Goal: Task Accomplishment & Management: Complete application form

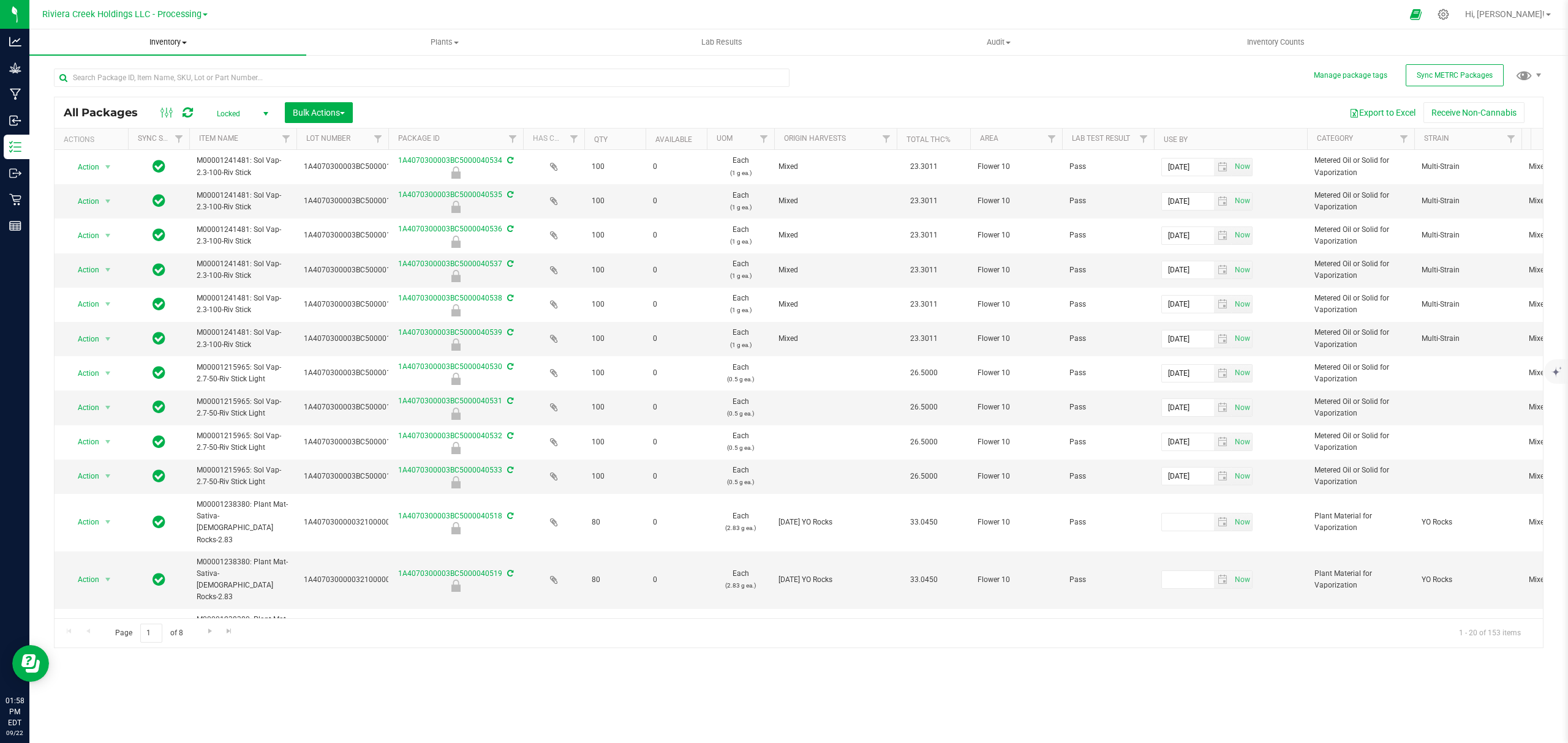
click at [157, 42] on span "Inventory" at bounding box center [168, 42] width 277 height 11
click at [150, 145] on li "From bill of materials" at bounding box center [168, 148] width 277 height 15
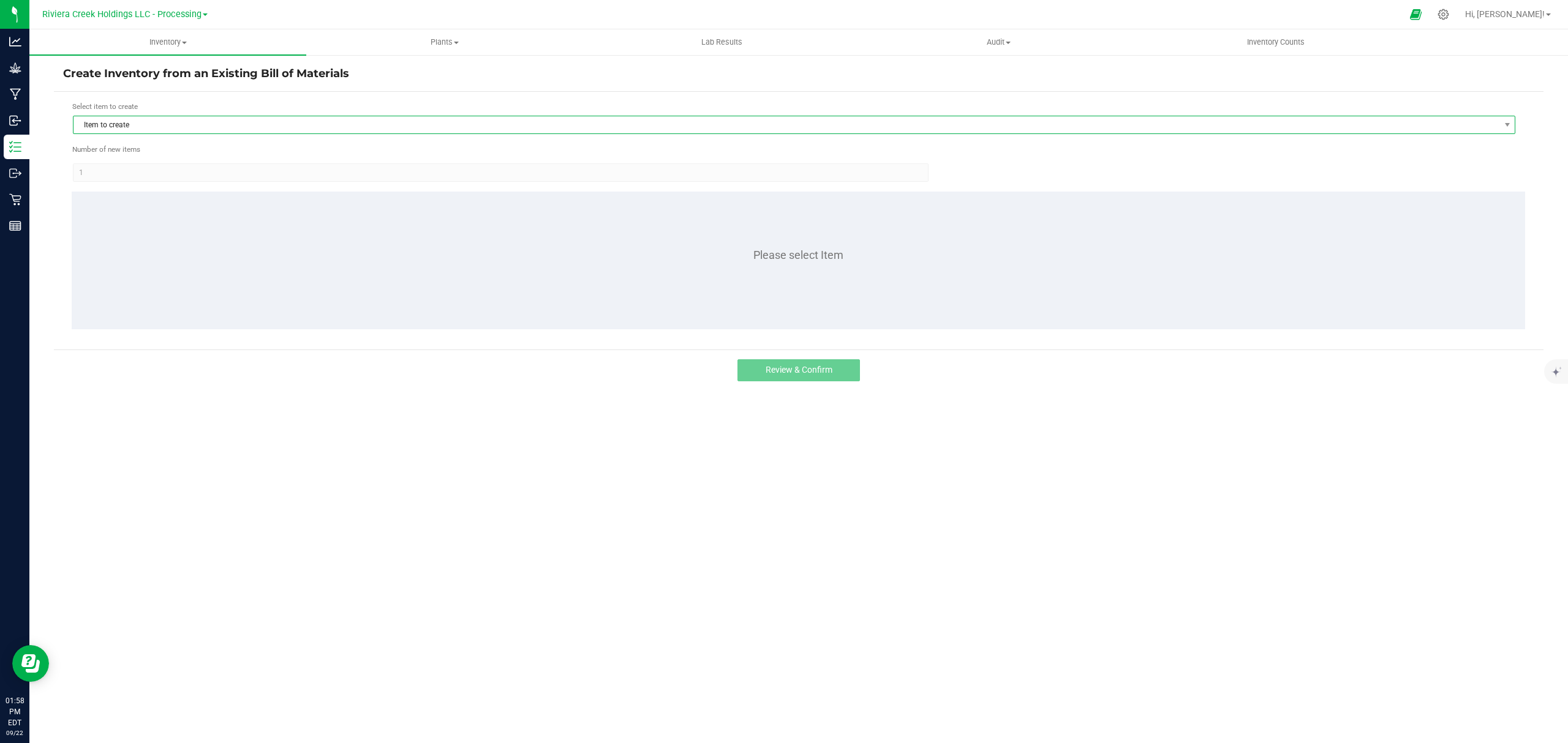
click at [162, 124] on span "Item to create" at bounding box center [786, 124] width 1426 height 17
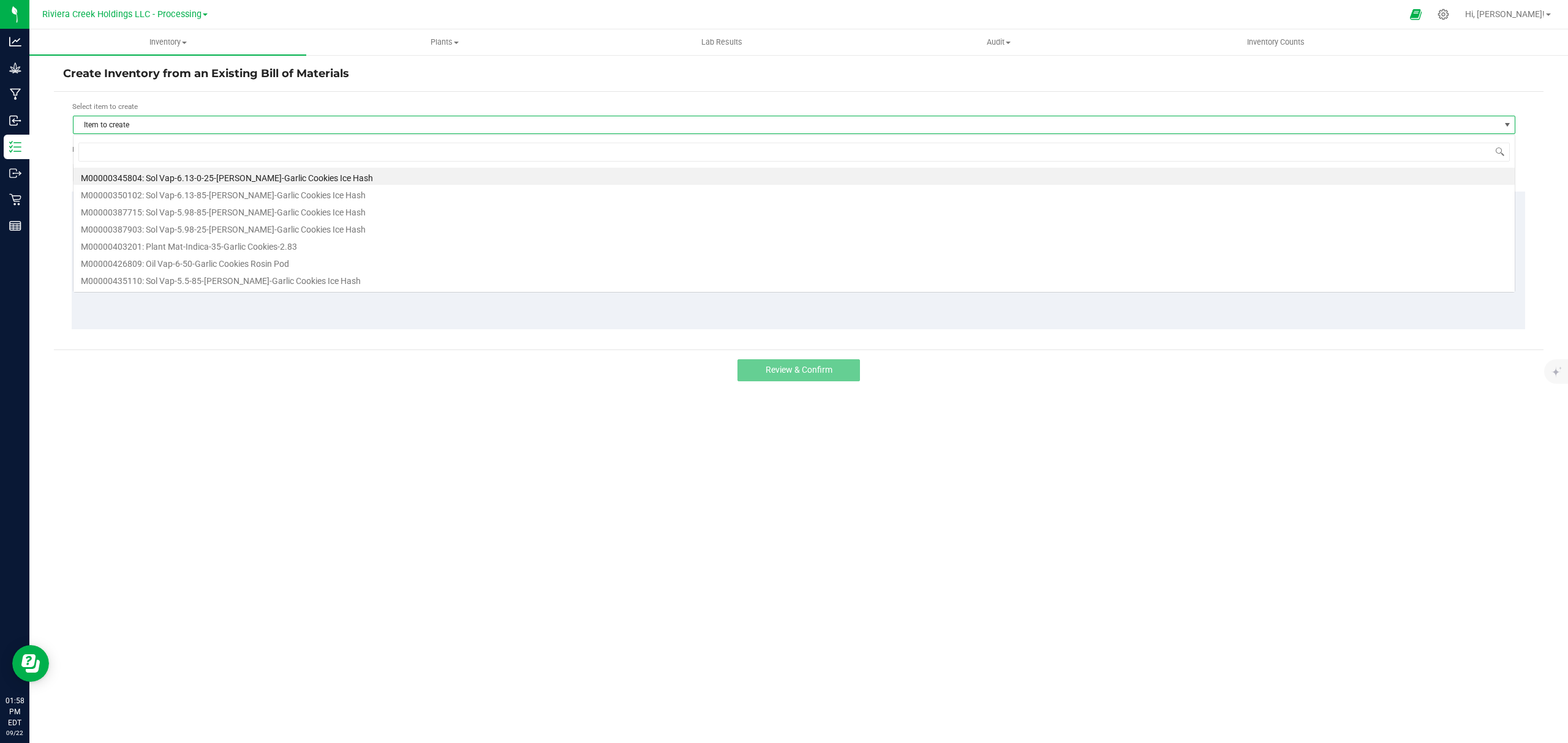
scroll to position [18, 1444]
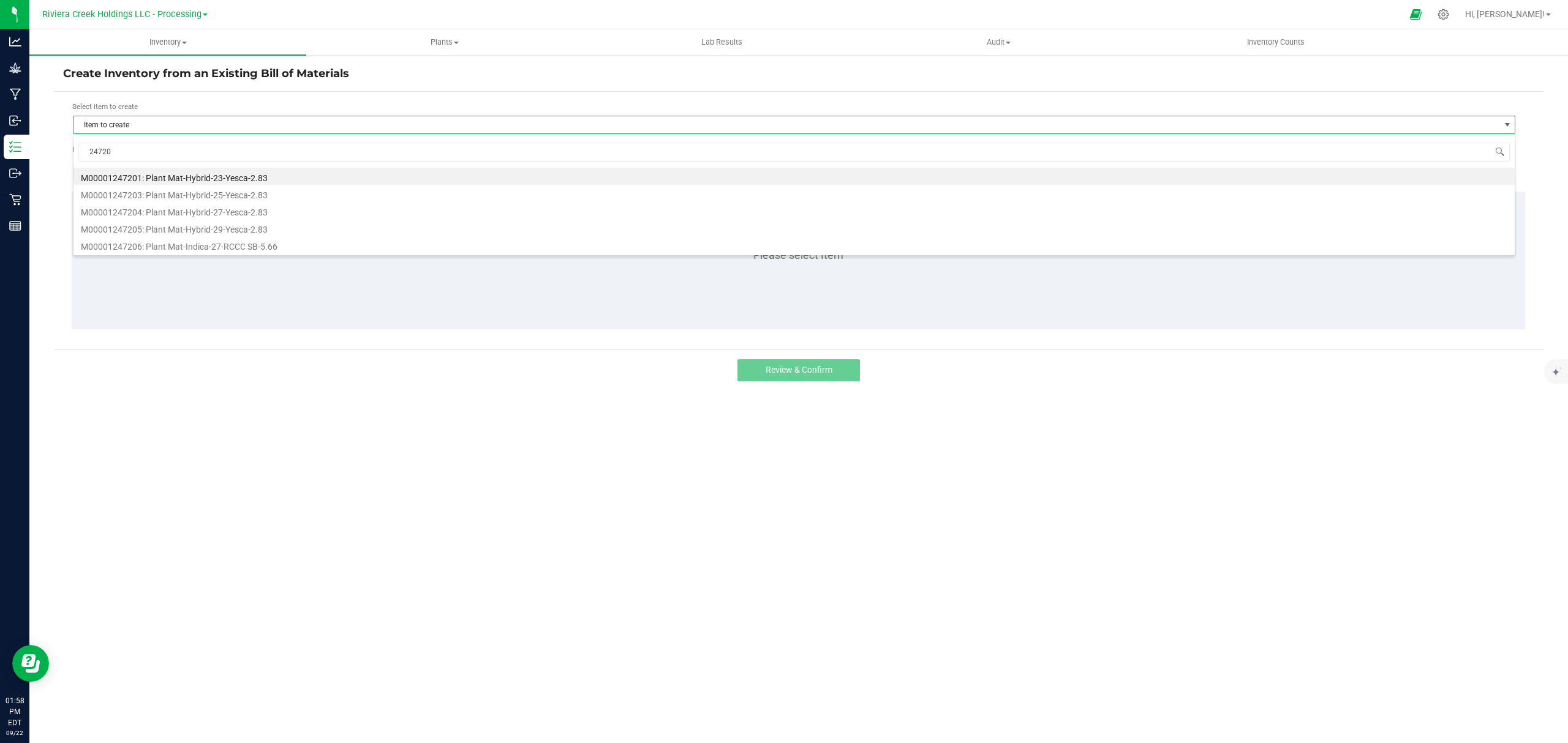
type input "247205"
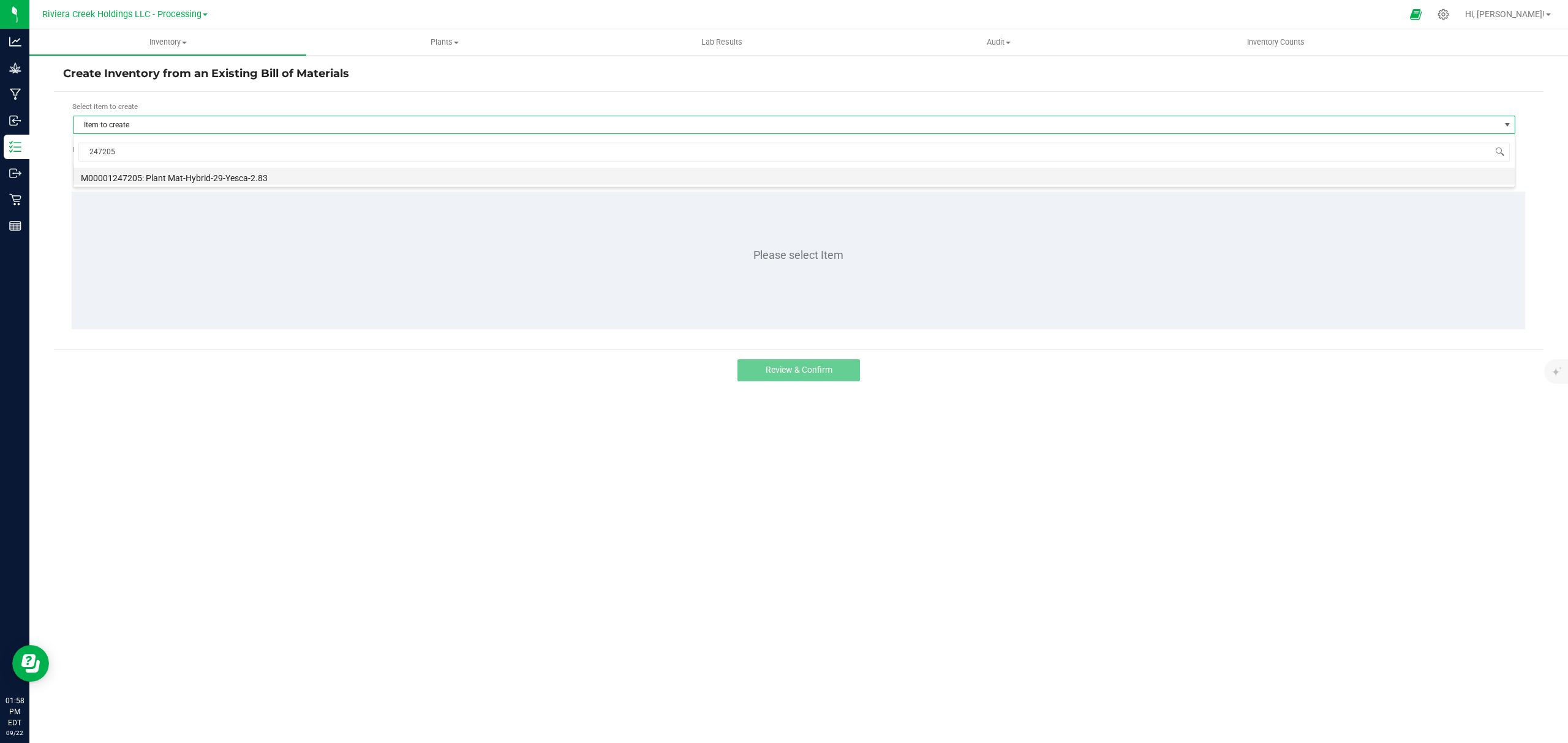
click at [234, 179] on li "M00001247205: Plant Mat-Hybrid-29-Yesca-2.83" at bounding box center [794, 176] width 1441 height 17
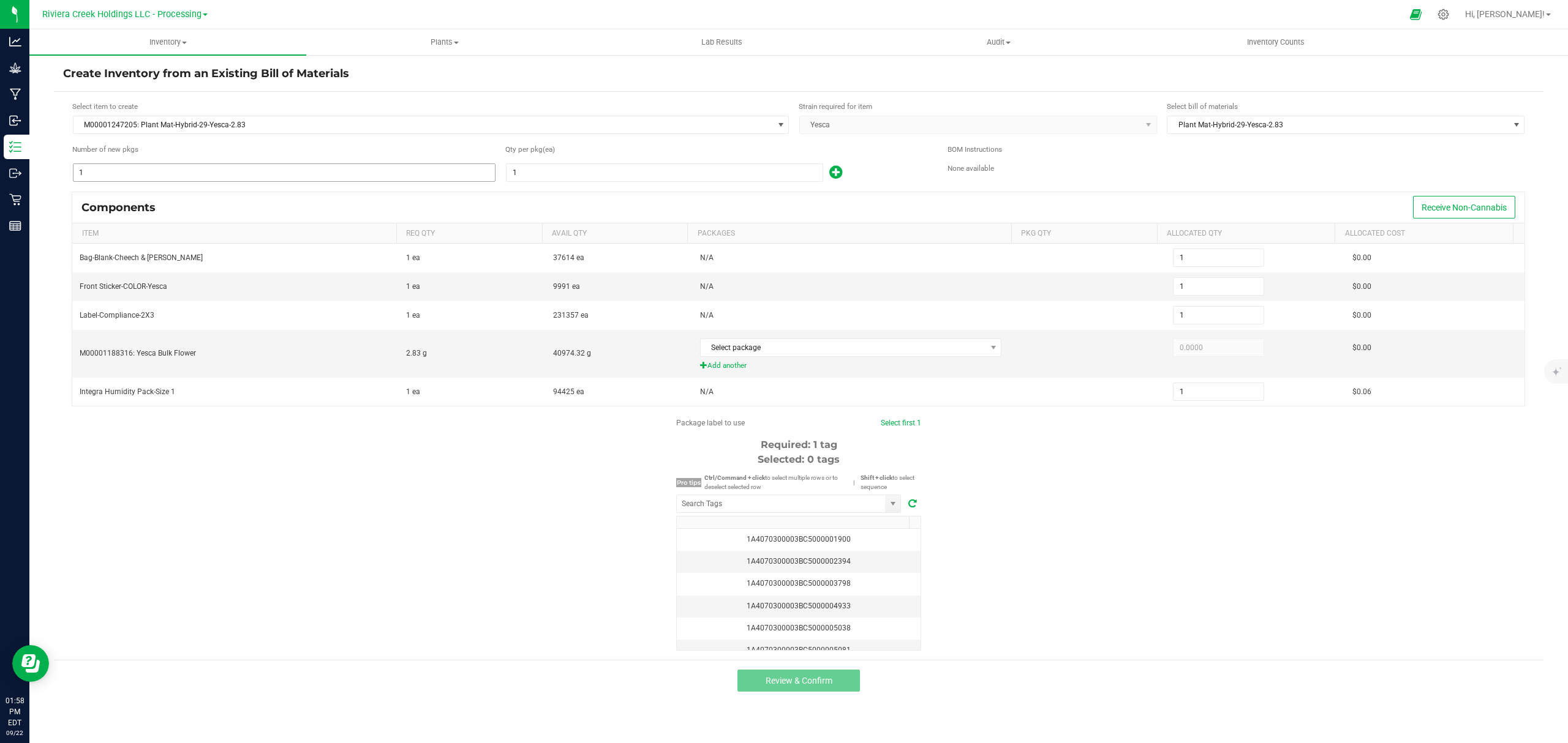
click at [180, 175] on input "1" at bounding box center [284, 172] width 421 height 17
type input "3"
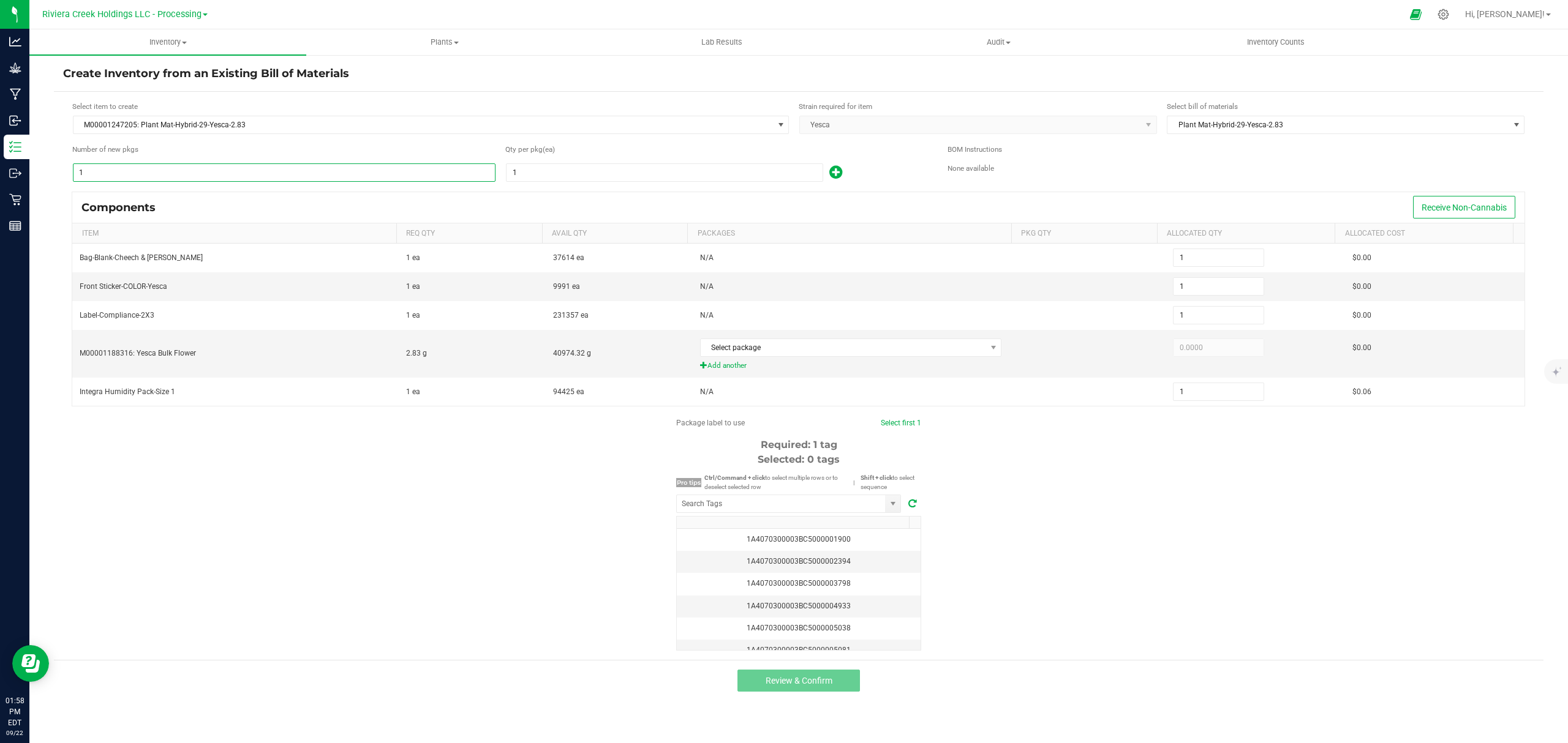
type input "3"
click at [549, 172] on input "1" at bounding box center [664, 172] width 316 height 17
type input "8"
type input "24"
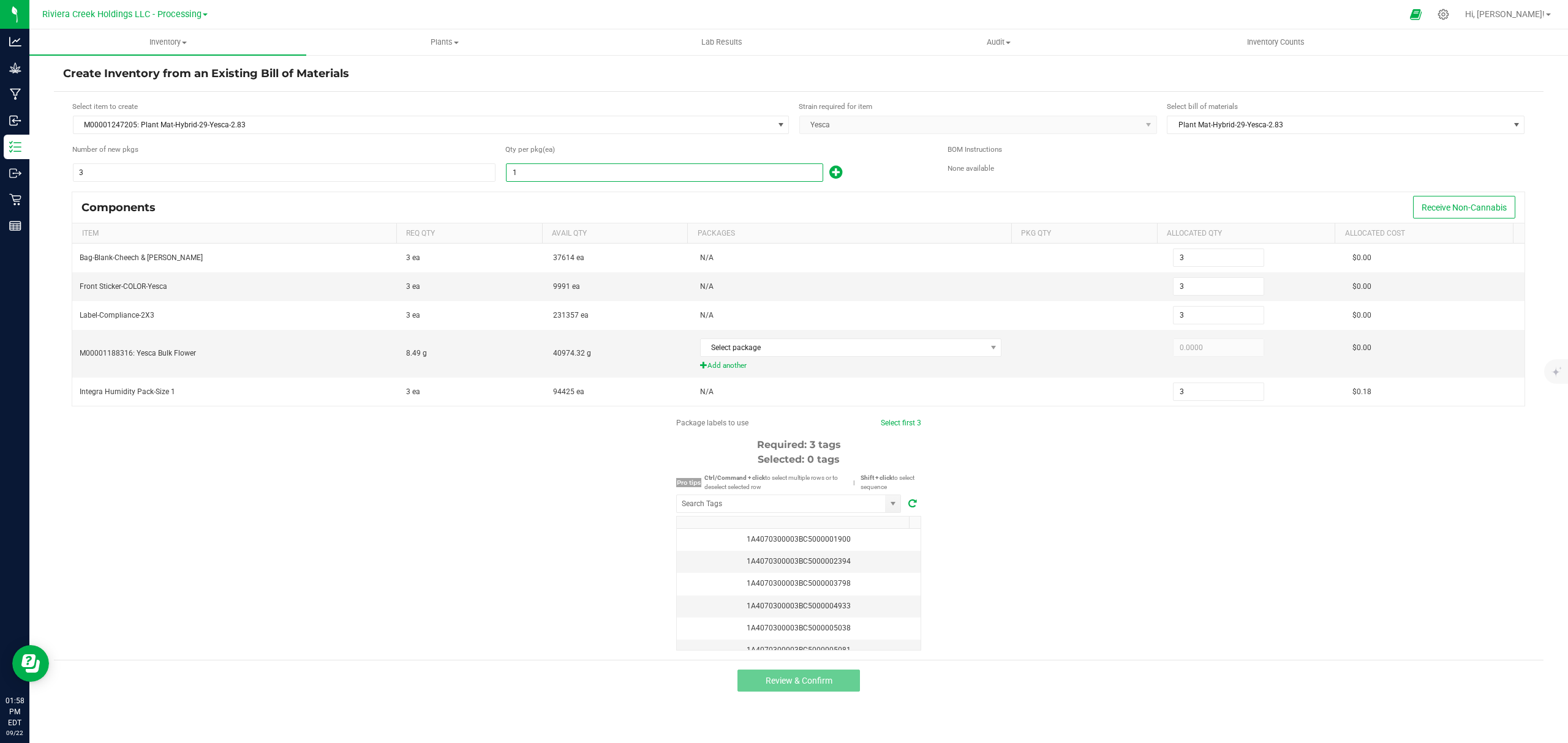
type input "24"
type input "80"
type input "240"
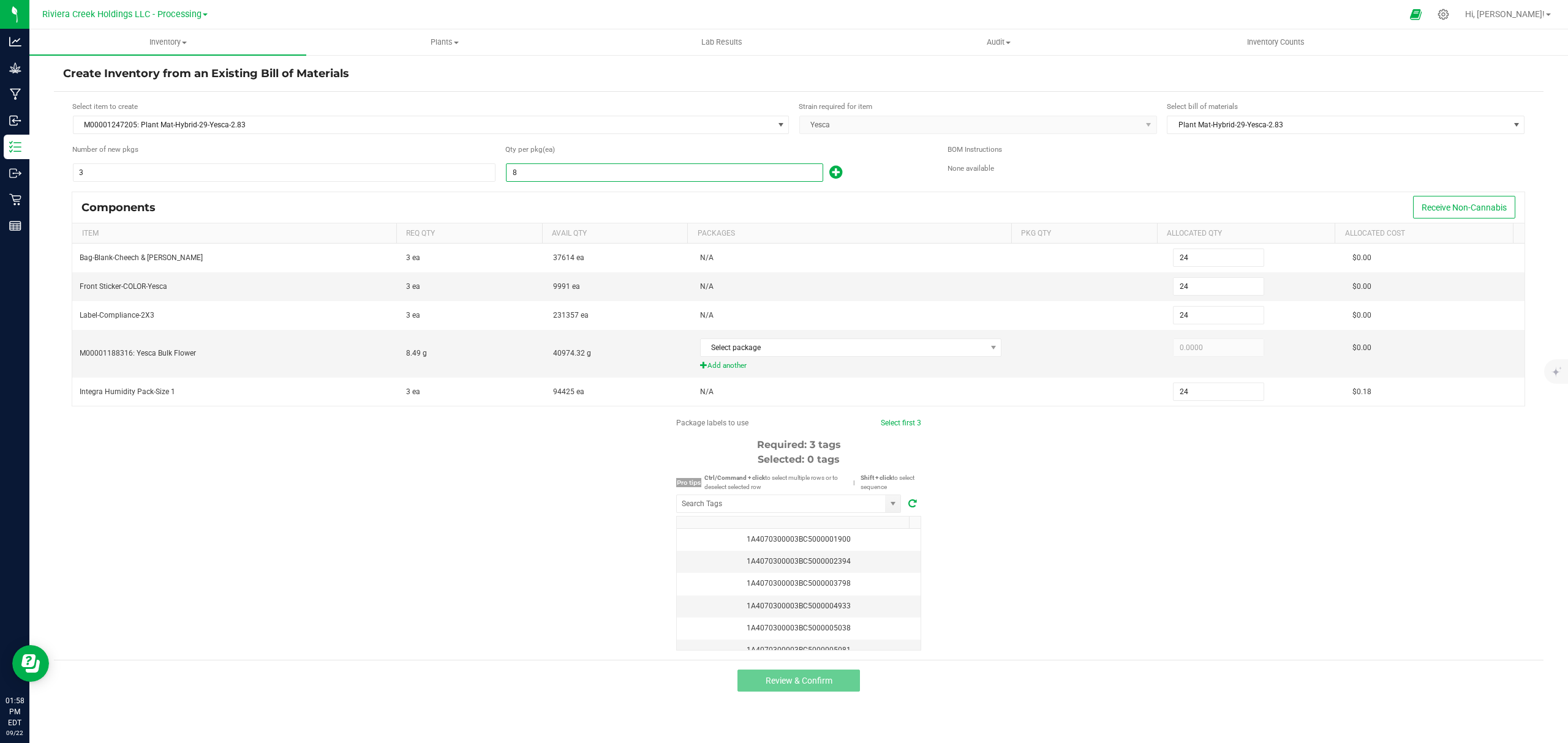
type input "240"
type input "80"
click at [834, 169] on icon at bounding box center [836, 172] width 13 height 15
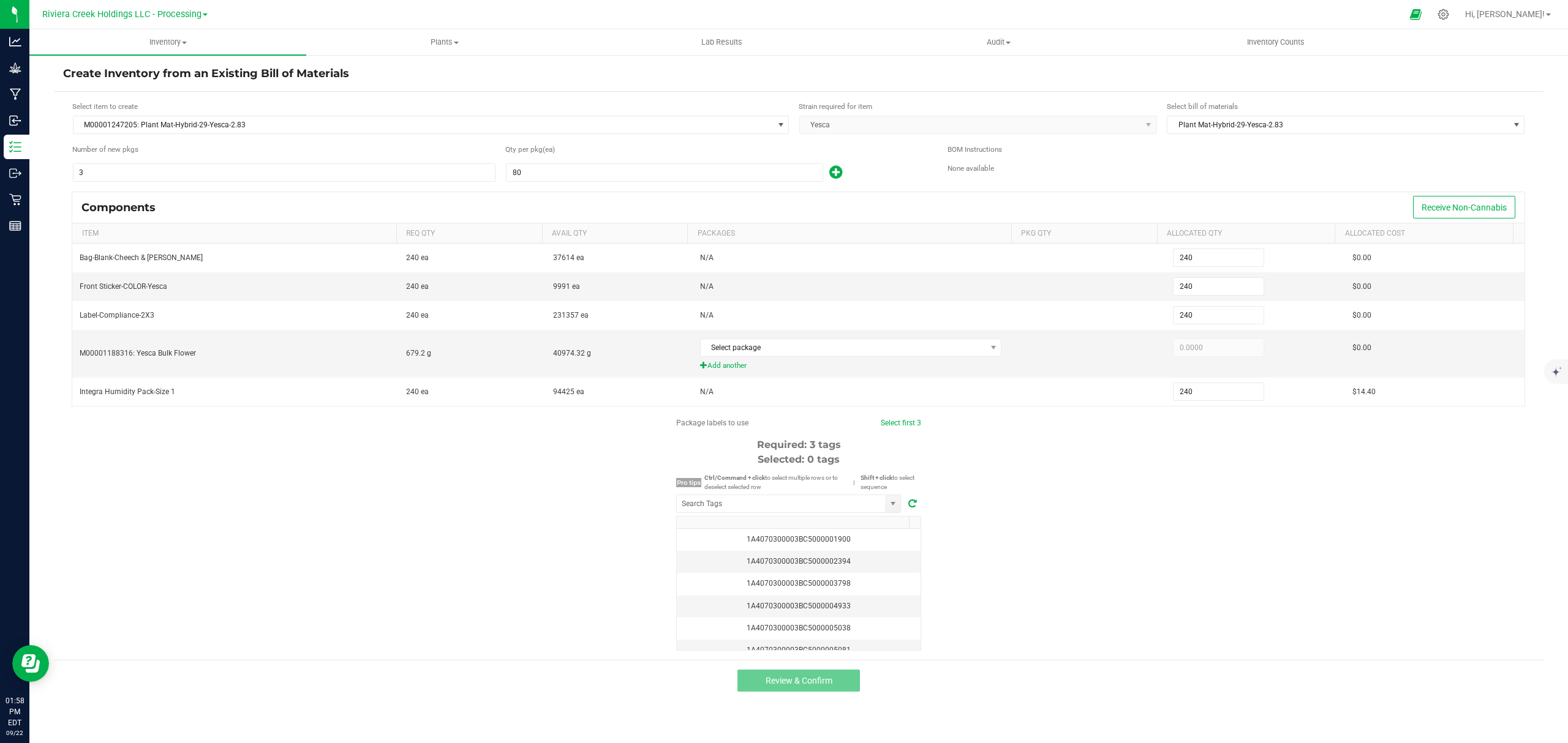
type input "241"
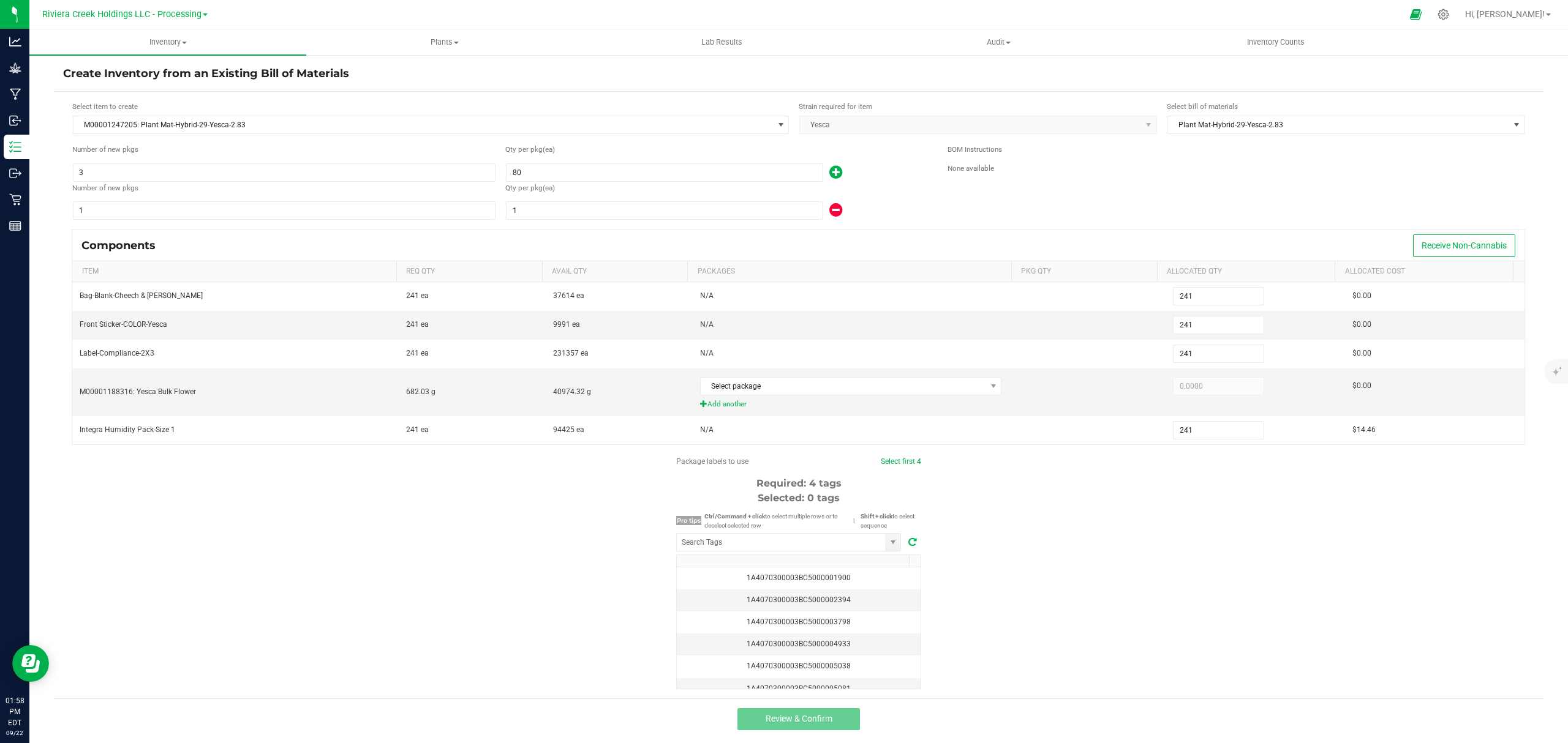
click at [638, 224] on form "Select item to create M00001247205: Plant Mat-Hybrid-29-Yesca-2.83 Strain requi…" at bounding box center [798, 395] width 1471 height 589
click at [642, 219] on input "1" at bounding box center [664, 210] width 316 height 17
type input "244"
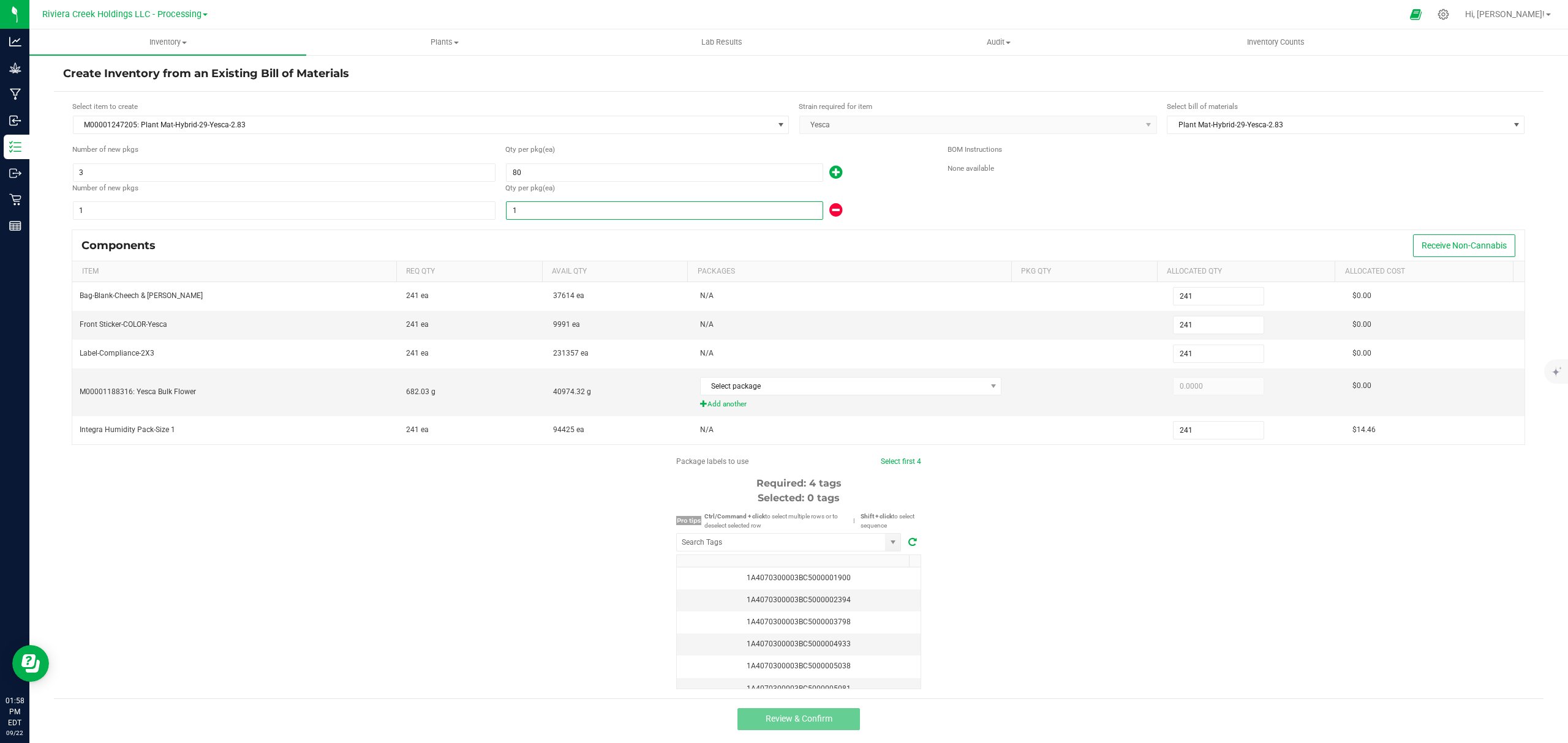
type input "244"
type input "4"
type input "285"
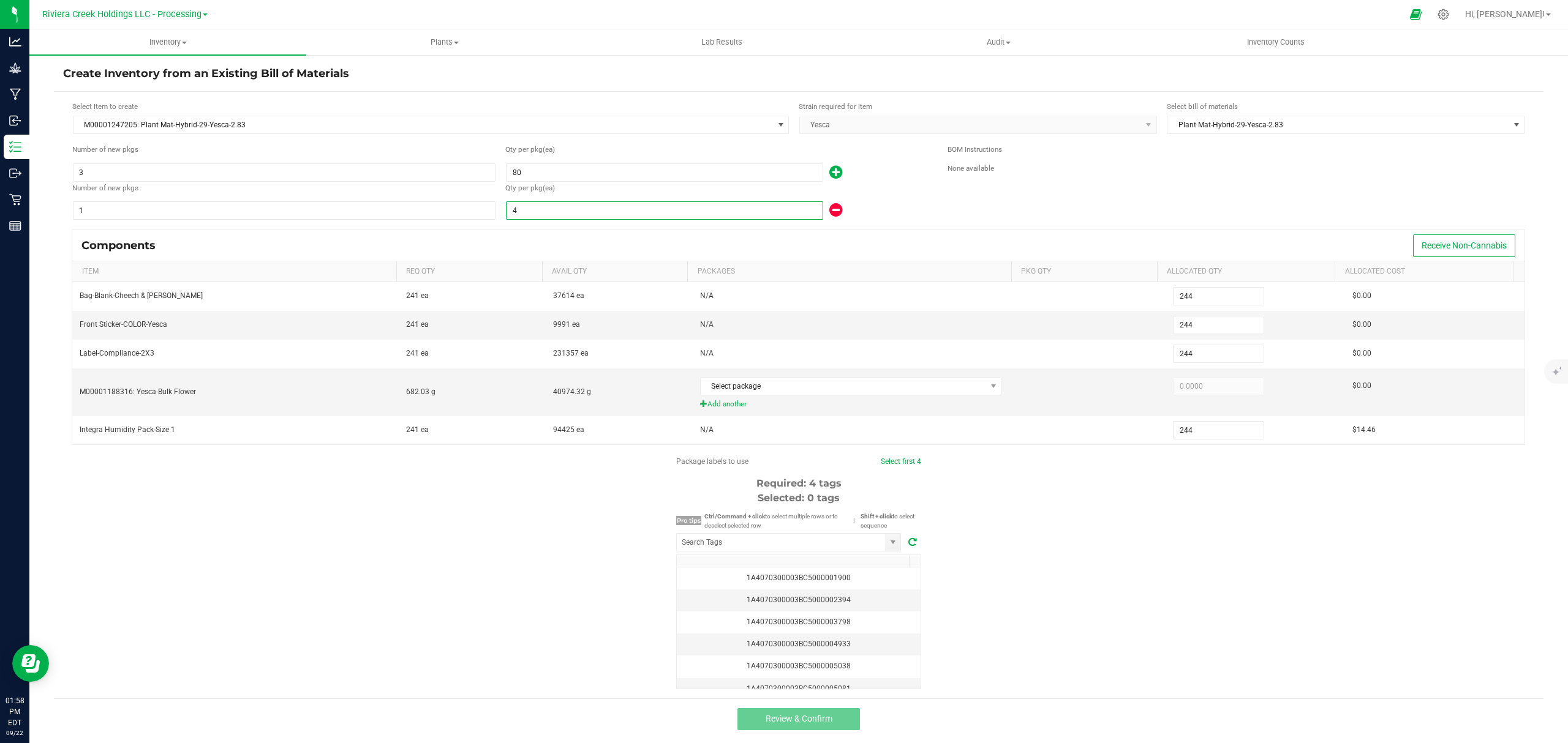
type input "285"
type input "45"
click at [901, 205] on div "45" at bounding box center [717, 211] width 424 height 20
click at [770, 551] on input "NO DATA FOUND" at bounding box center [781, 542] width 209 height 17
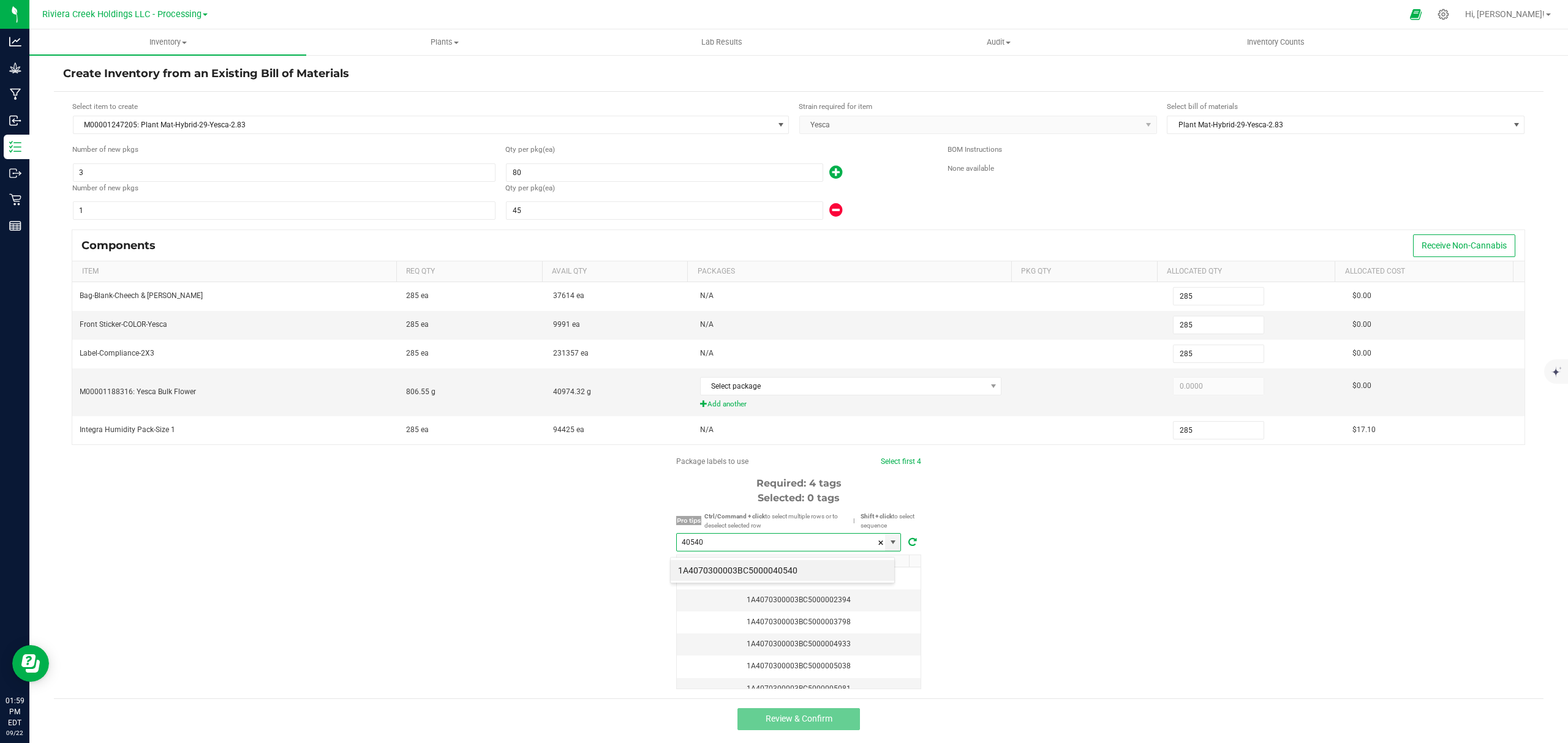
click at [755, 581] on div "1A4070300003BC5000040540" at bounding box center [782, 570] width 225 height 26
click at [759, 571] on li "1A4070300003BC5000040540" at bounding box center [783, 570] width 224 height 20
type input "1A4070300003BC5000040540"
click at [895, 466] on link "Select first 4" at bounding box center [895, 461] width 40 height 9
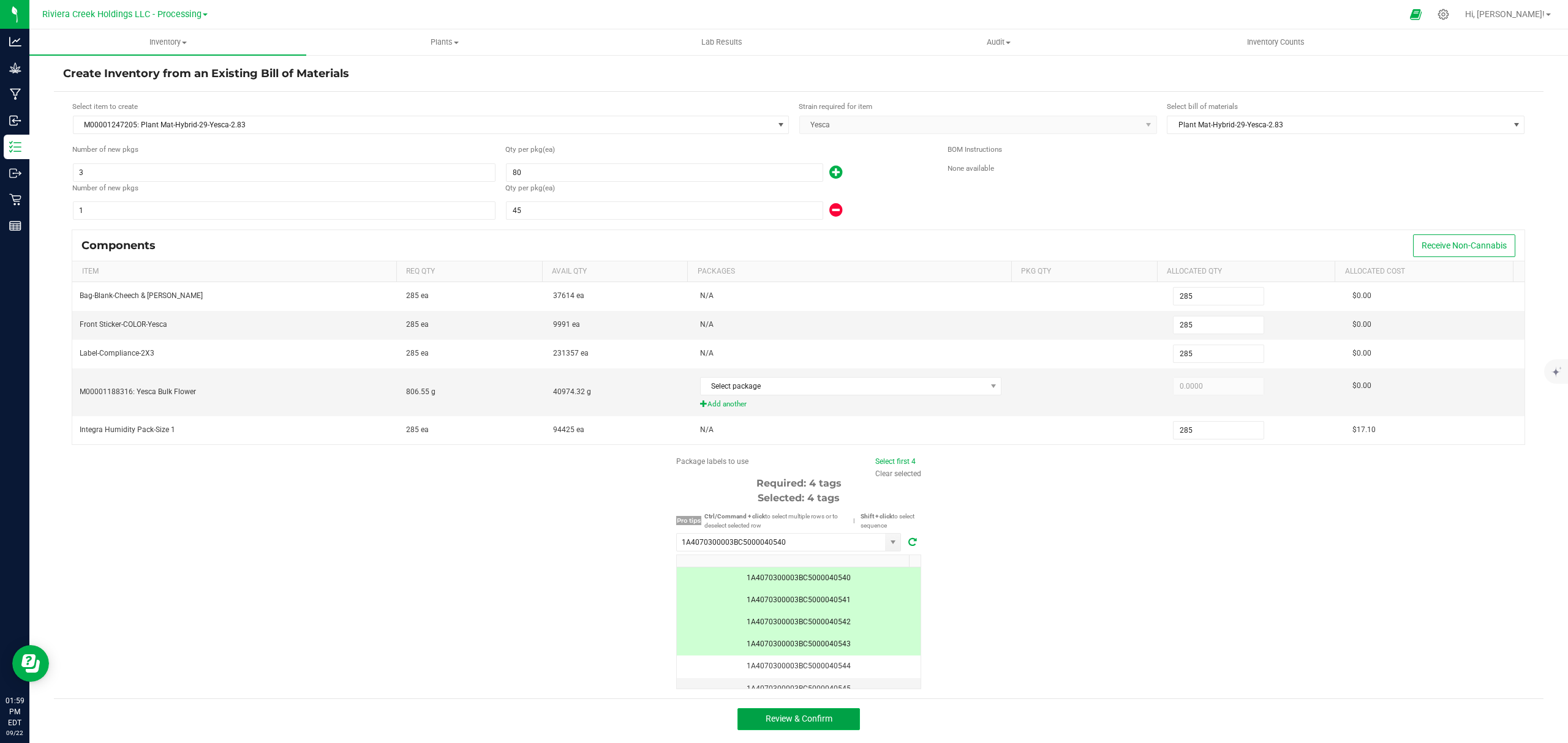
click at [822, 731] on button "Review & Confirm" at bounding box center [798, 720] width 122 height 22
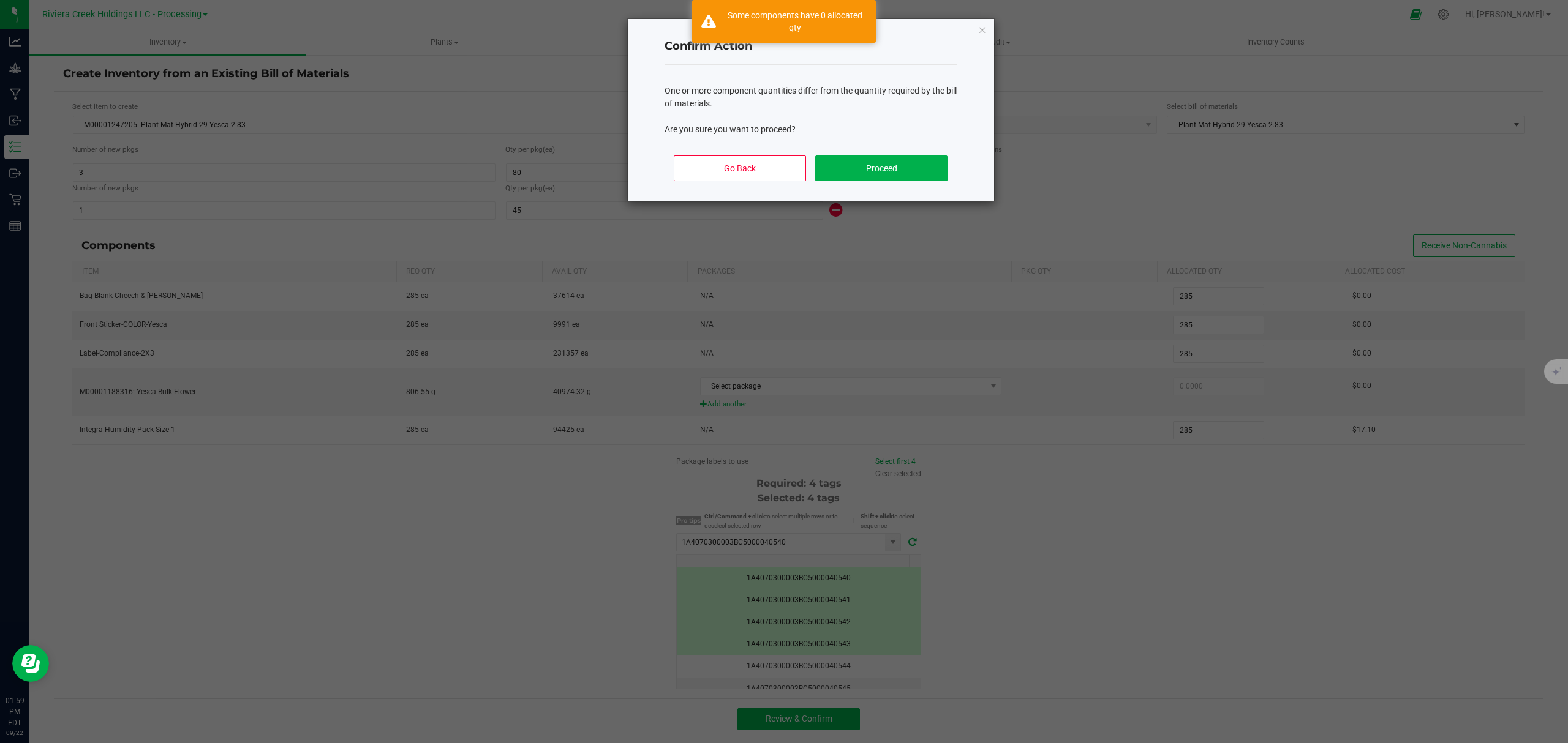
drag, startPoint x: 773, startPoint y: 153, endPoint x: 765, endPoint y: 162, distance: 12.0
click at [773, 154] on div "Go Back Proceed" at bounding box center [811, 173] width 293 height 55
click at [760, 167] on button "Go Back" at bounding box center [740, 168] width 132 height 26
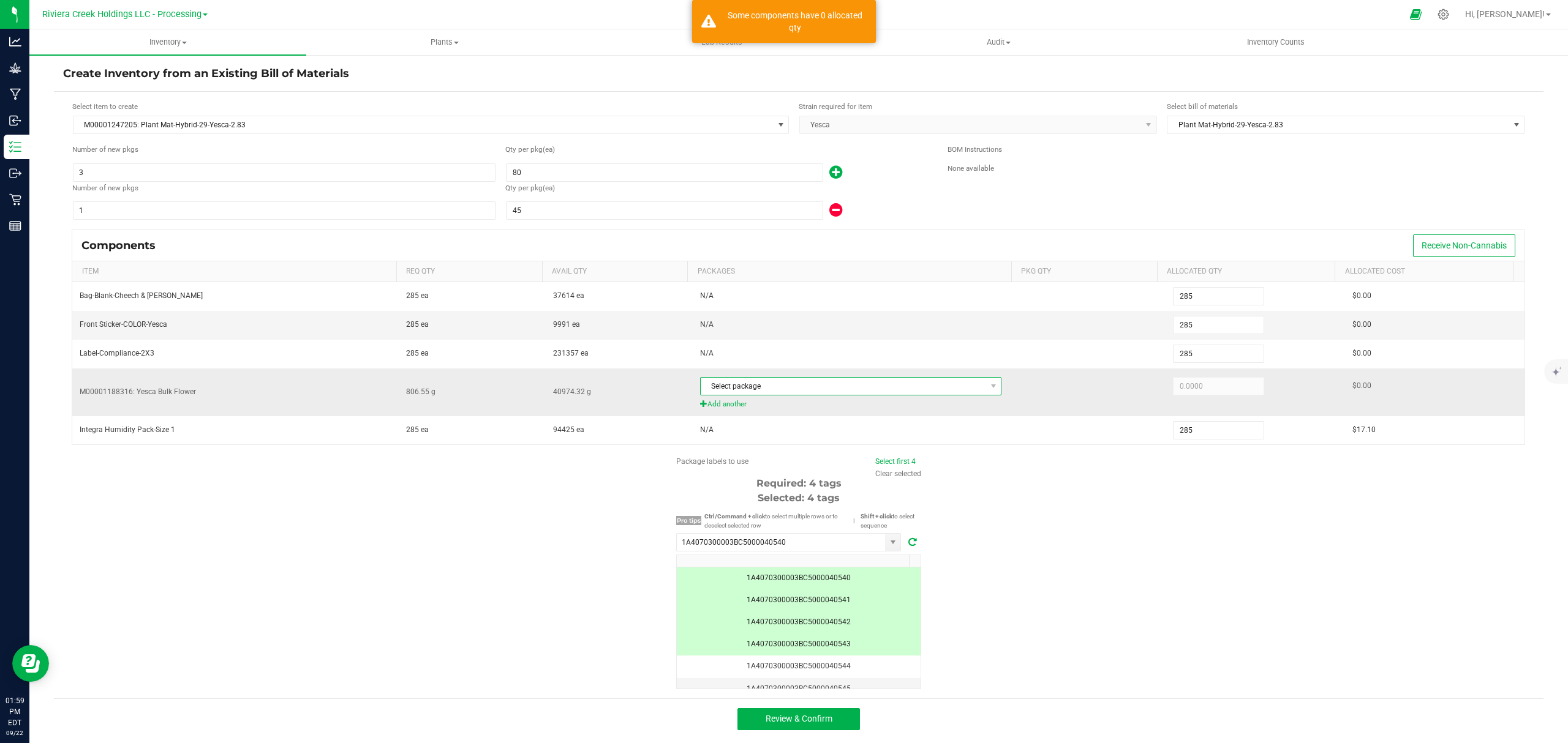
click at [799, 395] on span "Select package" at bounding box center [844, 386] width 285 height 17
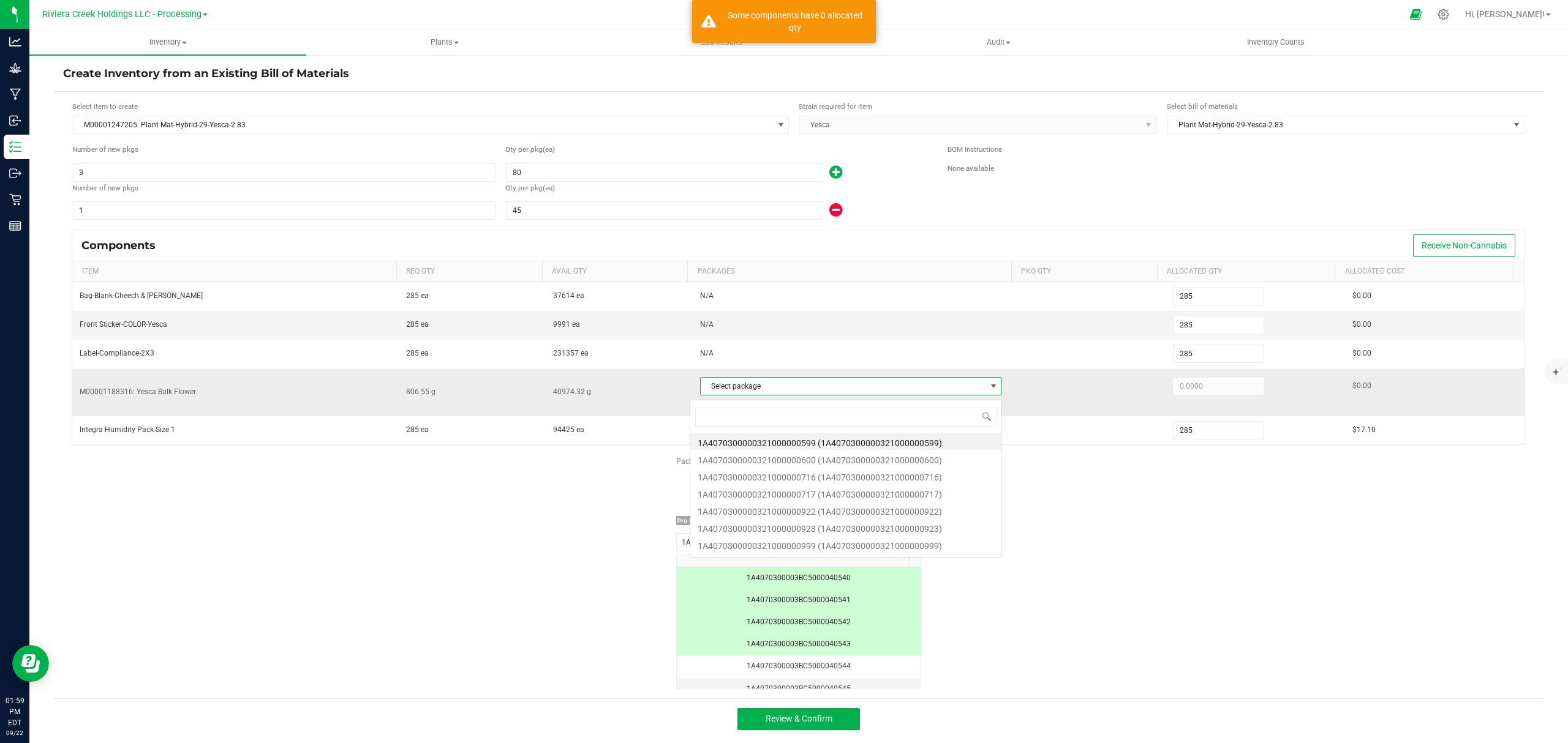
scroll to position [18, 296]
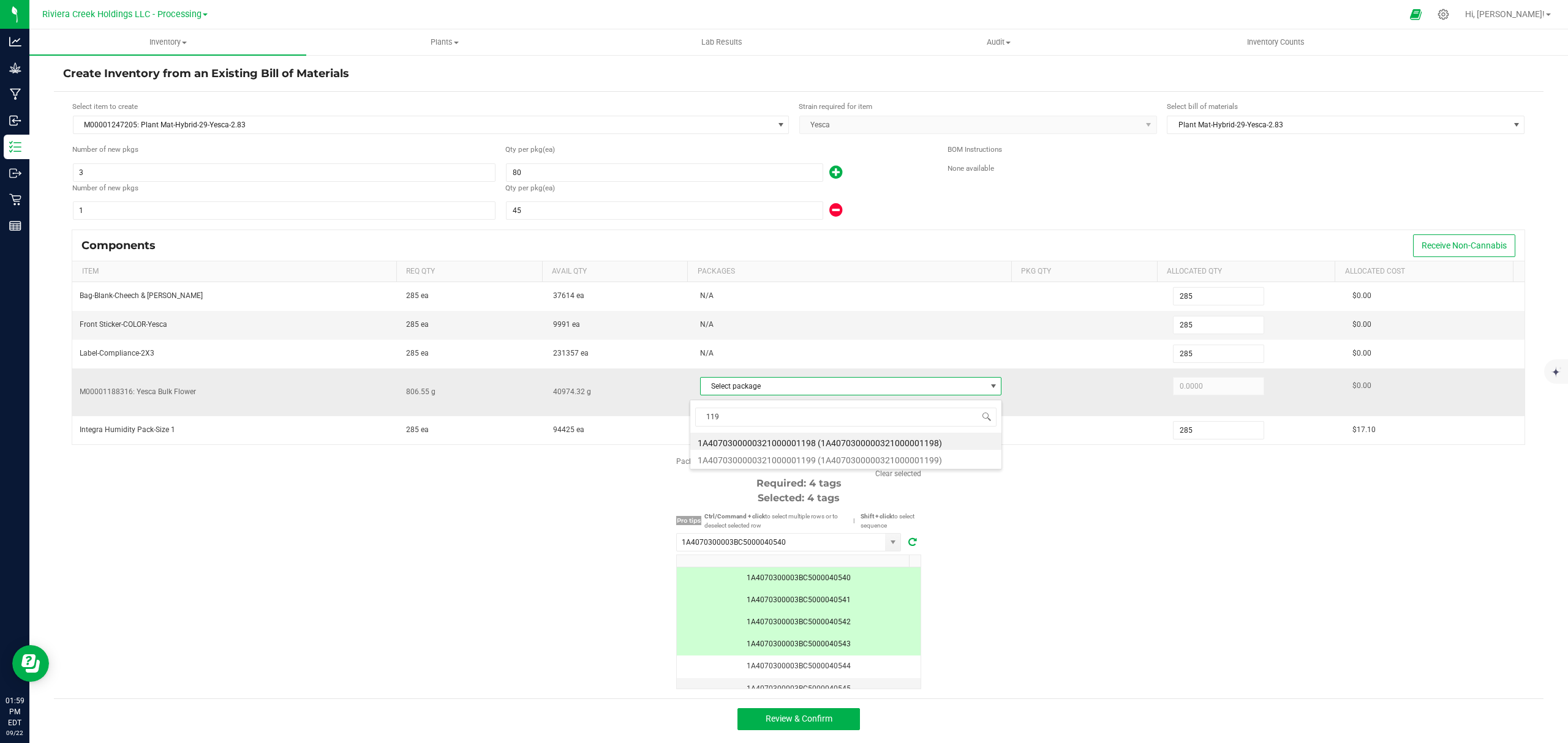
type input "1199"
click at [870, 438] on li "1A4070300000321000001199 (1A4070300000321000001199)" at bounding box center [846, 441] width 311 height 17
type input "806.5500"
click at [1119, 570] on div "Package labels to use Select first 4 Clear selected Required: 4 tags Selected: …" at bounding box center [799, 573] width 1490 height 233
click at [812, 724] on span "Review & Confirm" at bounding box center [799, 718] width 67 height 10
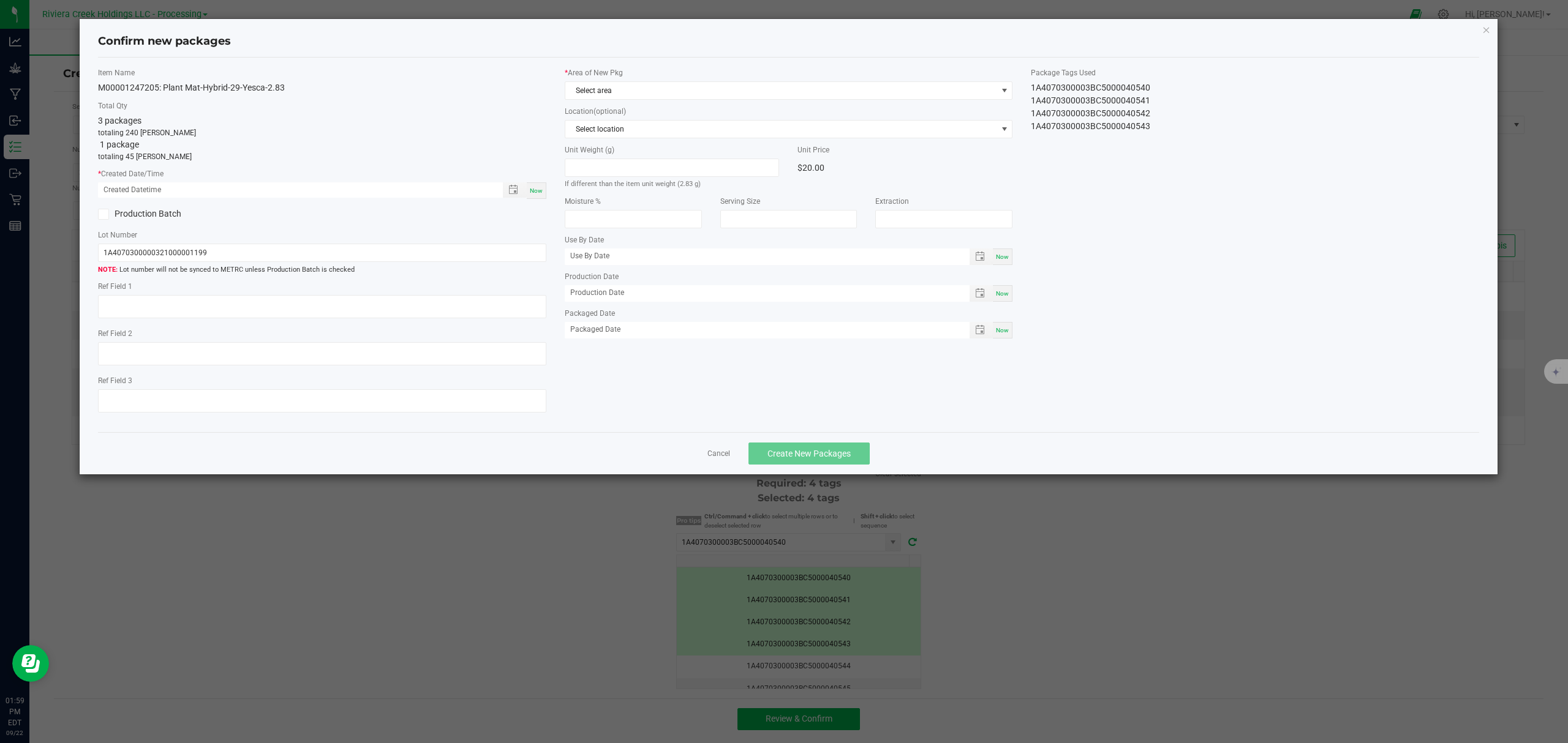
click at [532, 187] on span "Now" at bounding box center [536, 190] width 13 height 7
type input "[DATE] 01:59 PM"
click at [654, 91] on span "Select area" at bounding box center [781, 90] width 432 height 17
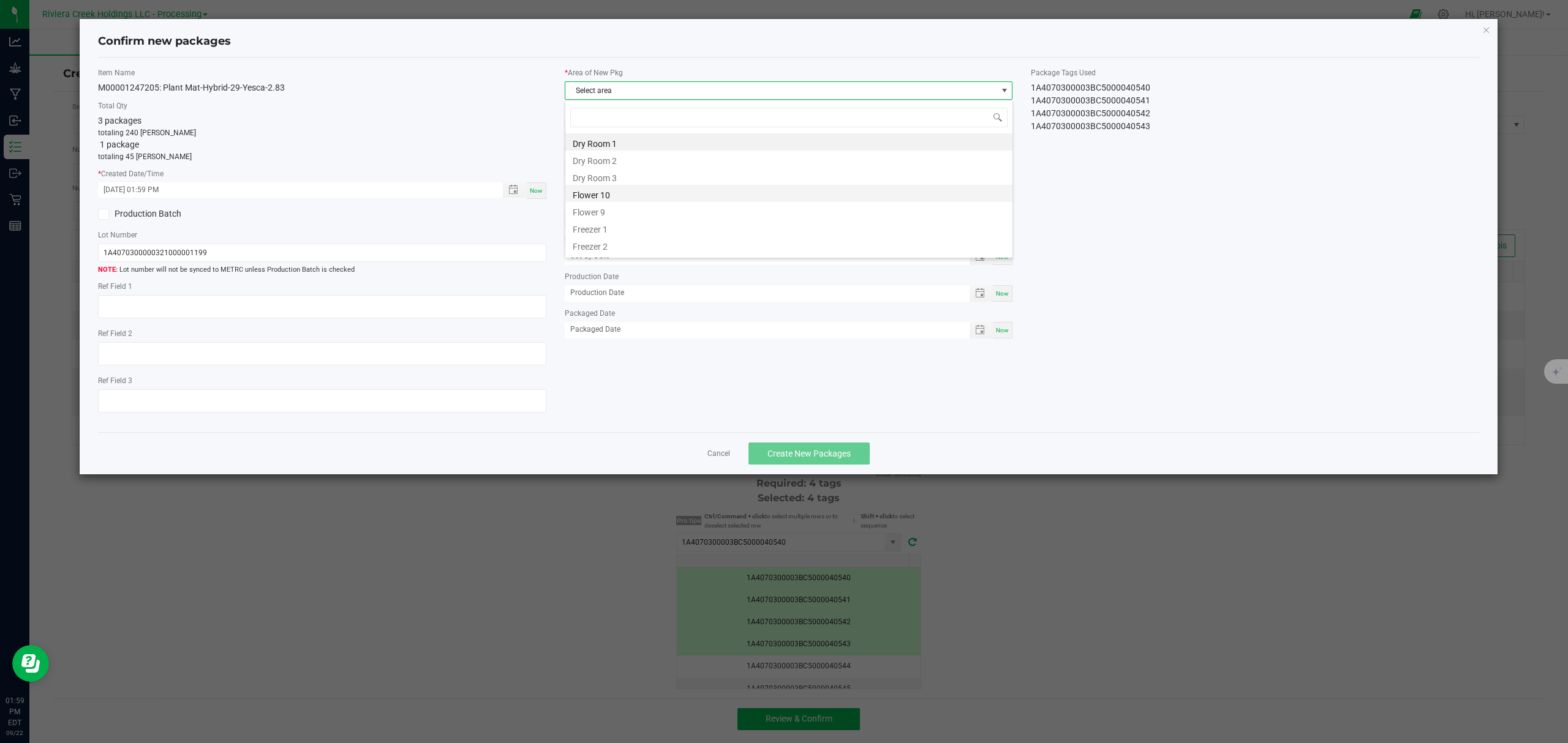
click at [618, 192] on li "Flower 10" at bounding box center [789, 193] width 447 height 17
click at [826, 459] on span "Create New Packages" at bounding box center [809, 453] width 83 height 10
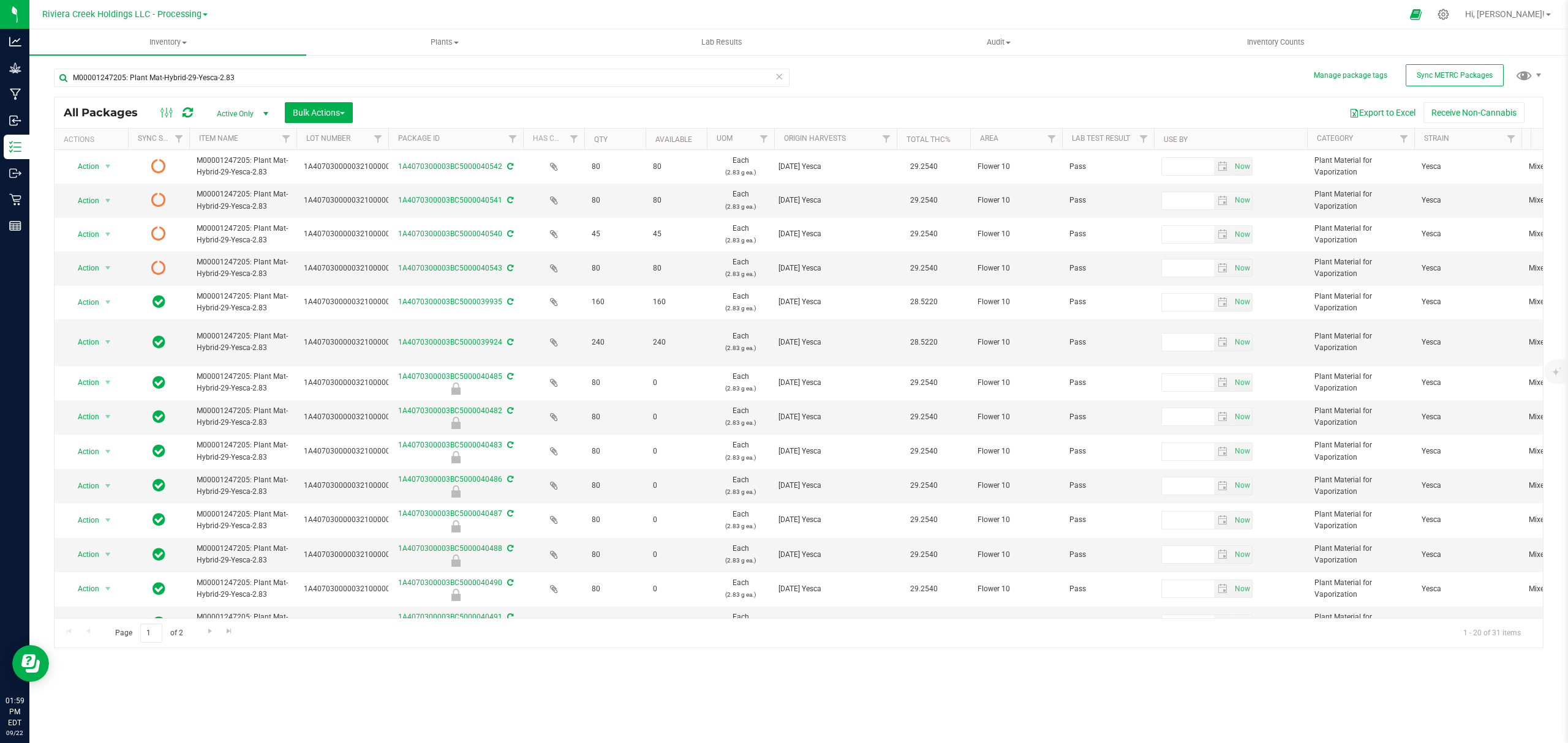
click at [187, 111] on icon at bounding box center [188, 113] width 10 height 12
click at [418, 77] on input "M00001247205: Plant Mat-Hybrid-29-Yesca-2.83" at bounding box center [422, 78] width 736 height 18
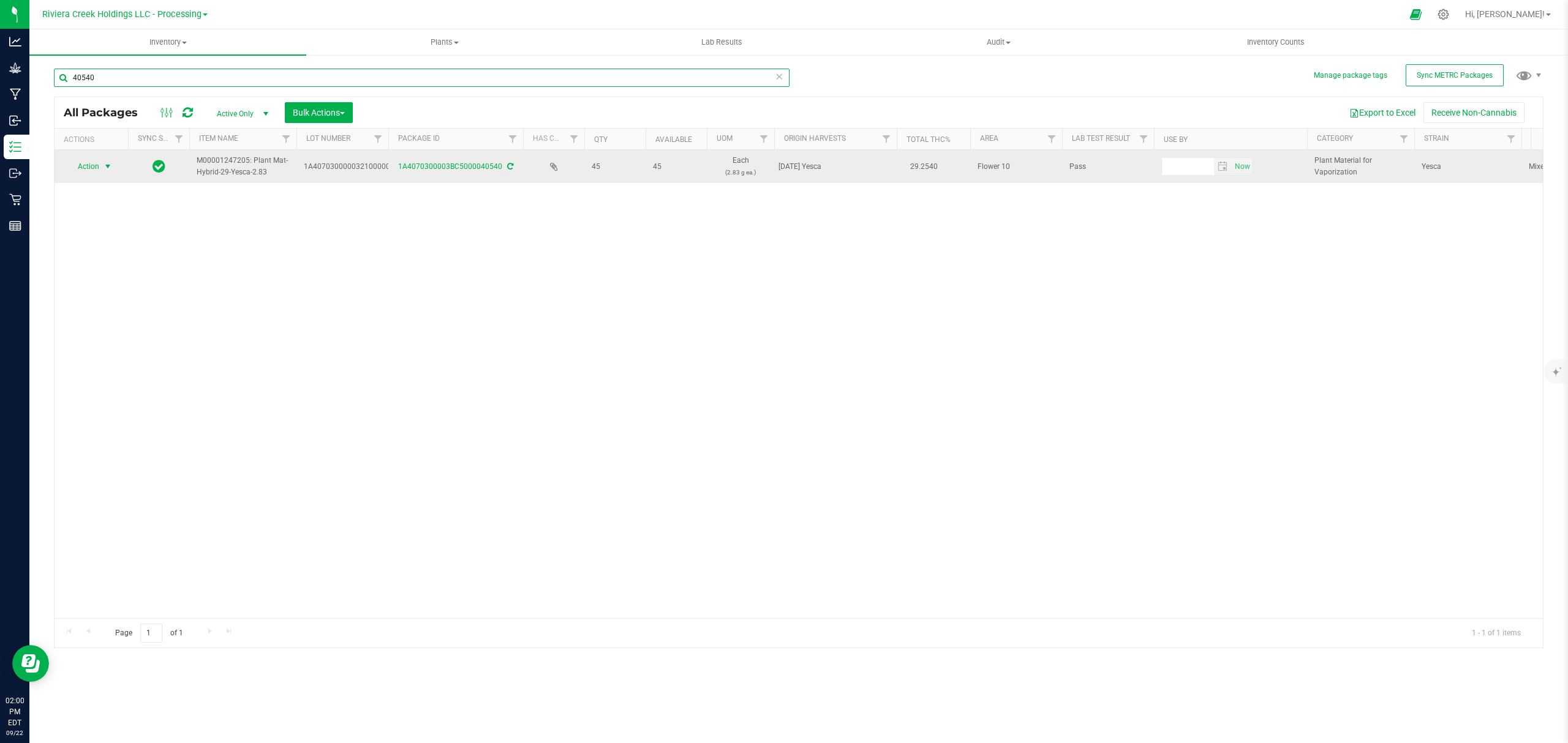
type input "40540"
click at [98, 167] on span "Action" at bounding box center [83, 166] width 33 height 17
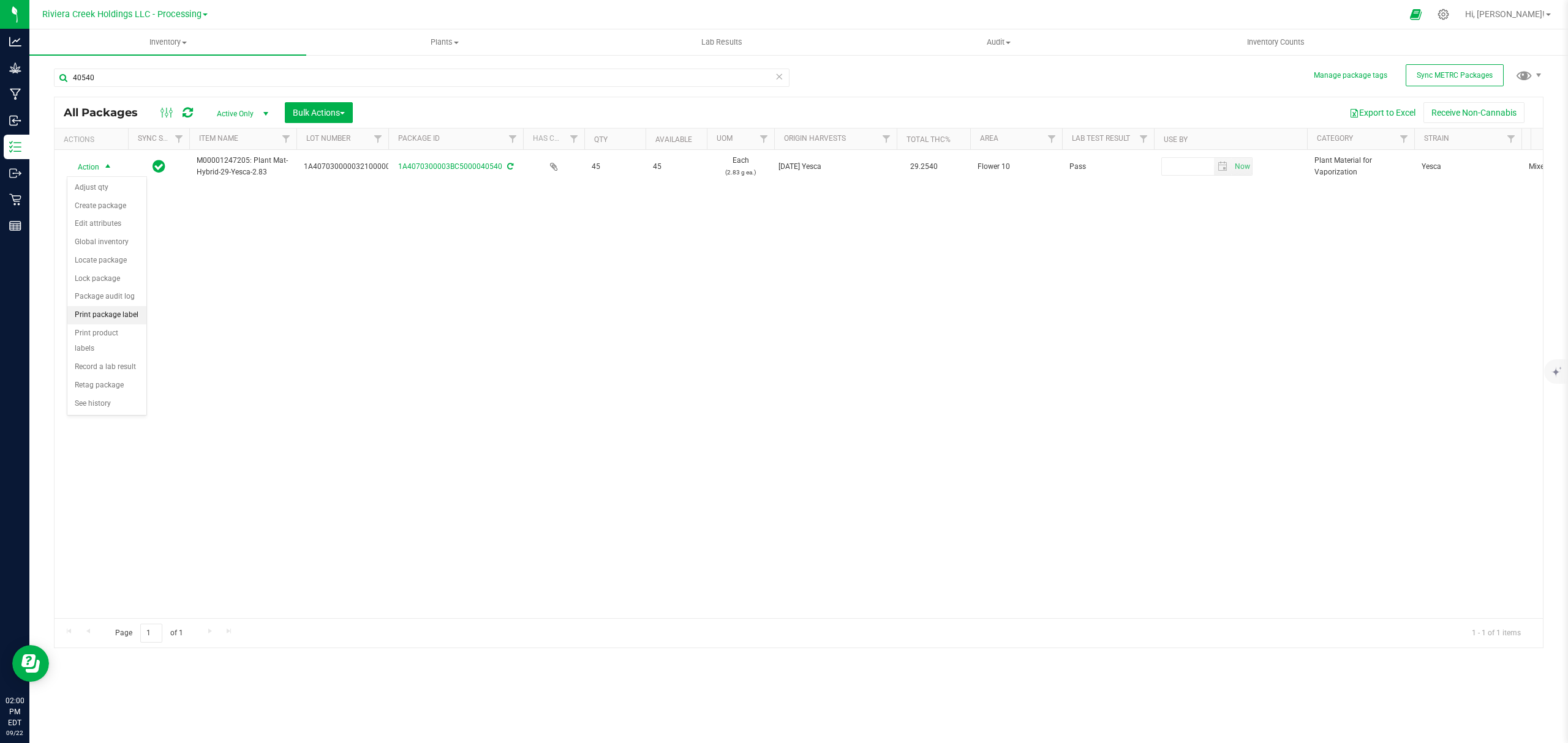
click at [115, 320] on li "Print package label" at bounding box center [107, 315] width 79 height 18
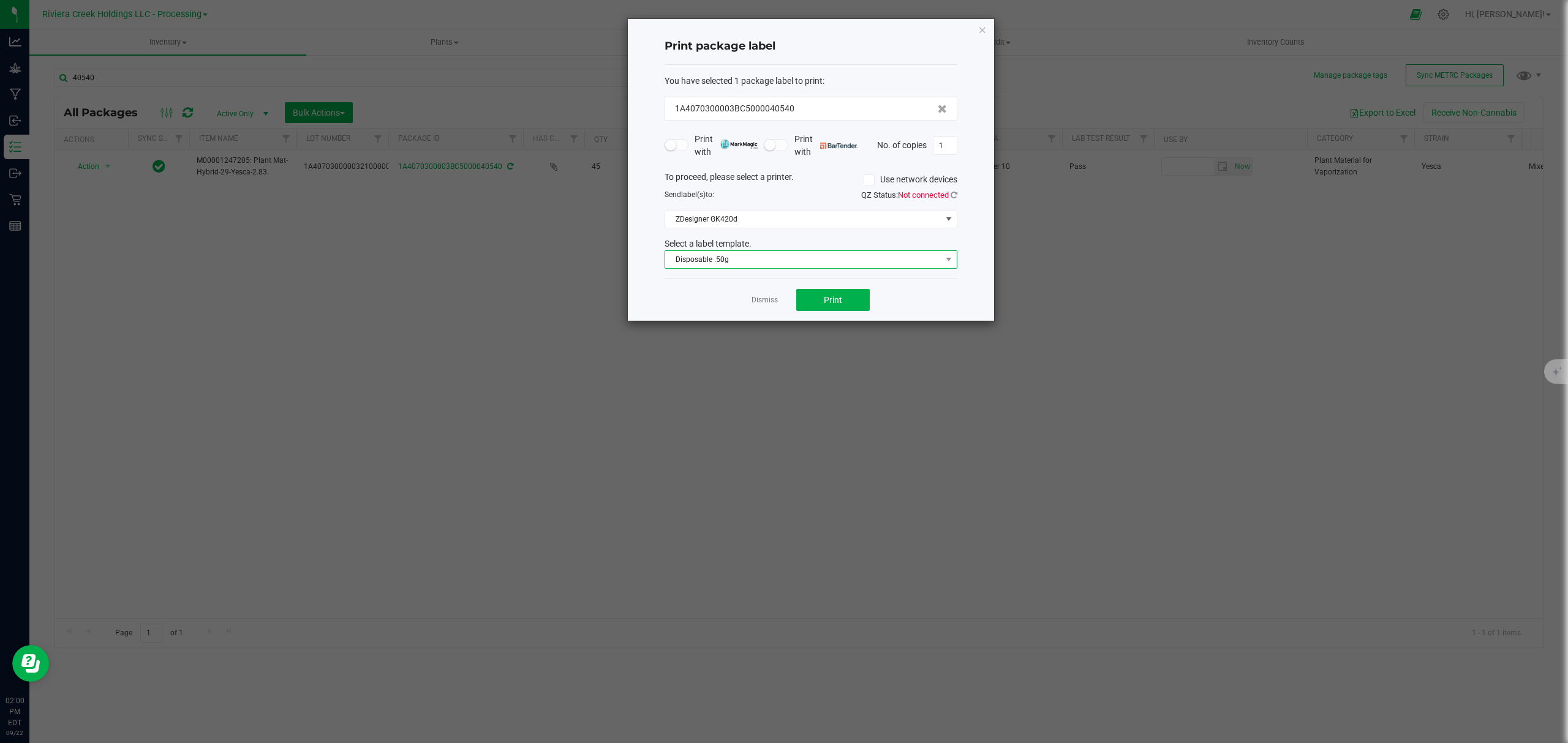
click at [781, 268] on span "Disposable .50g" at bounding box center [803, 259] width 277 height 17
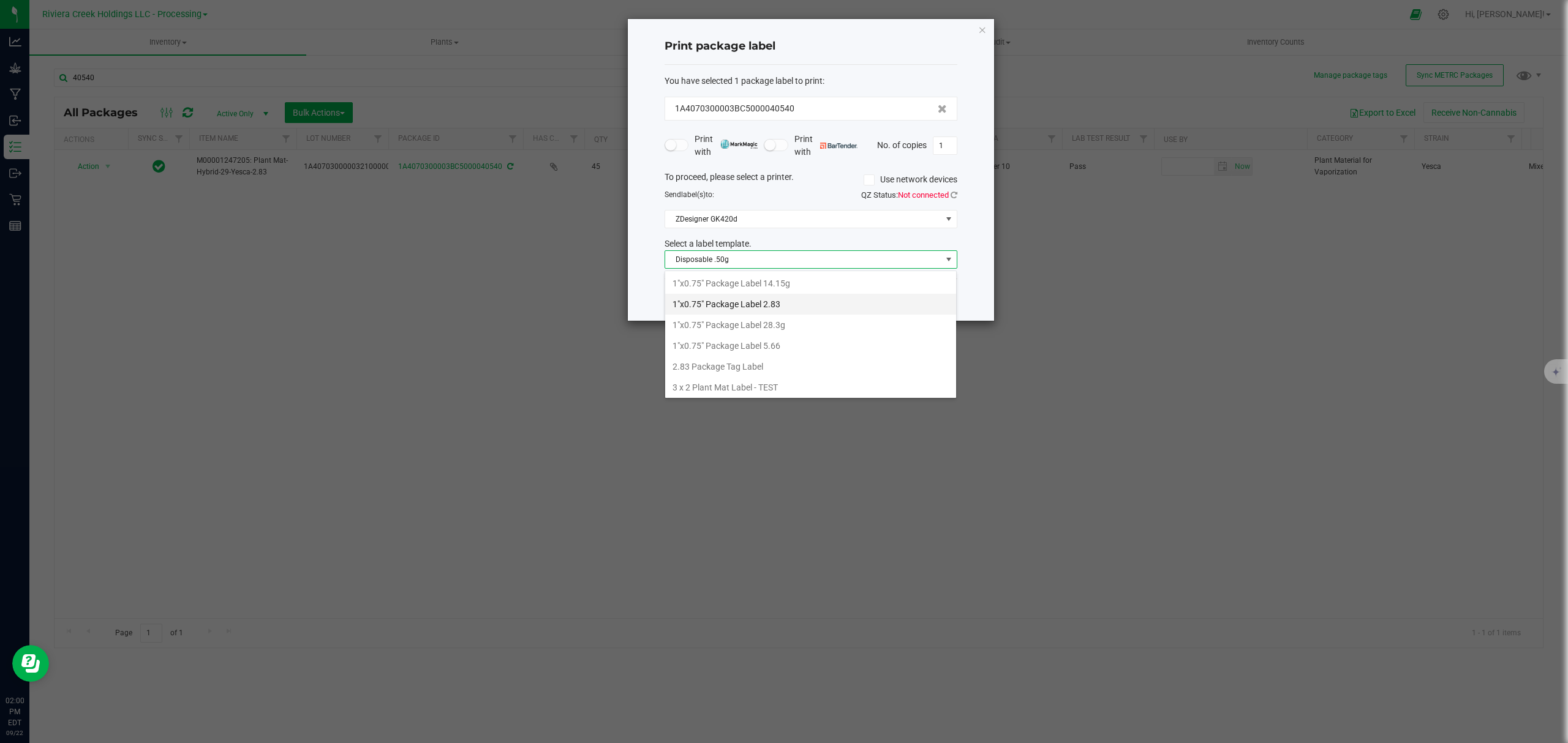
click at [778, 301] on li "1"x0.75" Package Label 2.83" at bounding box center [811, 304] width 291 height 20
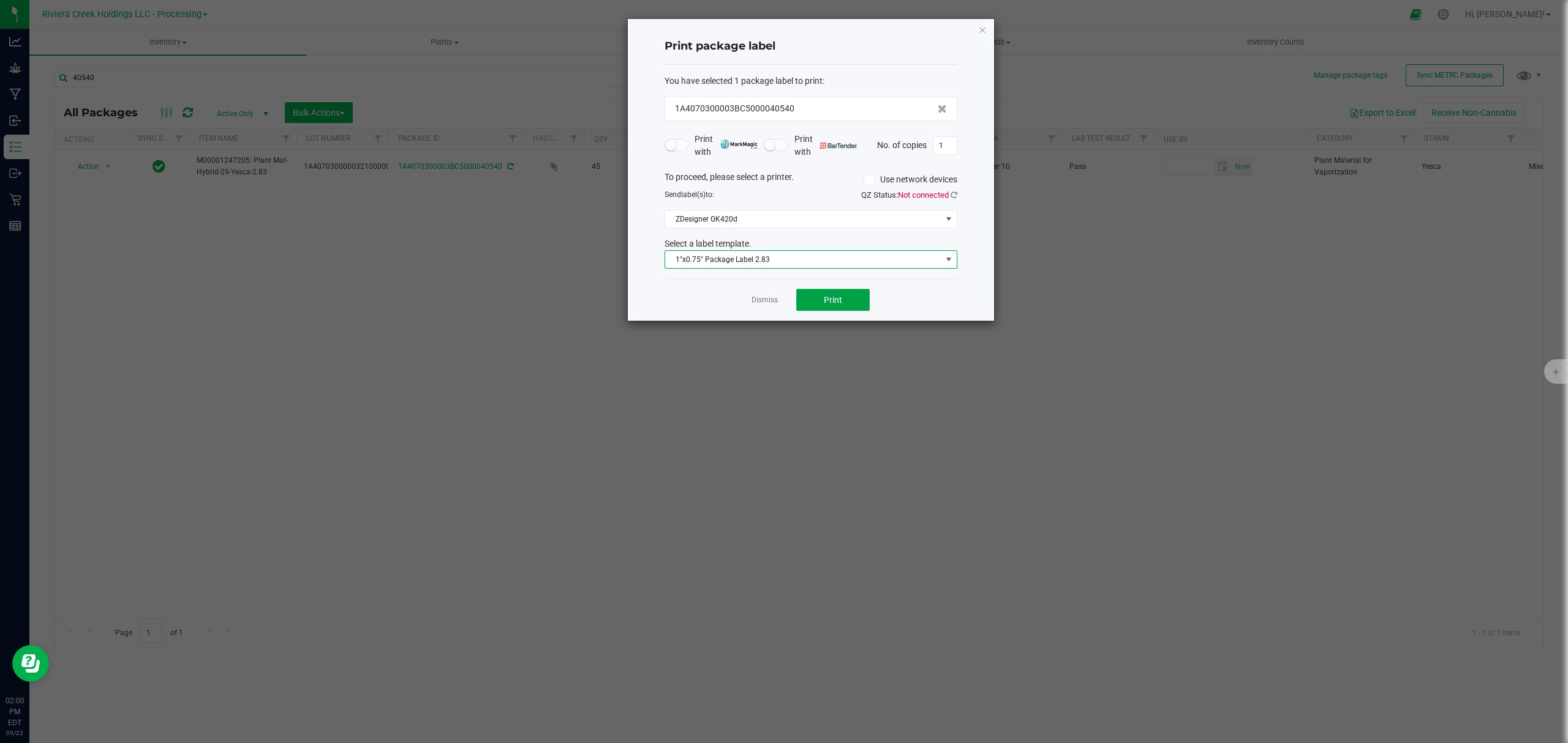
click at [832, 305] on span "Print" at bounding box center [833, 300] width 18 height 10
click at [981, 24] on icon "button" at bounding box center [983, 29] width 9 height 15
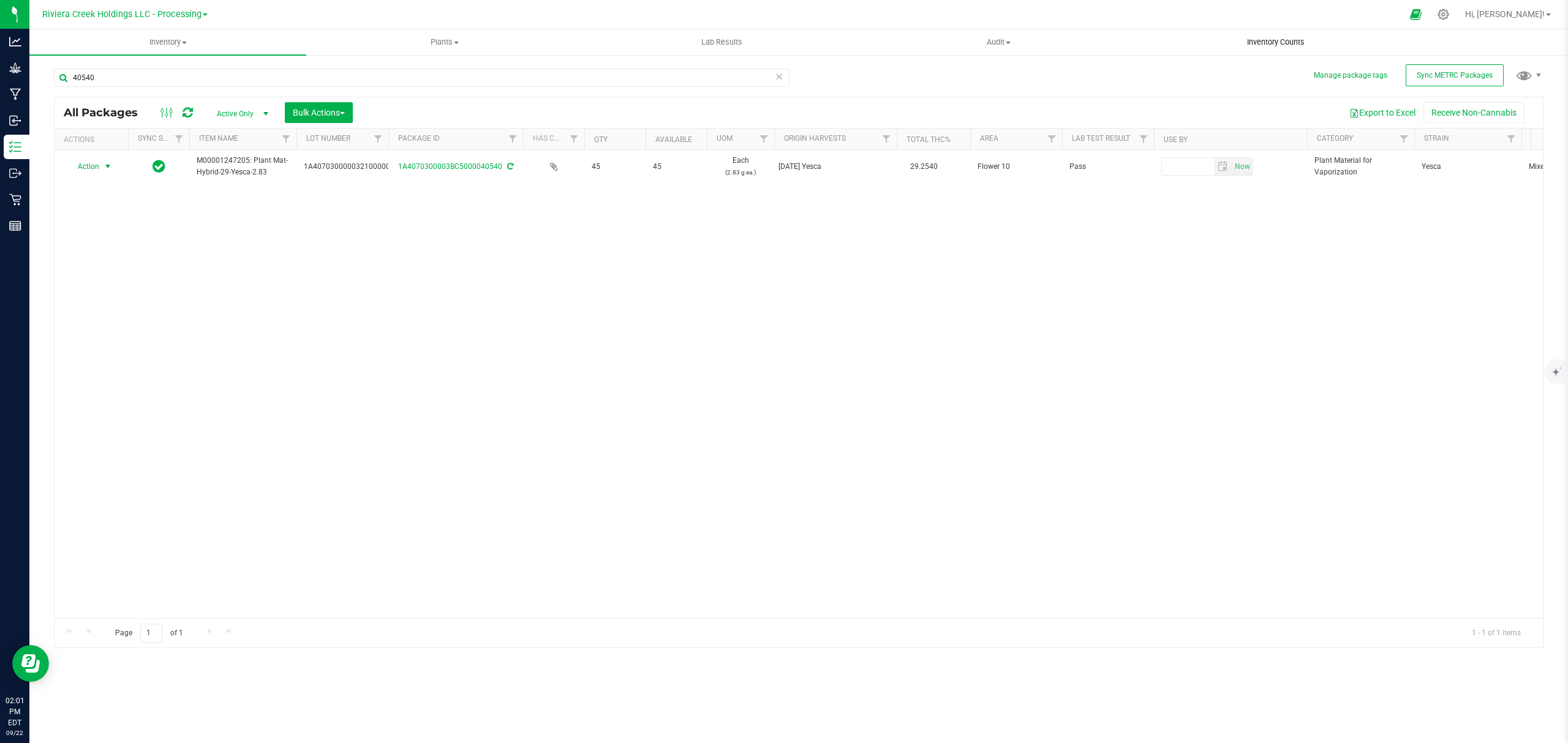
click at [1282, 47] on span "Inventory Counts" at bounding box center [1276, 42] width 91 height 11
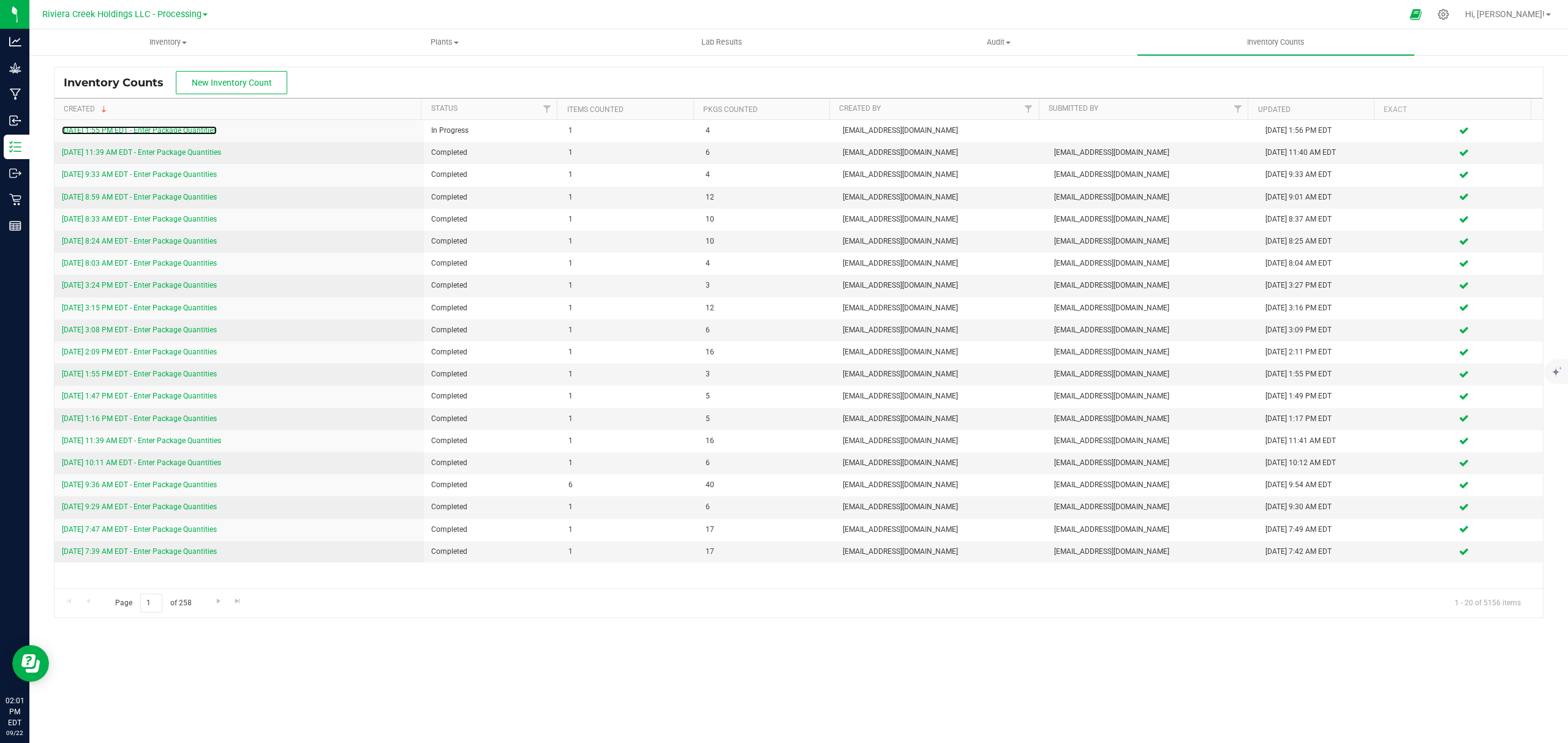
click at [187, 132] on link "[DATE] 1:55 PM EDT - Enter Package Quantities" at bounding box center [140, 130] width 155 height 9
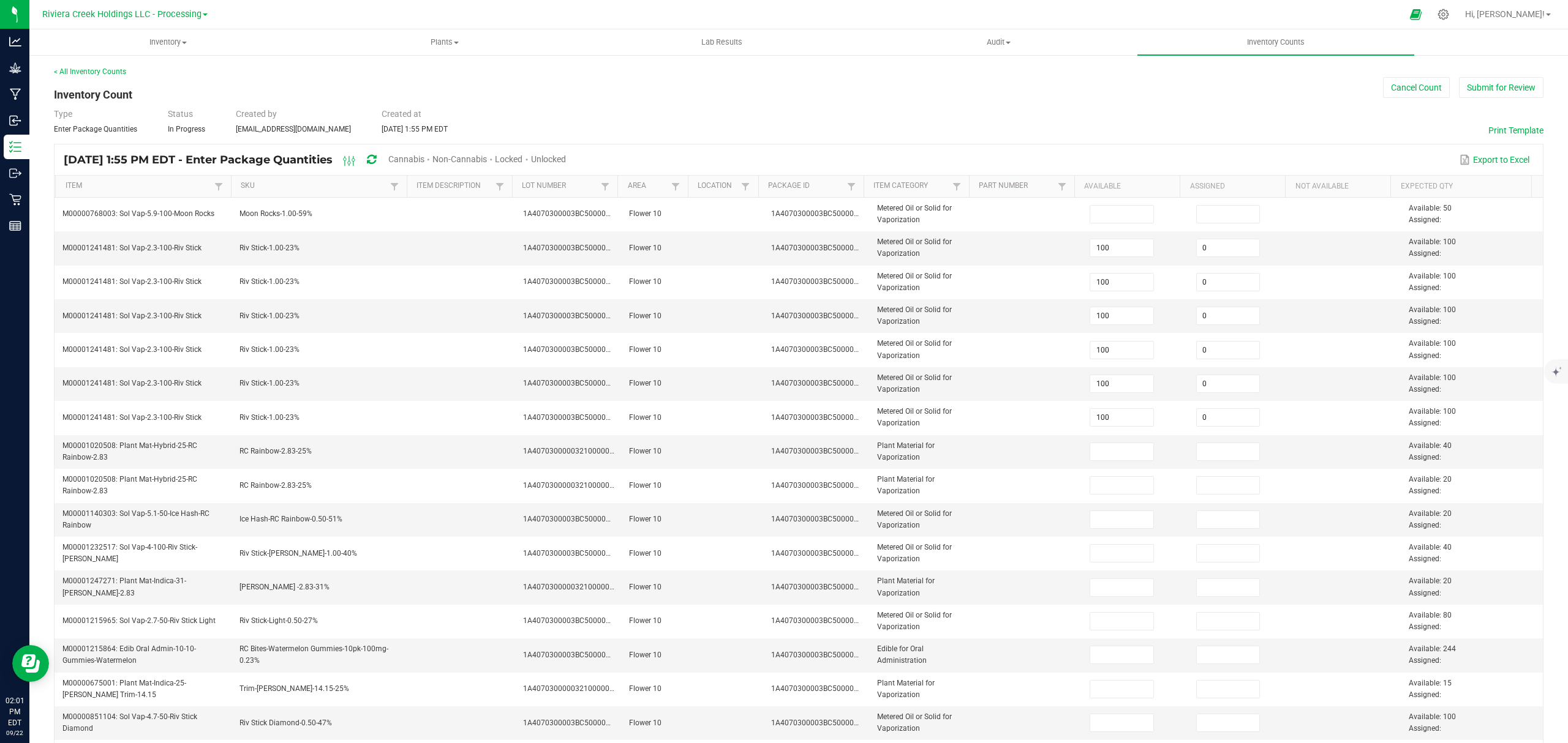
type input "80"
type input "0"
type input "80"
type input "45"
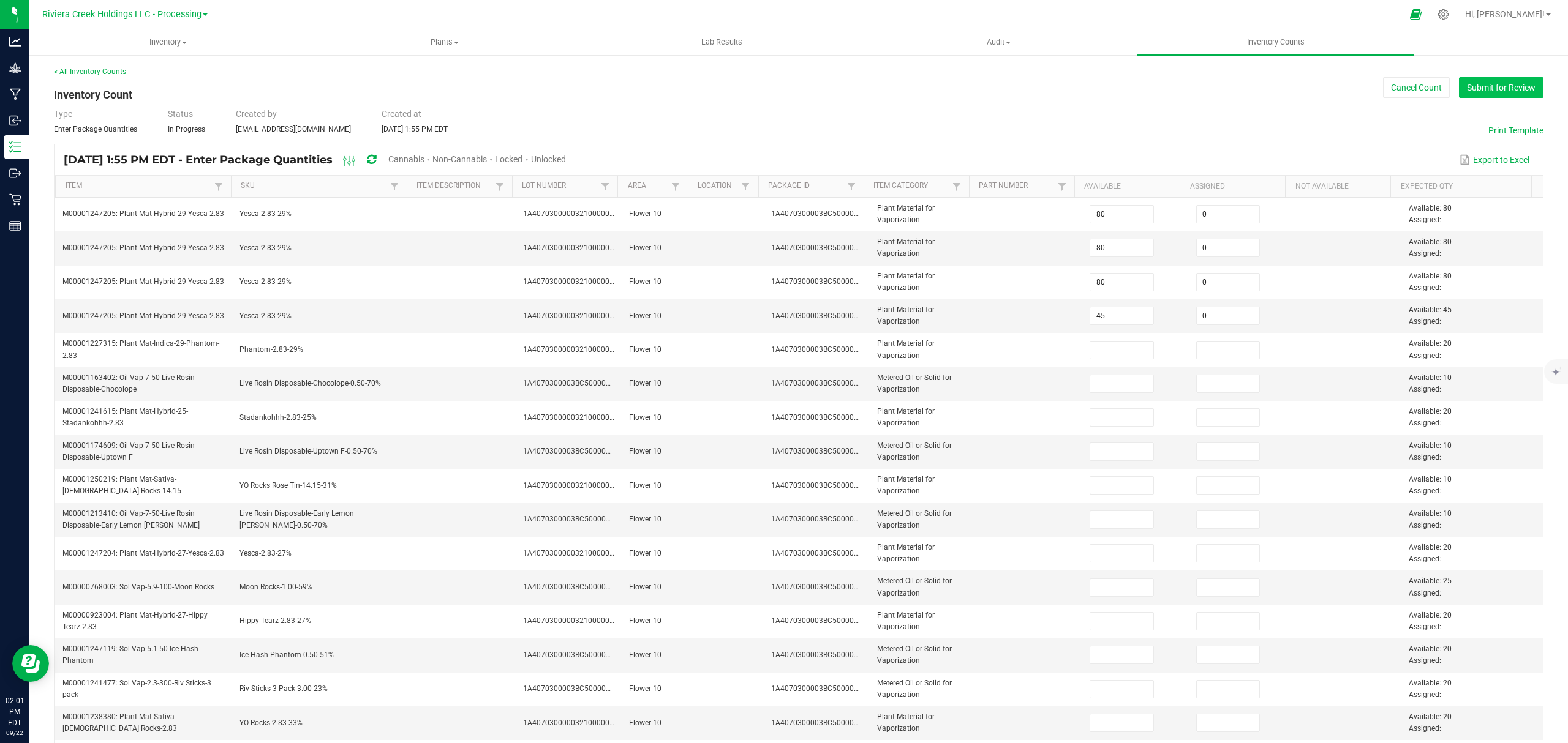
click at [1519, 89] on button "Submit for Review" at bounding box center [1501, 87] width 85 height 20
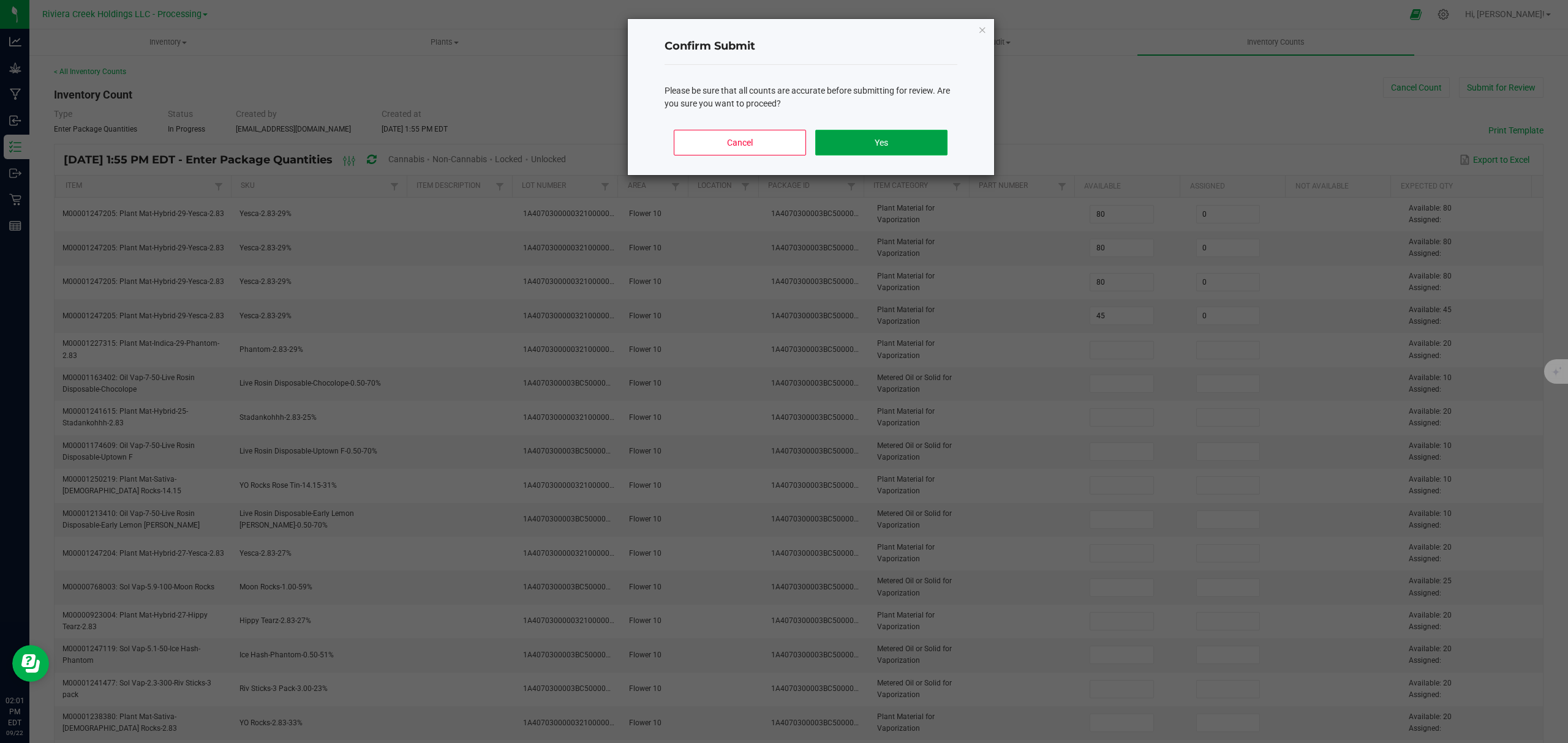
click at [892, 154] on button "Yes" at bounding box center [881, 143] width 132 height 26
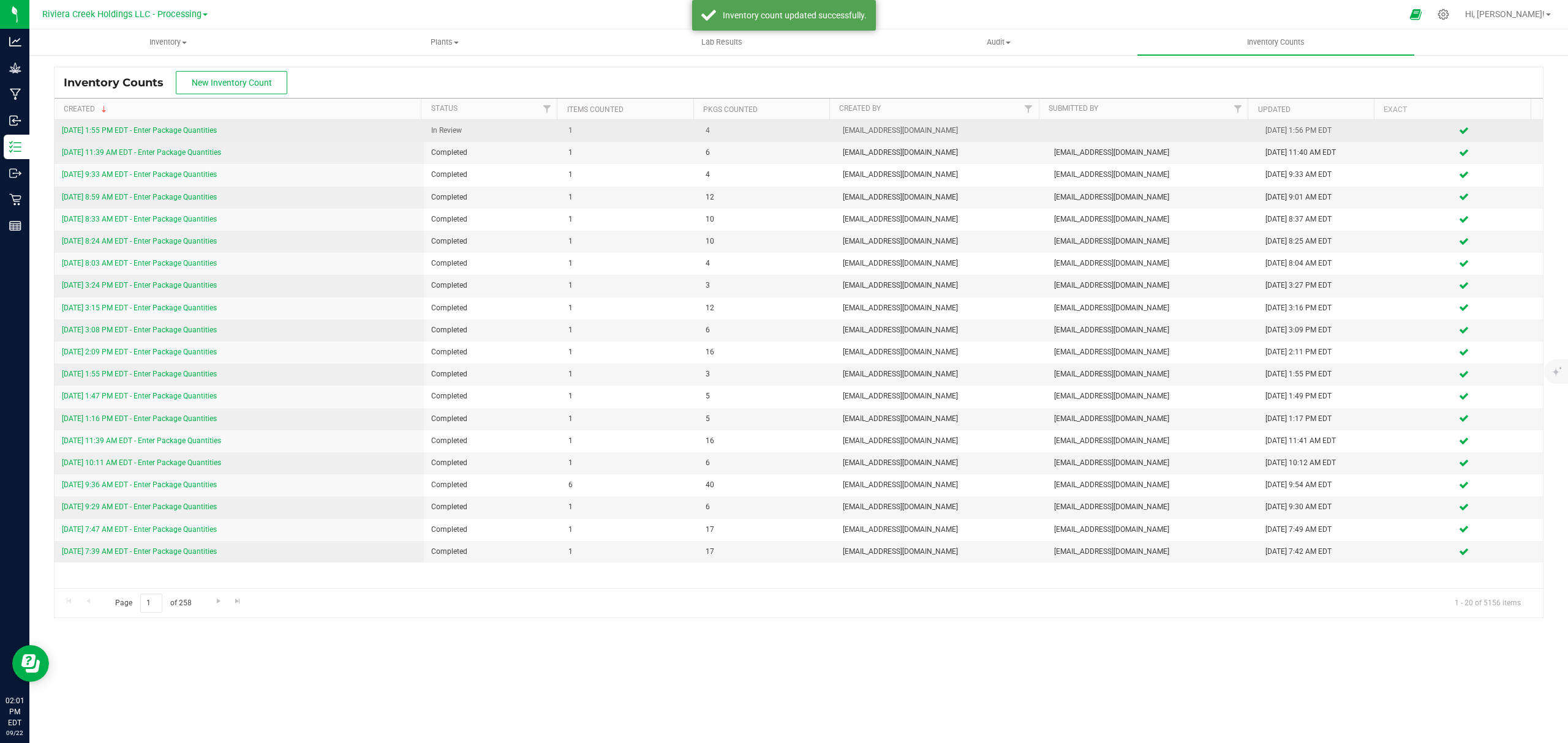
click at [157, 133] on link "[DATE] 1:55 PM EDT - Enter Package Quantities" at bounding box center [140, 130] width 155 height 9
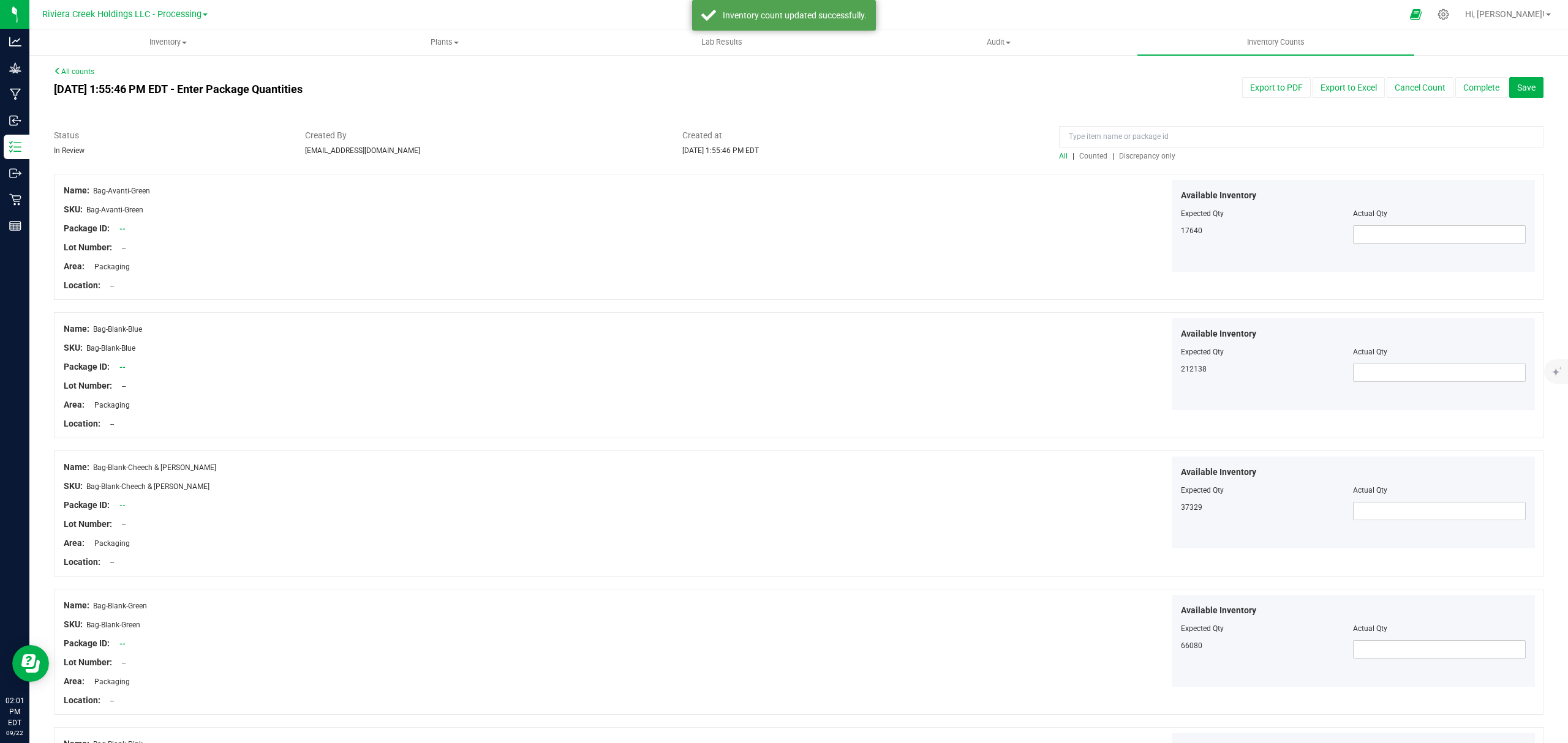
click at [1079, 156] on span "Counted" at bounding box center [1093, 156] width 29 height 9
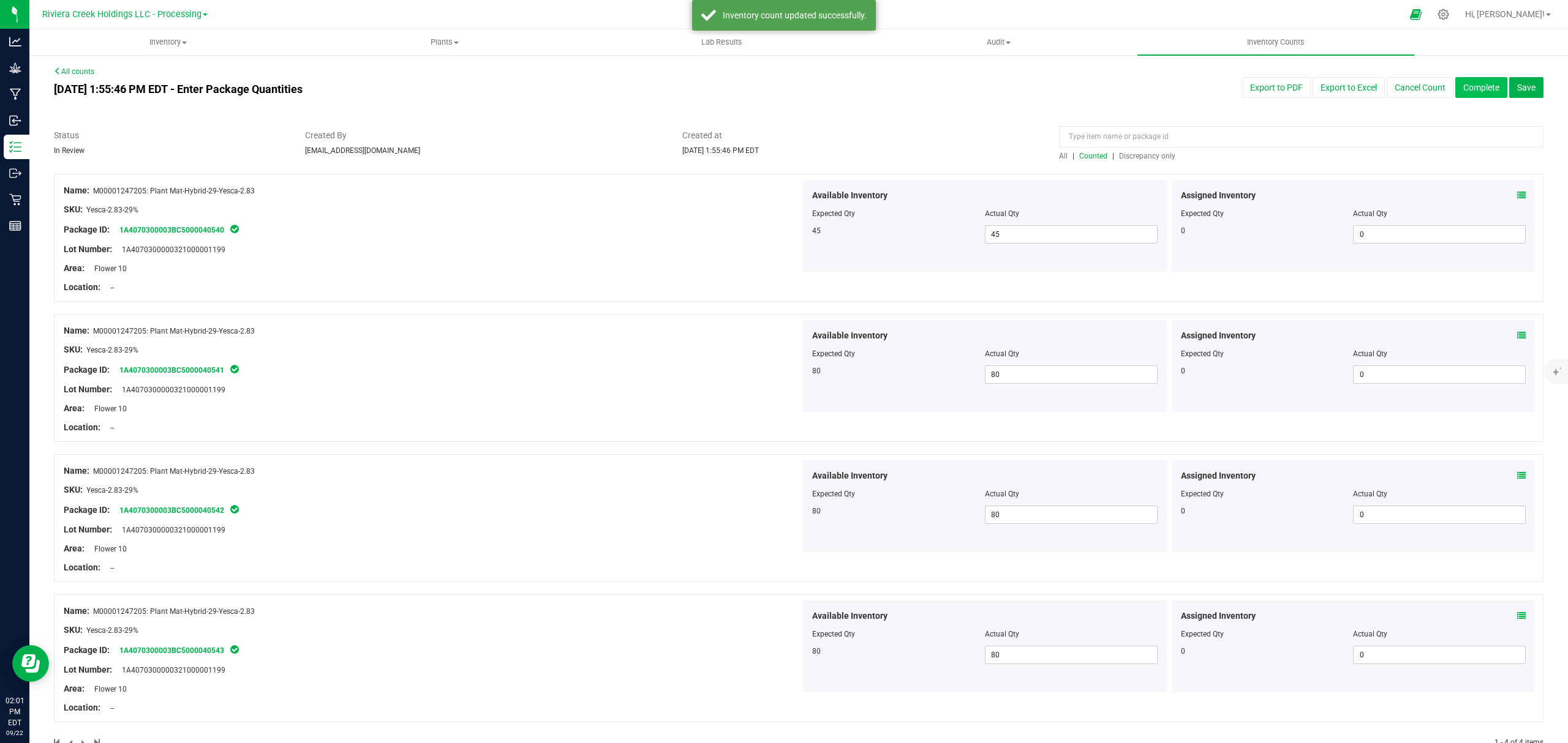
click at [1455, 94] on button "Complete" at bounding box center [1481, 87] width 52 height 20
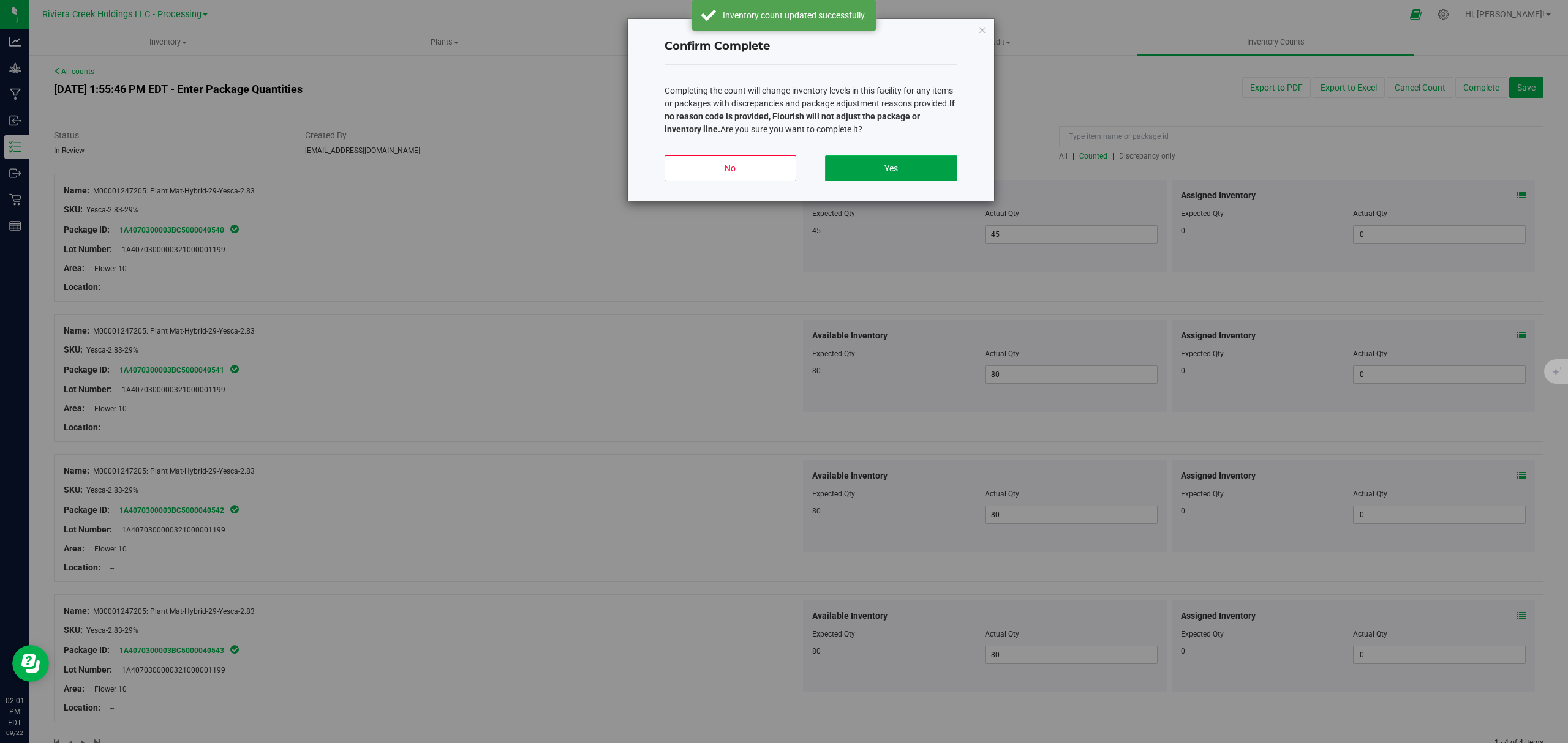
click at [877, 162] on button "Yes" at bounding box center [891, 168] width 132 height 26
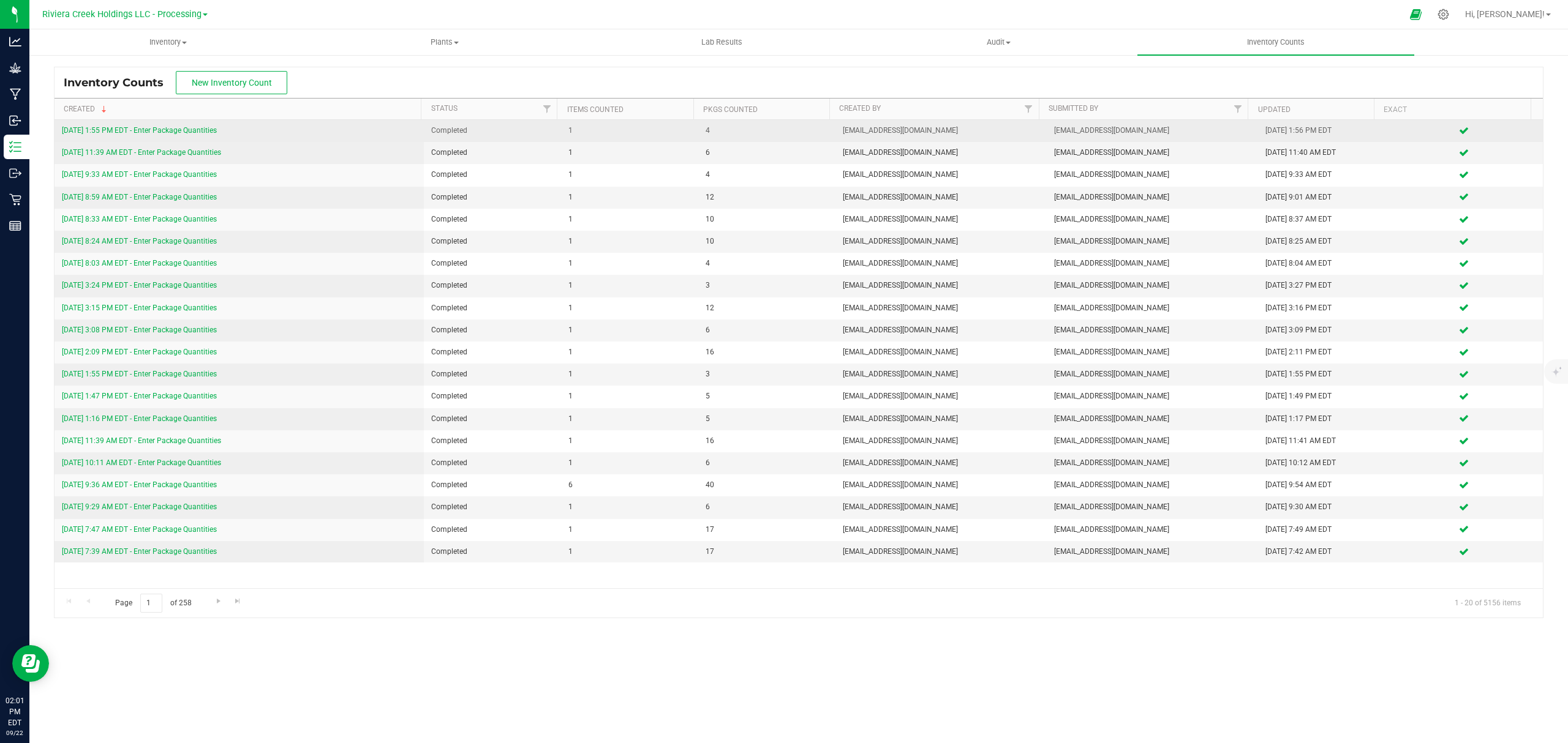
click at [182, 129] on link "[DATE] 1:55 PM EDT - Enter Package Quantities" at bounding box center [140, 130] width 155 height 9
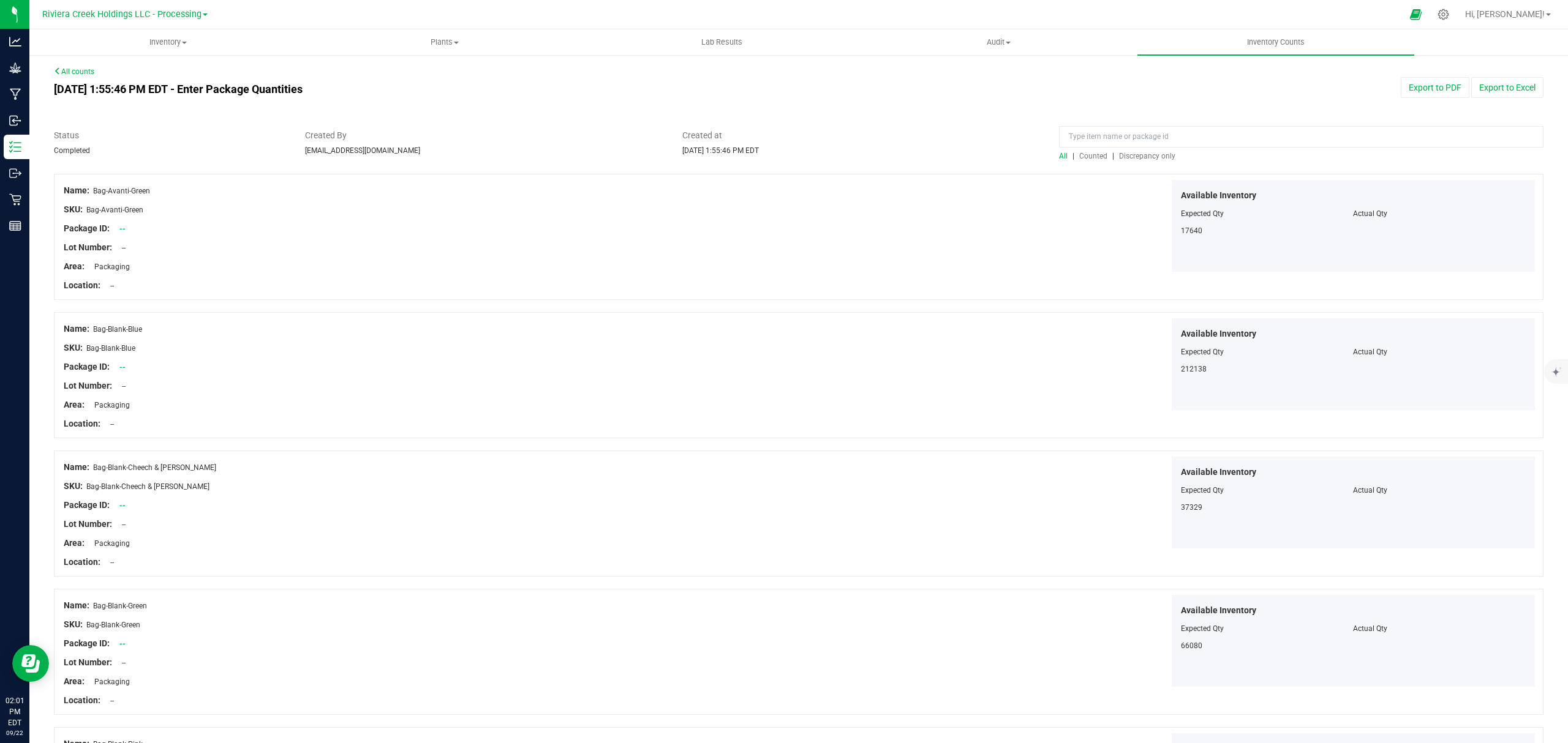
click at [1083, 154] on span "Counted" at bounding box center [1093, 156] width 29 height 9
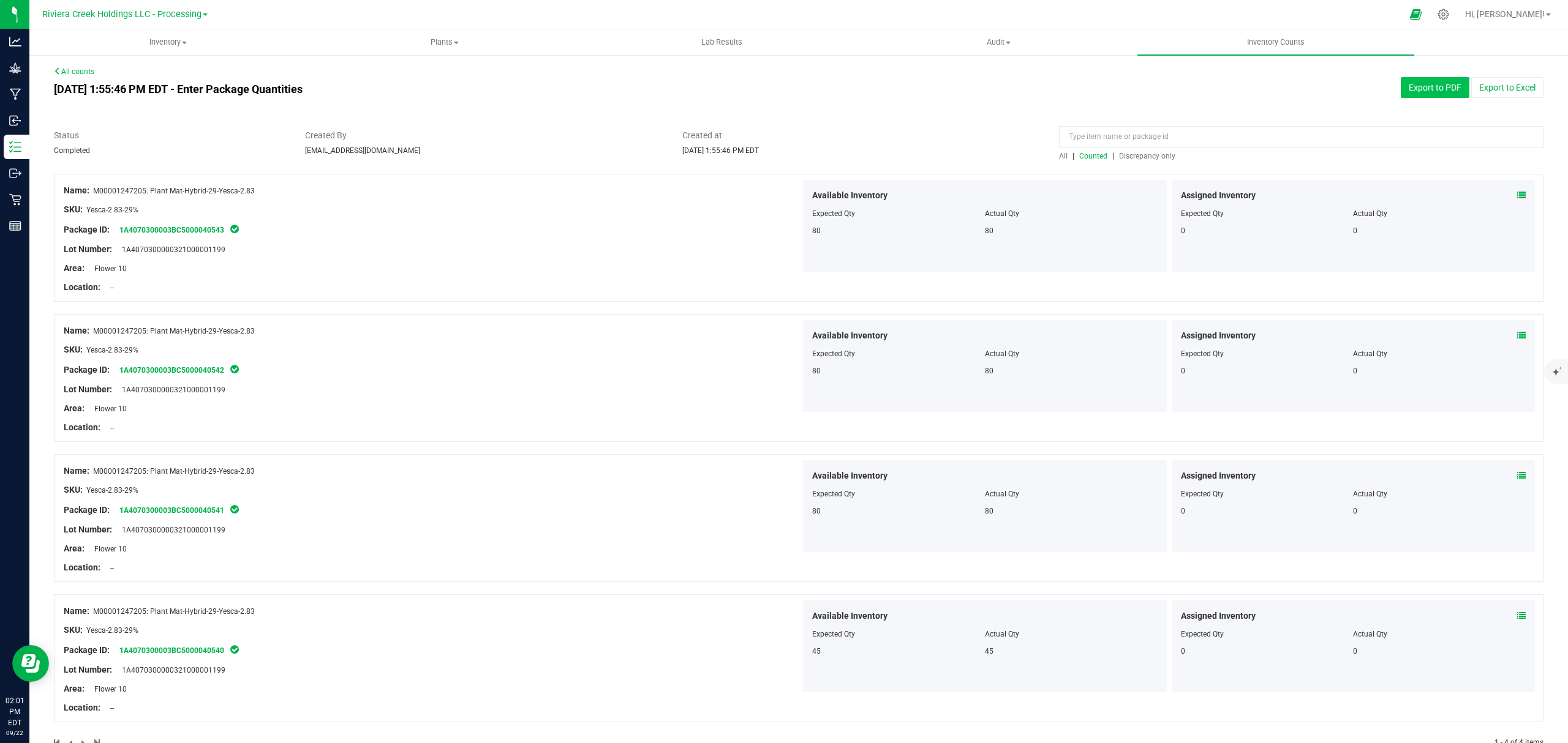
click at [1435, 89] on button "Export to PDF" at bounding box center [1436, 87] width 69 height 20
click at [179, 39] on span "Inventory" at bounding box center [168, 42] width 276 height 11
click at [121, 71] on li "All packages" at bounding box center [168, 74] width 277 height 15
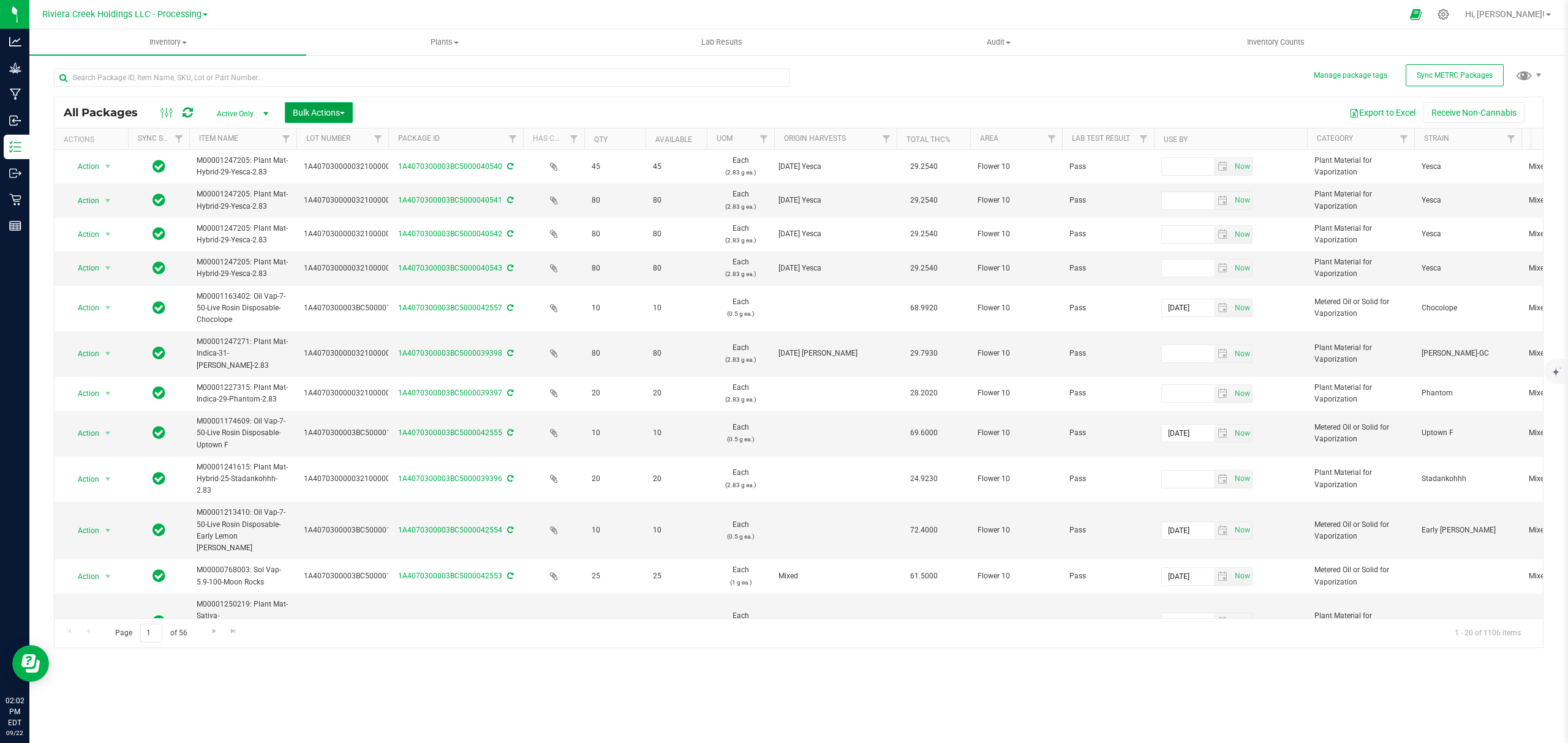
click at [316, 114] on span "Bulk Actions" at bounding box center [318, 112] width 52 height 10
click at [310, 231] on span "Lock/Unlock packages" at bounding box center [334, 230] width 84 height 10
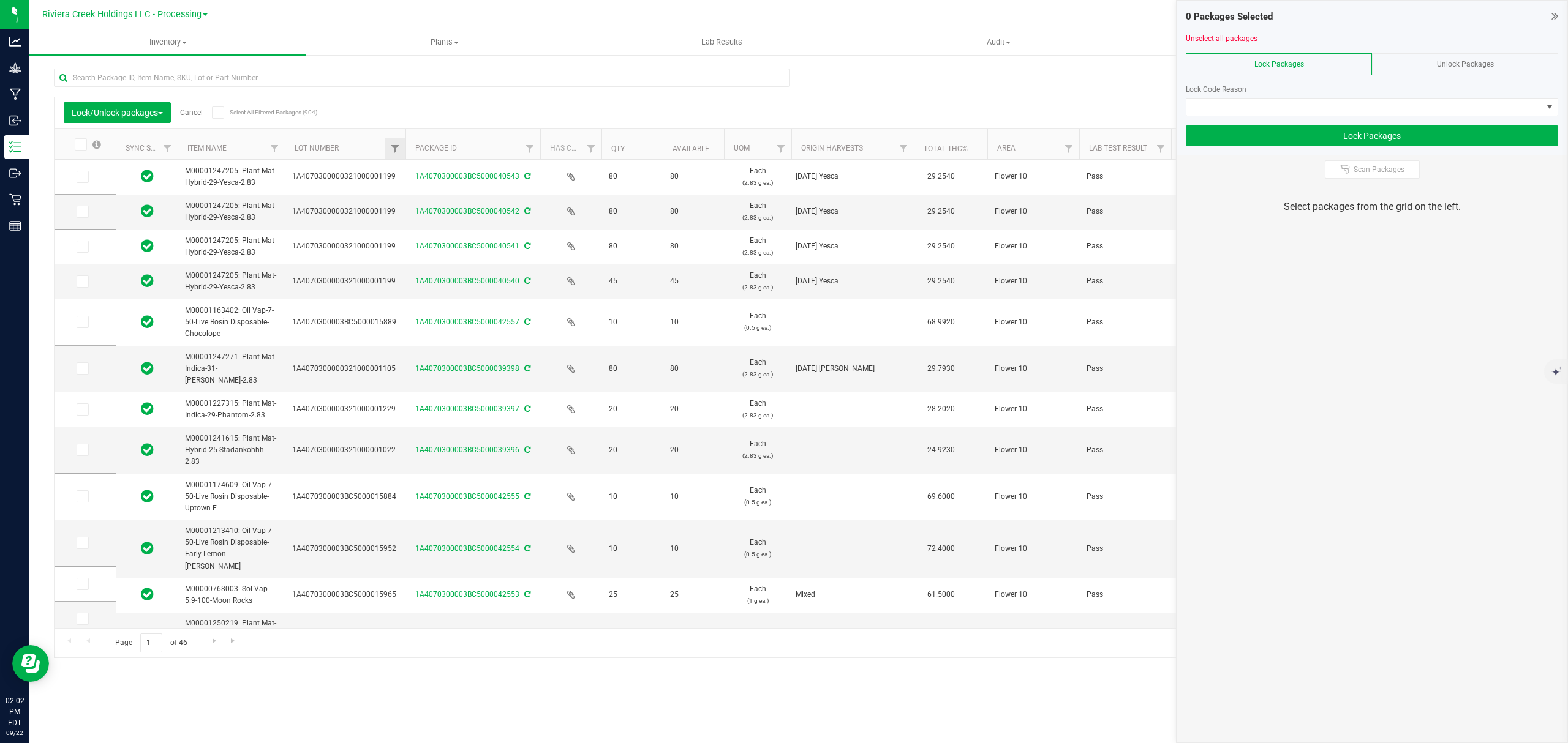
drag, startPoint x: 375, startPoint y: 140, endPoint x: 405, endPoint y: 145, distance: 30.4
click at [77, 177] on span at bounding box center [83, 177] width 12 height 12
click at [0, 0] on input "checkbox" at bounding box center [0, 0] width 0 height 0
click at [89, 211] on span at bounding box center [83, 211] width 12 height 12
click at [0, 0] on input "checkbox" at bounding box center [0, 0] width 0 height 0
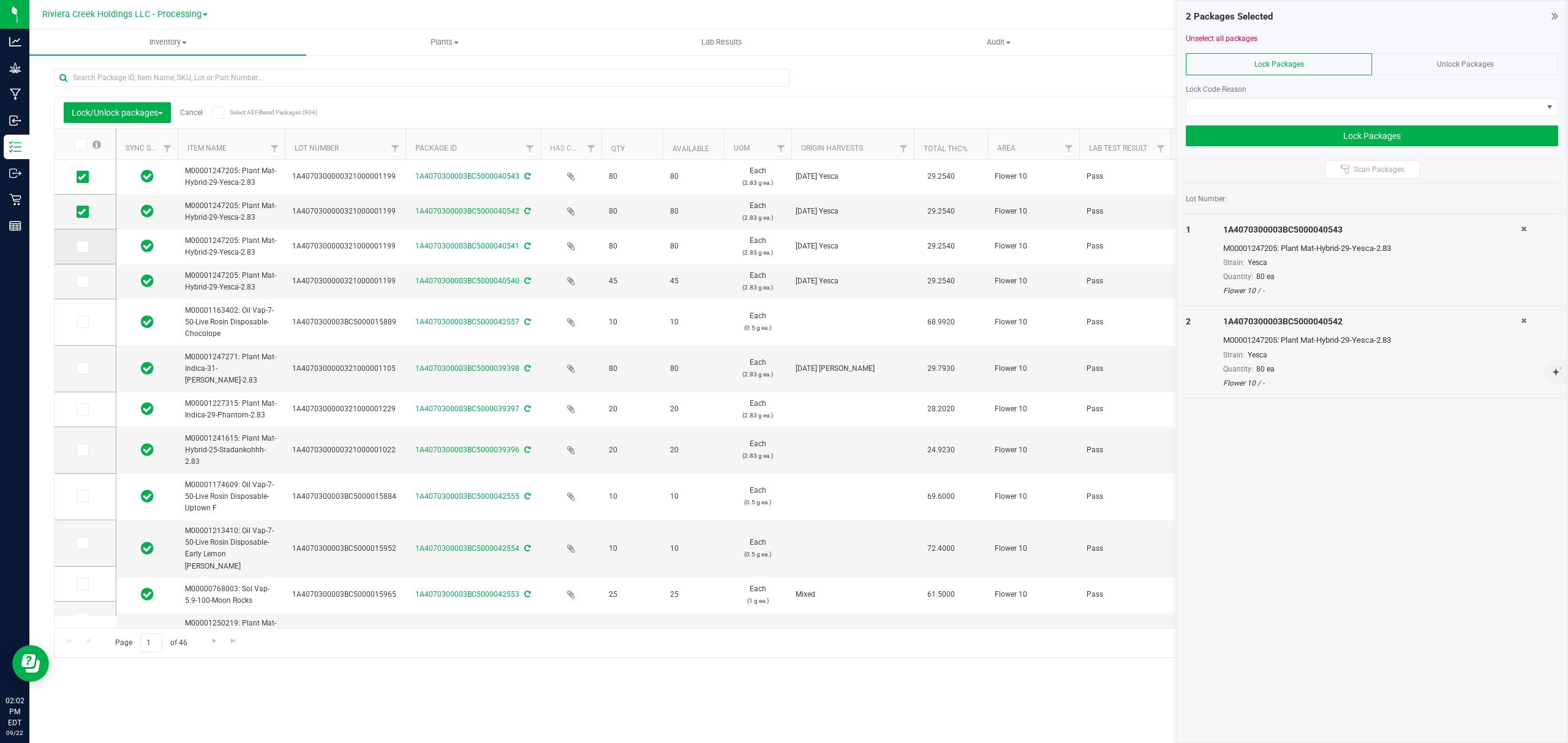
click at [89, 246] on span at bounding box center [83, 246] width 12 height 12
click at [0, 0] on input "checkbox" at bounding box center [0, 0] width 0 height 0
click at [86, 292] on td at bounding box center [86, 282] width 61 height 35
click at [79, 272] on td at bounding box center [86, 282] width 61 height 35
click at [79, 287] on span at bounding box center [83, 282] width 12 height 12
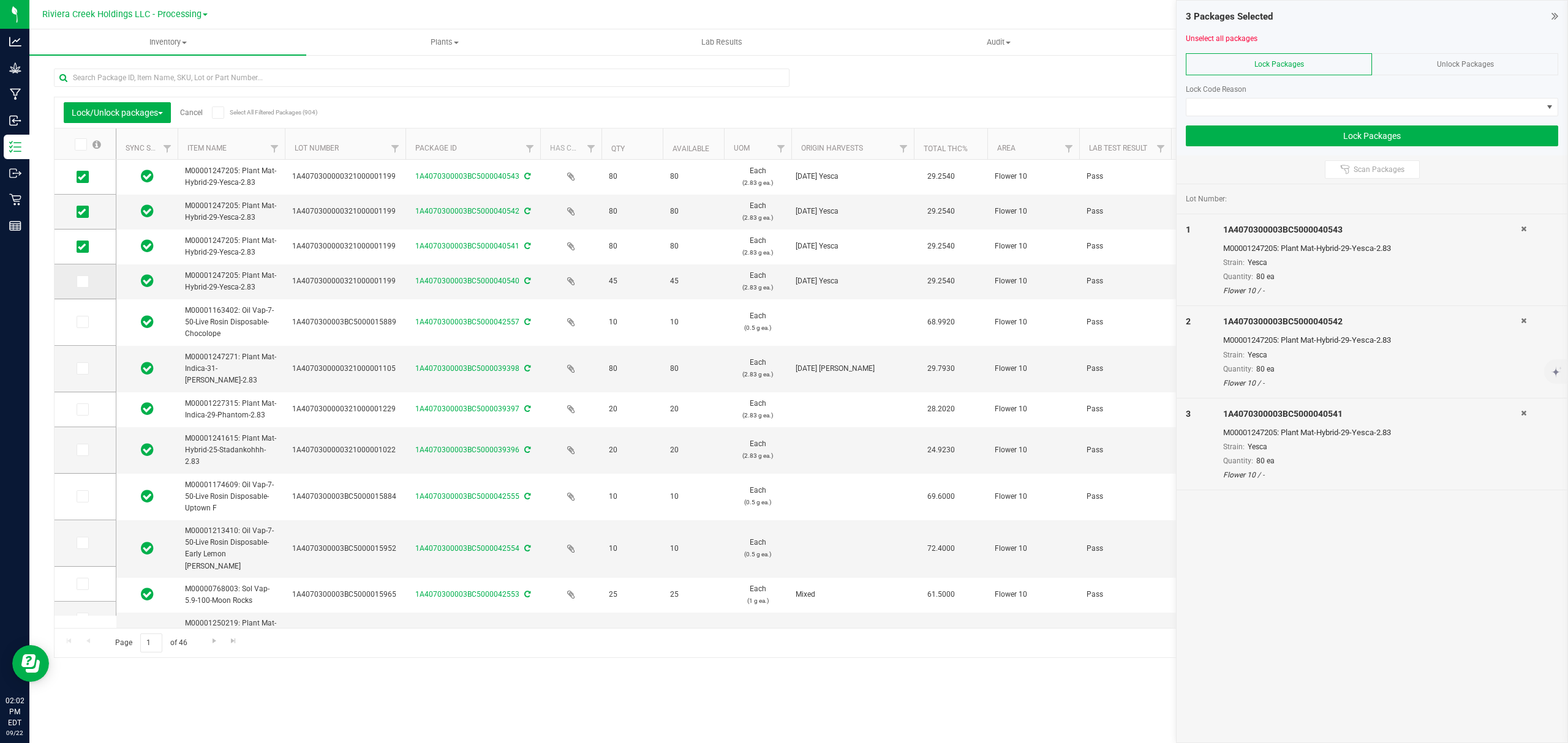
click at [0, 0] on input "checkbox" at bounding box center [0, 0] width 0 height 0
click at [80, 317] on span at bounding box center [83, 322] width 12 height 12
click at [0, 0] on input "checkbox" at bounding box center [0, 0] width 0 height 0
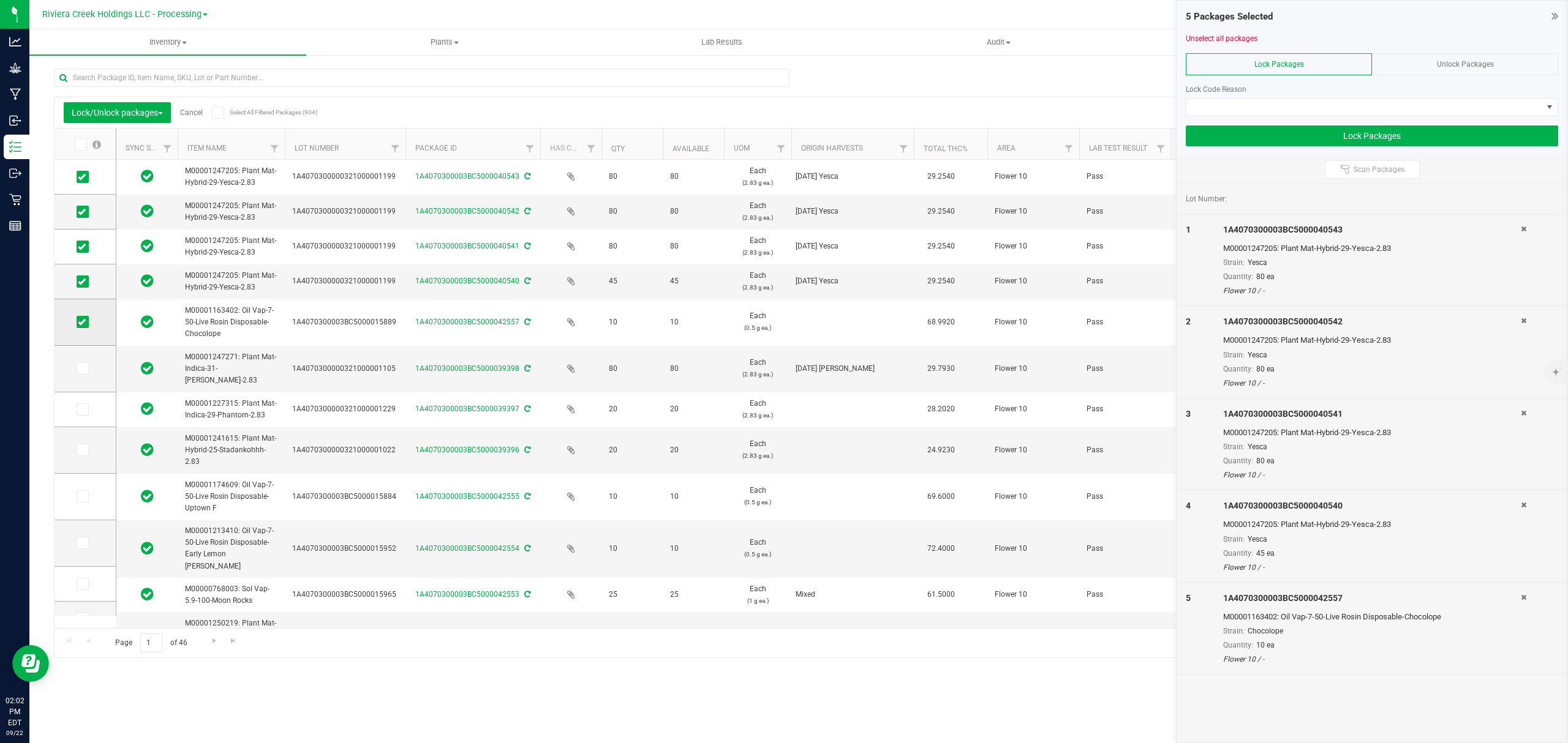
click at [82, 322] on icon at bounding box center [81, 322] width 8 height 0
click at [0, 0] on input "checkbox" at bounding box center [0, 0] width 0 height 0
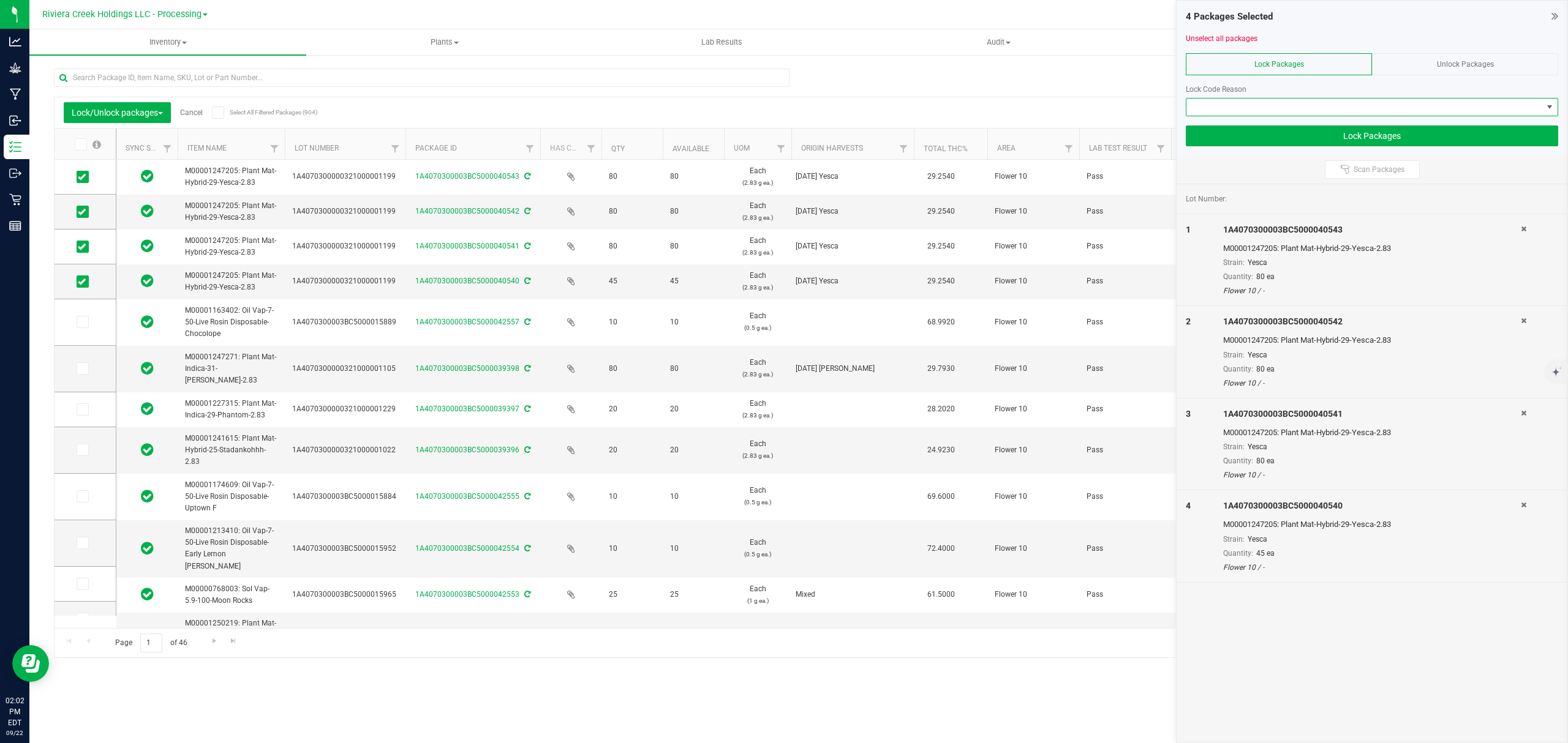
click at [1263, 106] on span at bounding box center [1365, 107] width 356 height 17
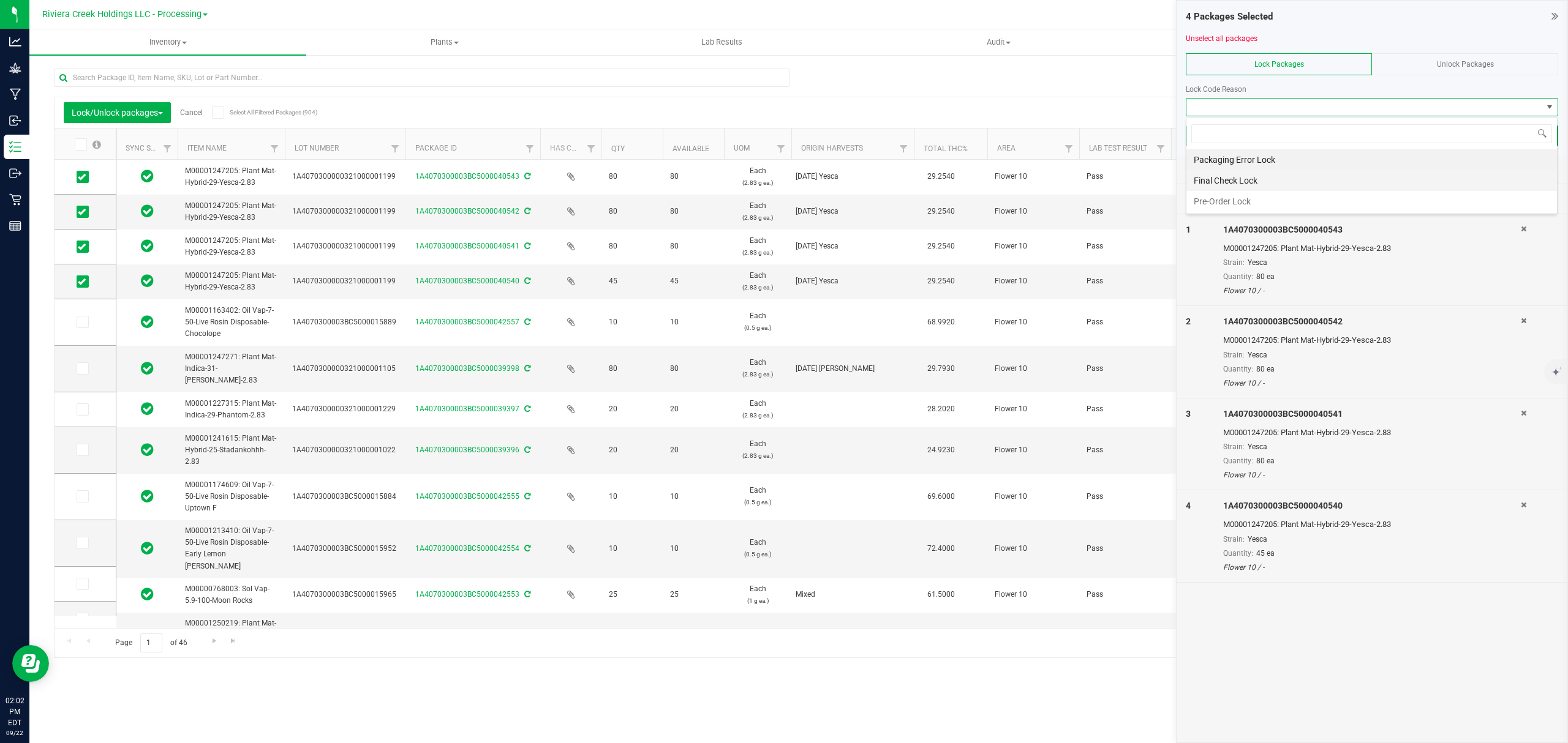
scroll to position [18, 371]
click at [1253, 182] on li "Final Check Lock" at bounding box center [1372, 181] width 371 height 20
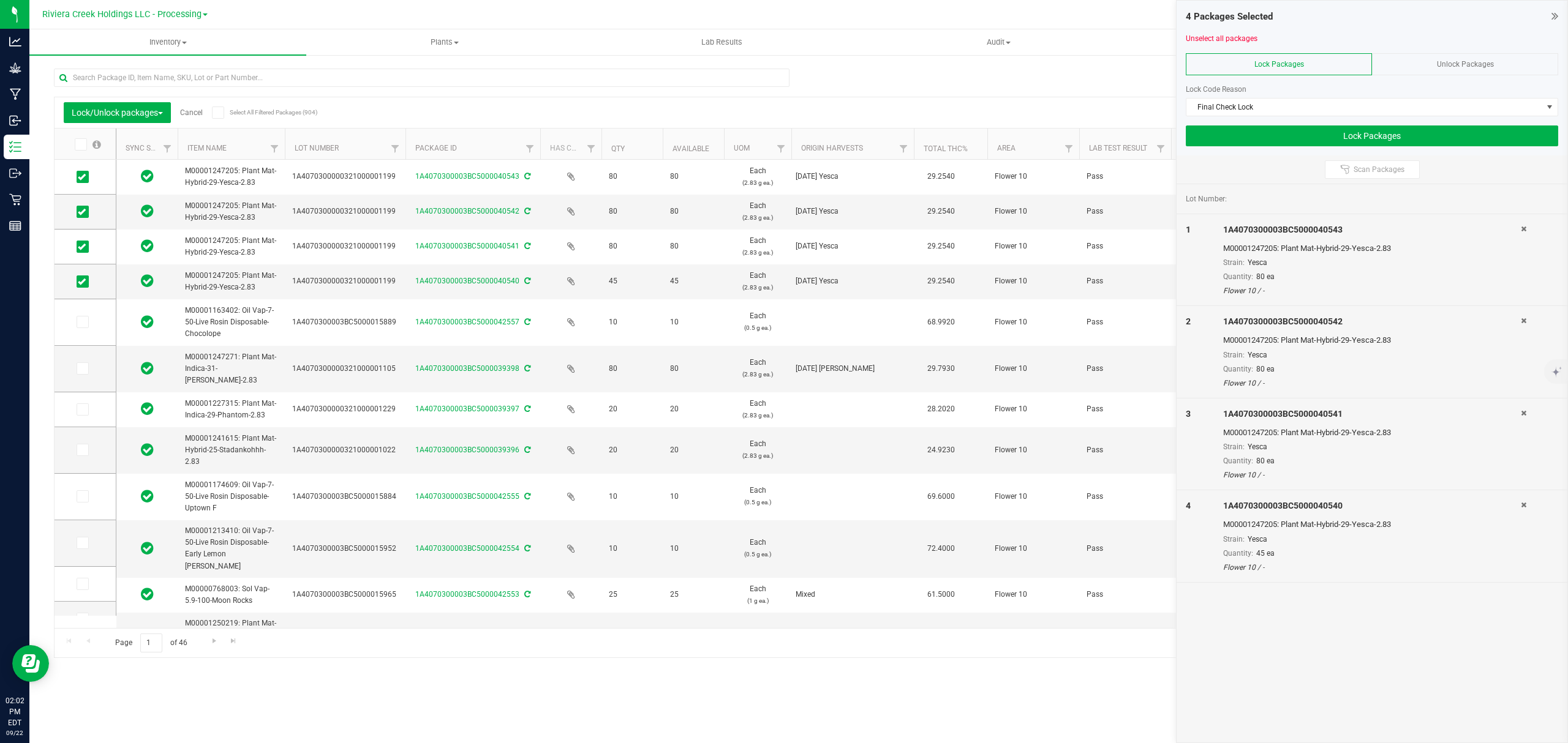
click at [1253, 149] on div "4 Packages Selected Unselect all packages Lock Packages Unlock Packages Lock Co…" at bounding box center [1372, 78] width 391 height 155
click at [1255, 135] on button "Lock Packages" at bounding box center [1372, 136] width 372 height 20
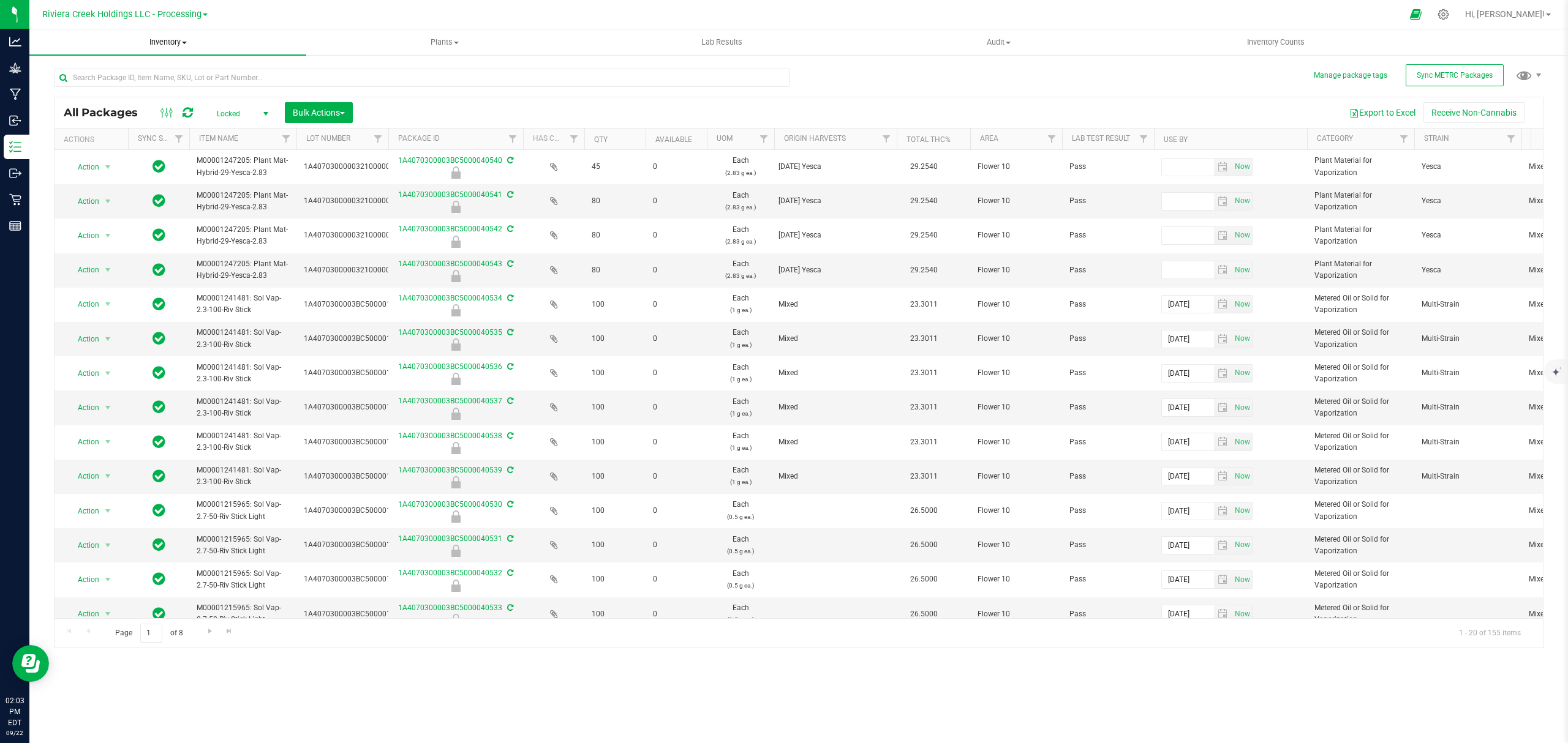
click at [168, 43] on span "Inventory" at bounding box center [168, 42] width 277 height 11
click at [127, 151] on span "From bill of materials" at bounding box center [85, 147] width 111 height 10
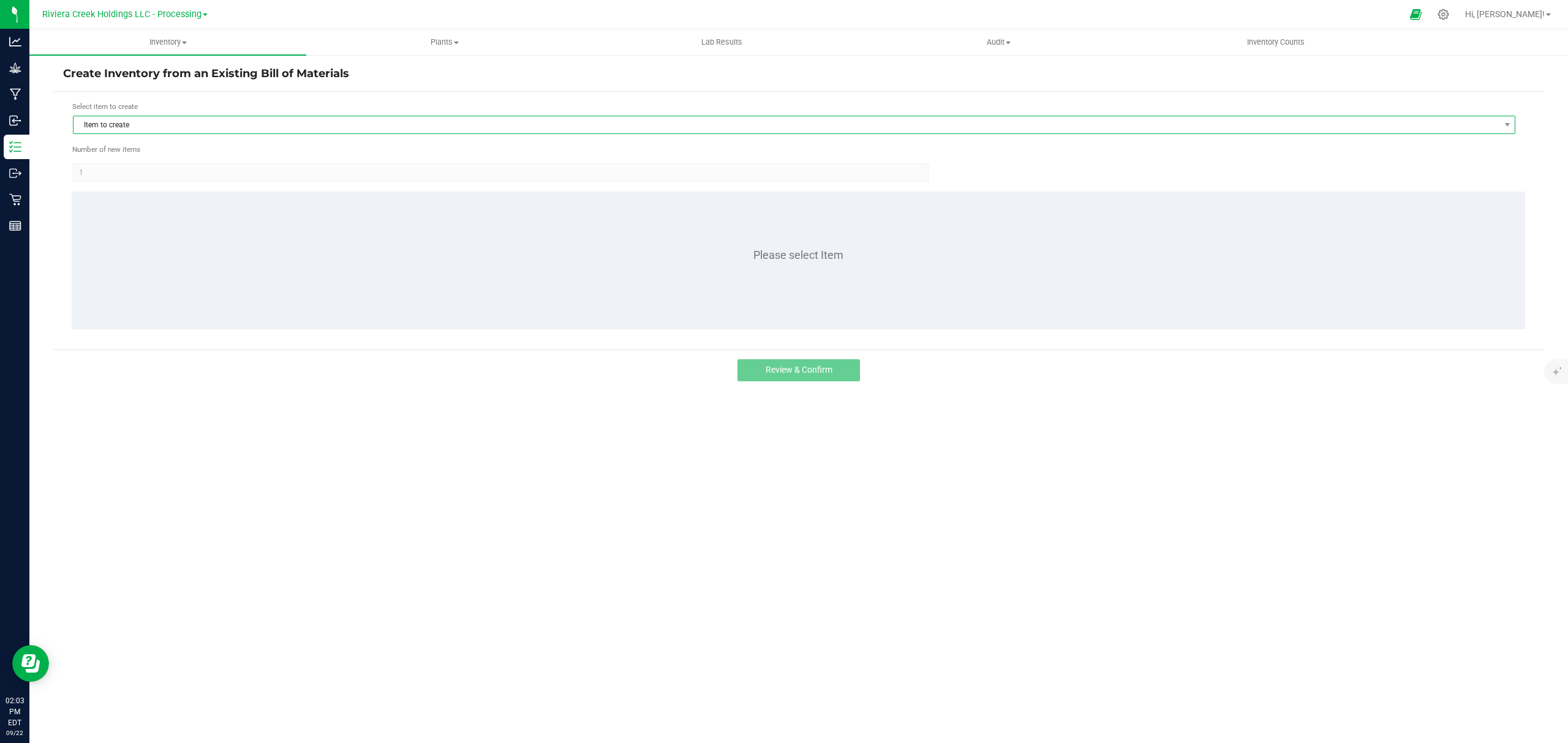
click at [163, 126] on span "Item to create" at bounding box center [786, 124] width 1426 height 17
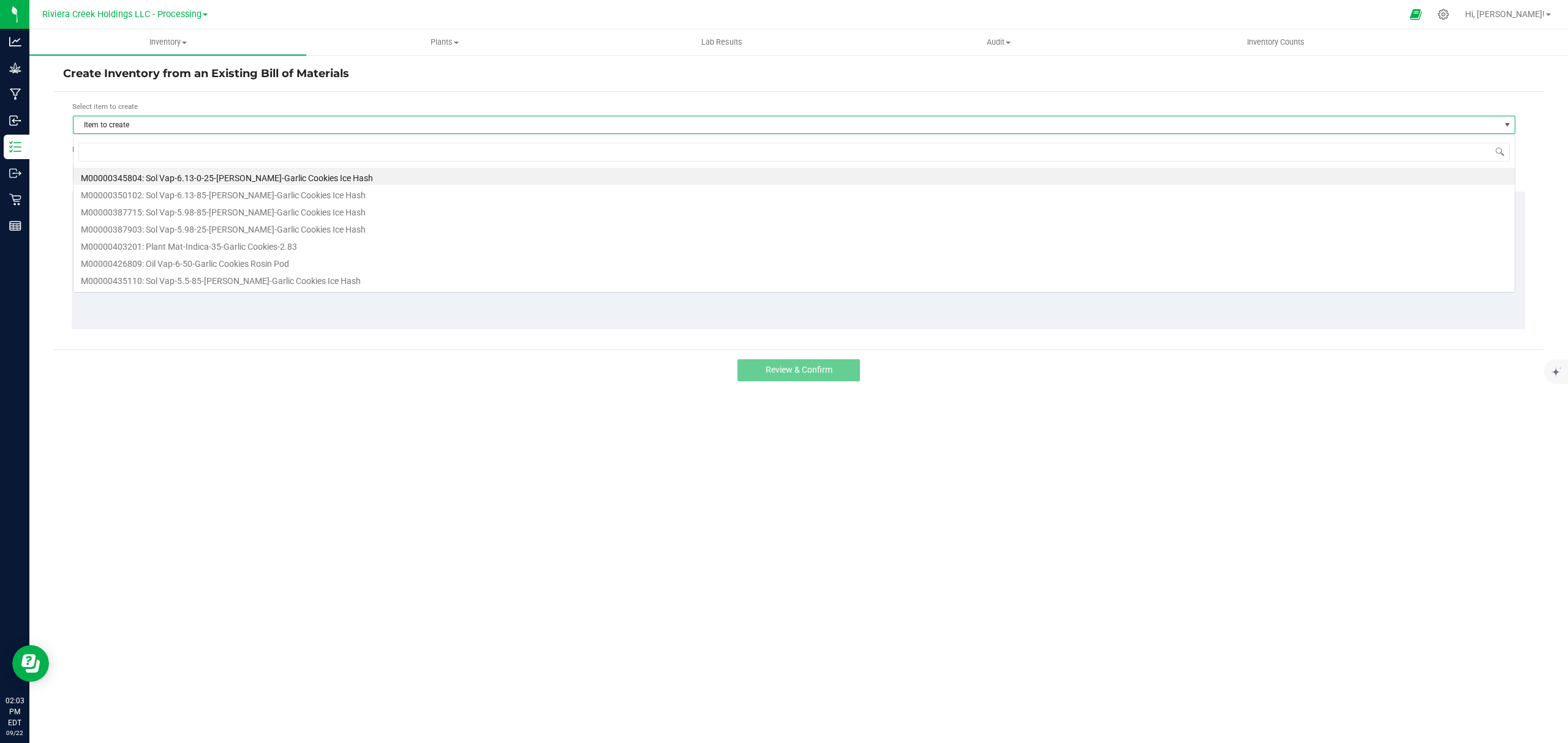
scroll to position [18, 1444]
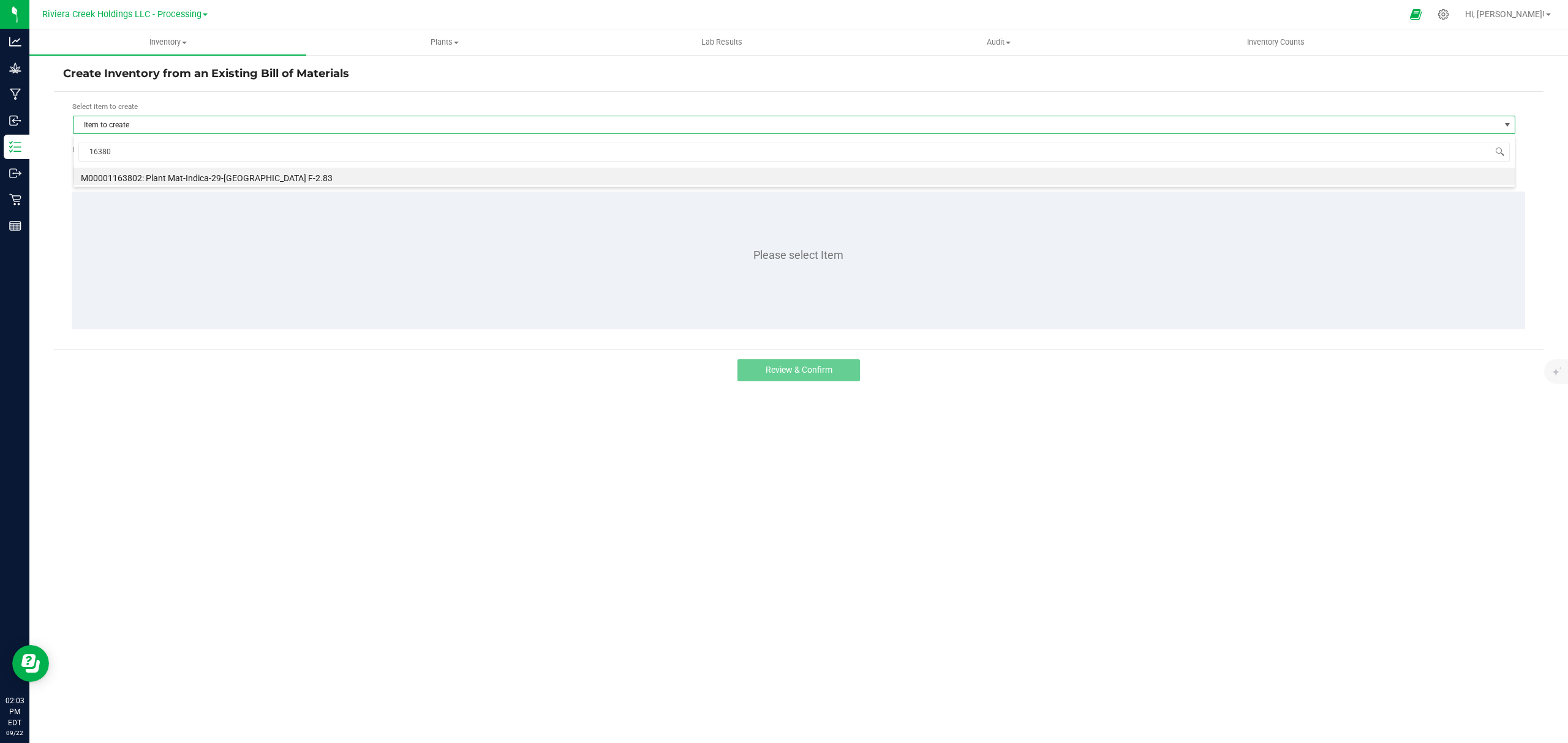
type input "163802"
click at [214, 175] on li "M00001163802: Plant Mat-Indica-29-[GEOGRAPHIC_DATA] F-2.83" at bounding box center [794, 176] width 1441 height 17
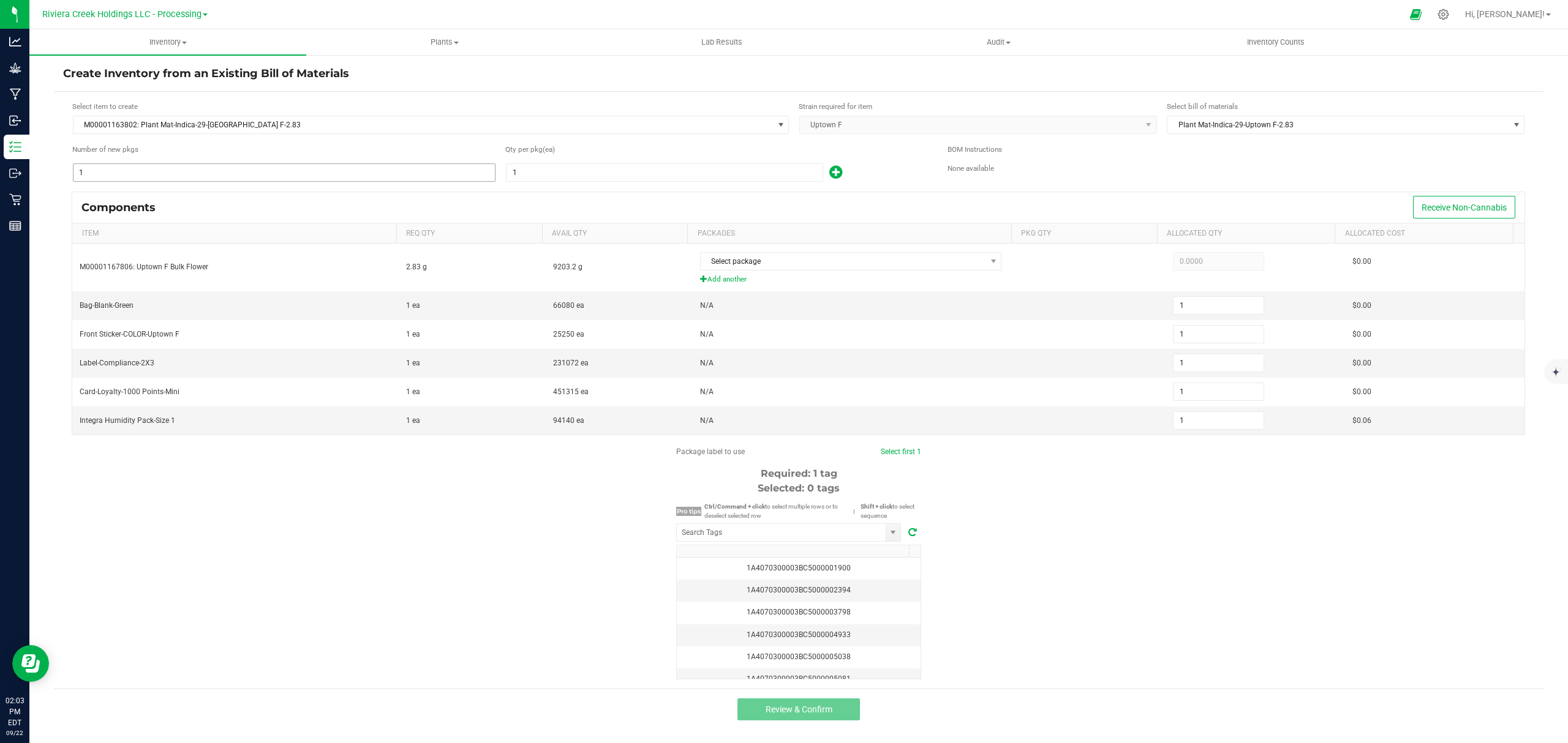
click at [178, 178] on input "1" at bounding box center [284, 172] width 421 height 17
type input "16"
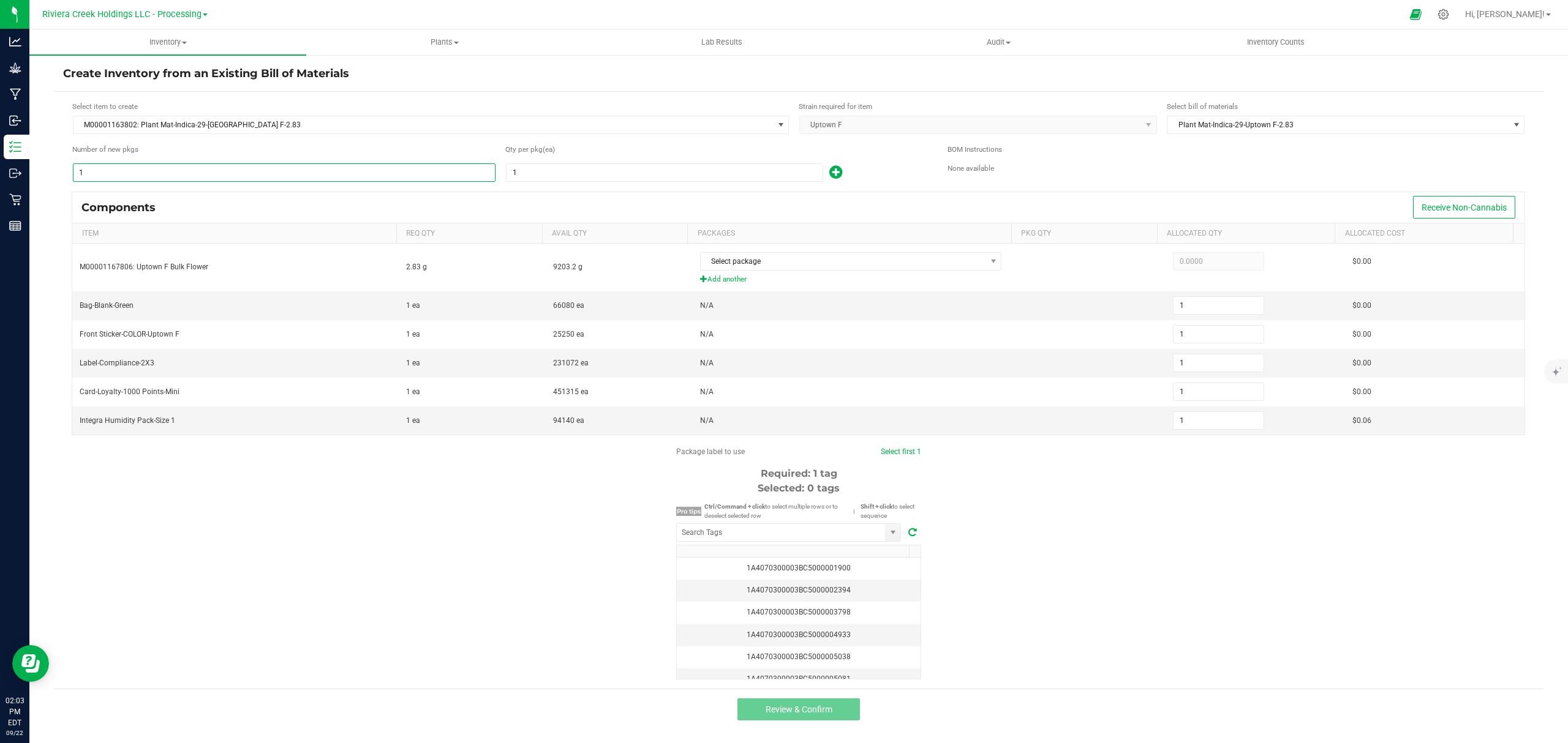
type input "16"
click at [542, 175] on input "1" at bounding box center [664, 172] width 316 height 17
type input "8"
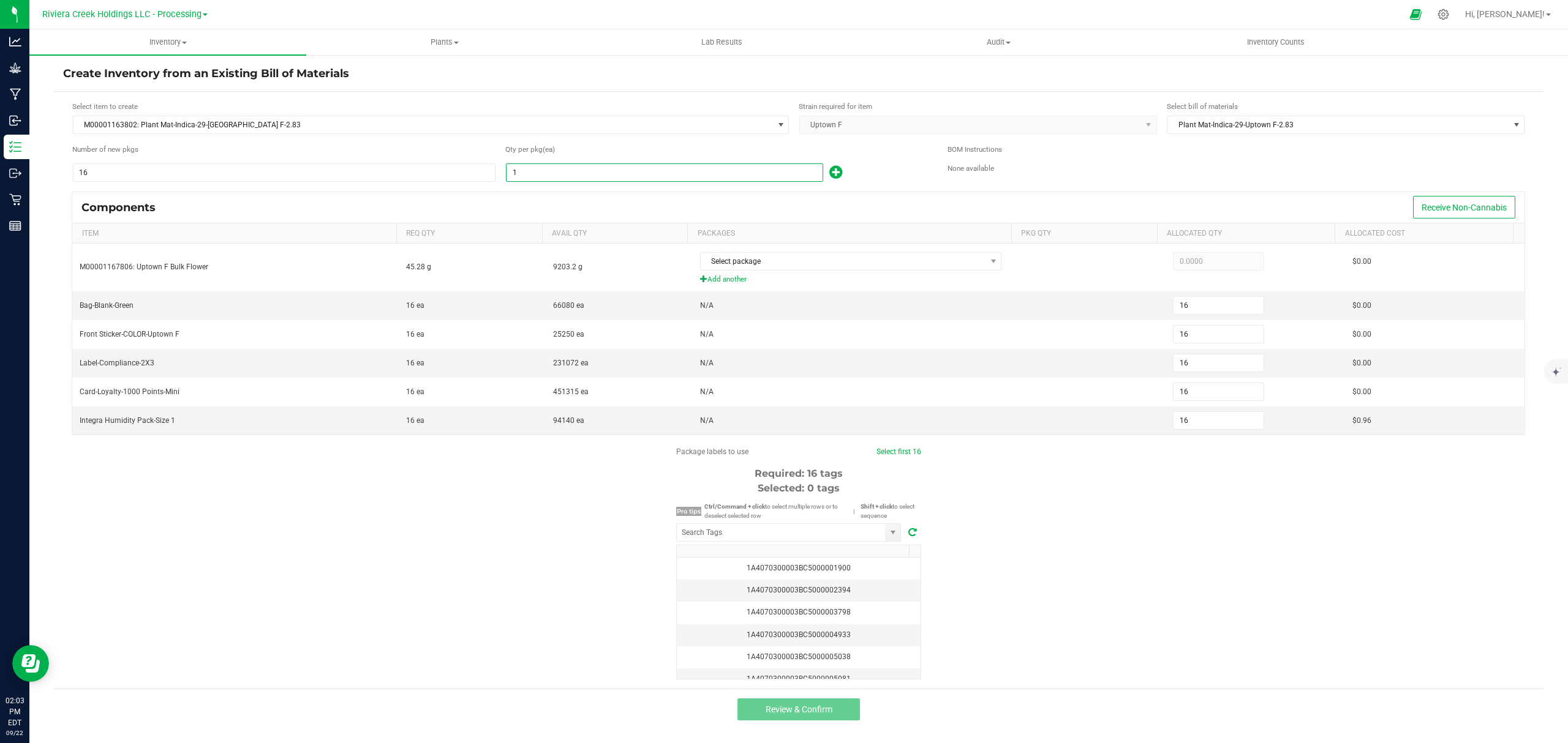
type input "128"
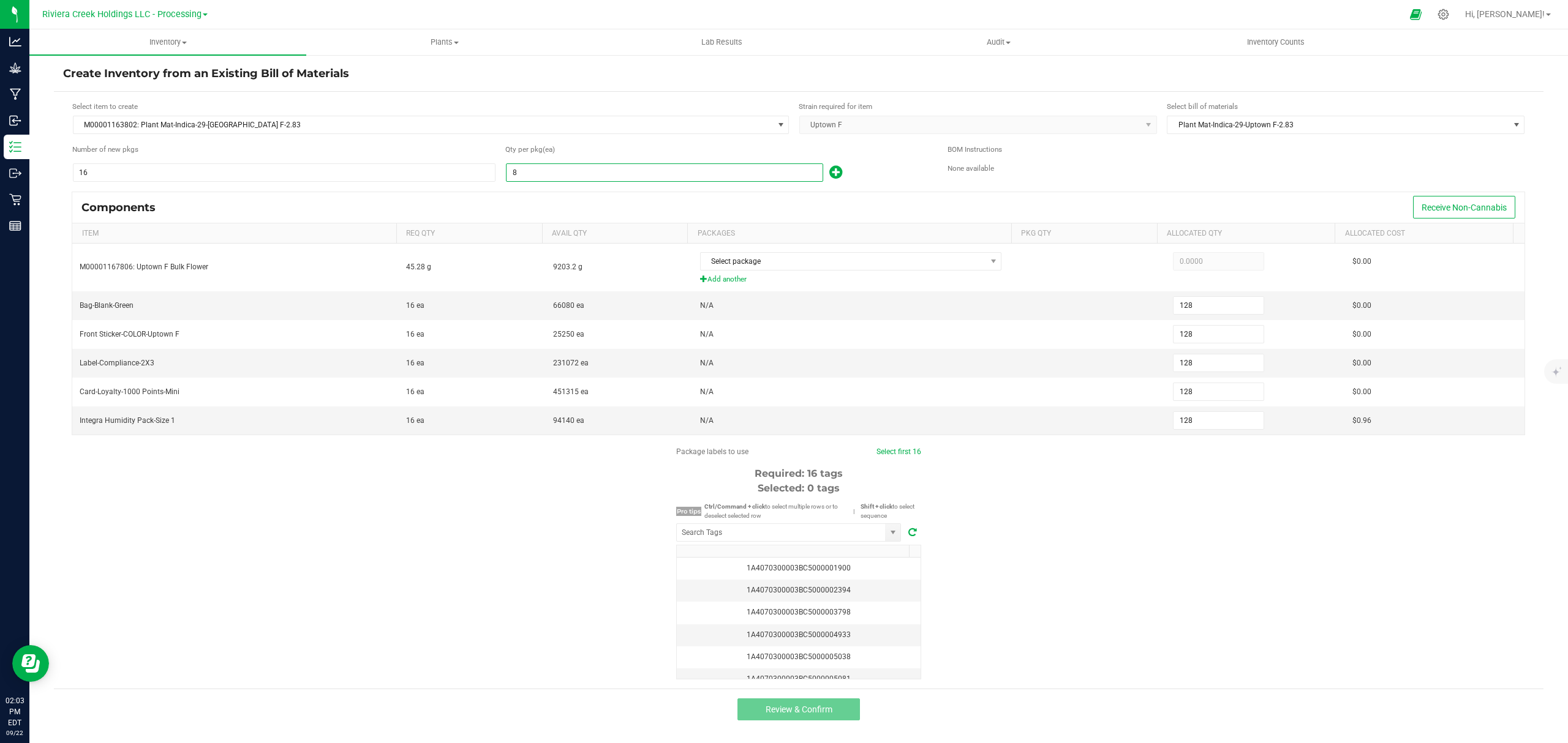
type input "80"
type input "1,280"
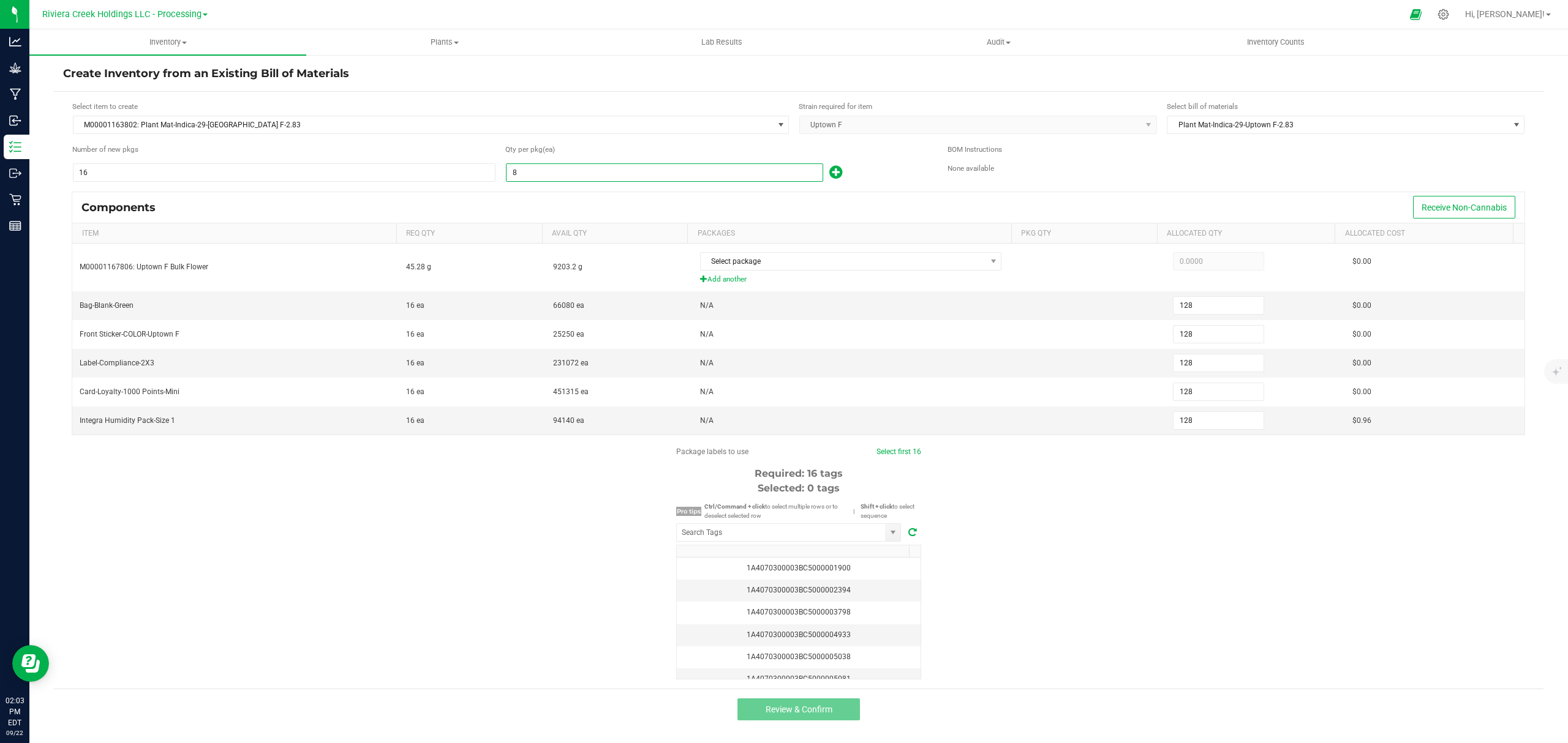
type input "1,280"
type input "80"
click at [841, 171] on icon at bounding box center [836, 172] width 13 height 15
type input "1,281"
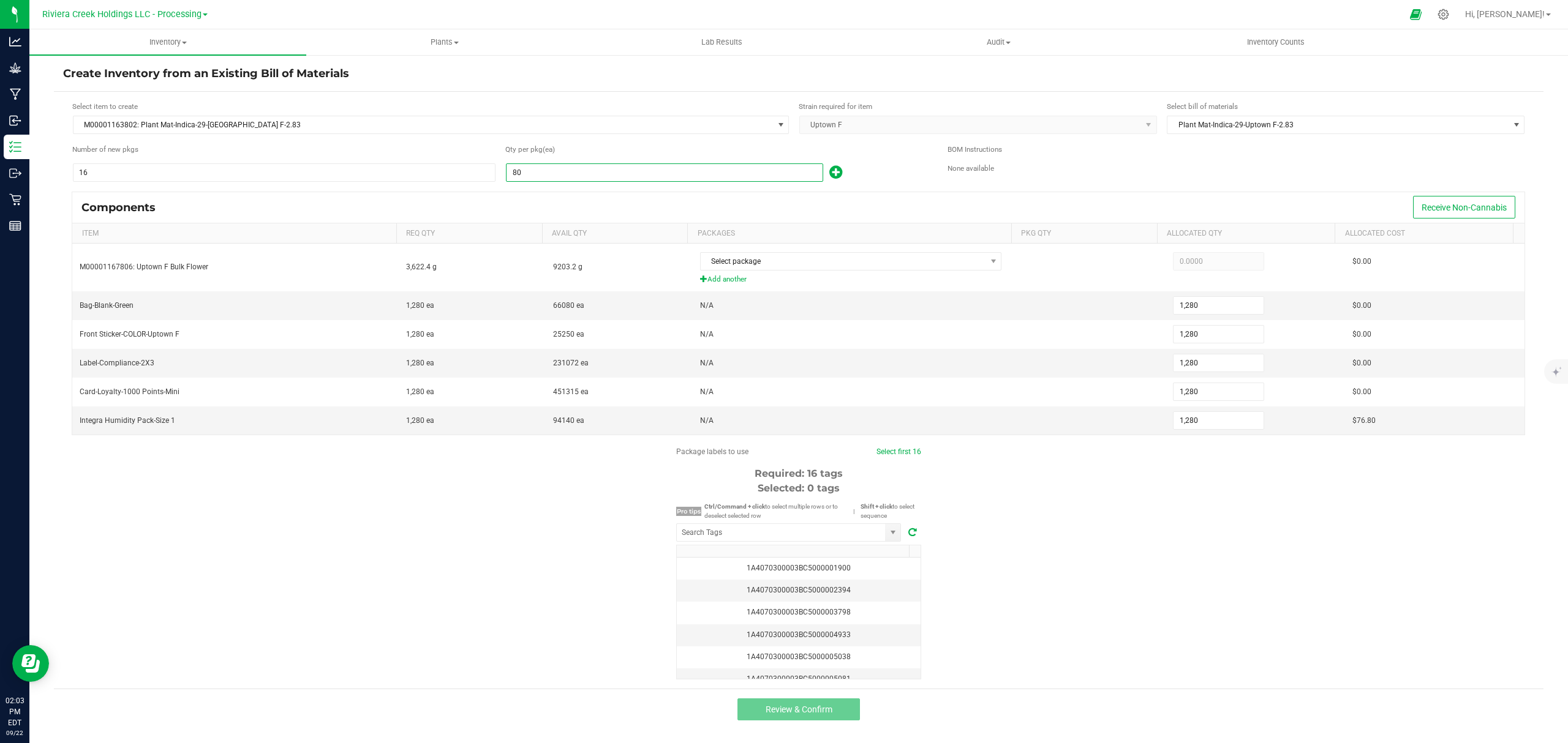
type input "1,281"
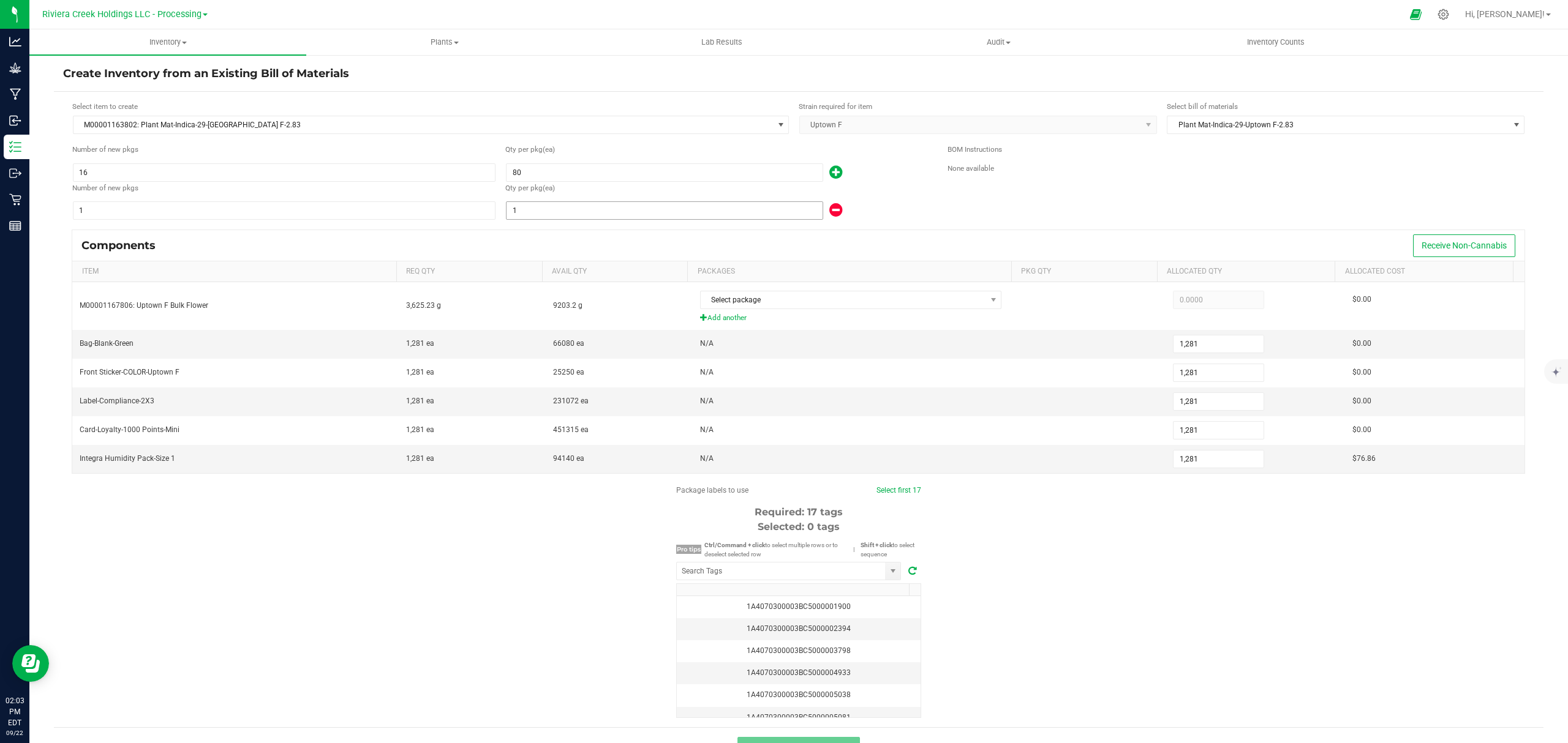
click at [631, 216] on input "1" at bounding box center [664, 210] width 316 height 17
type input "1,286"
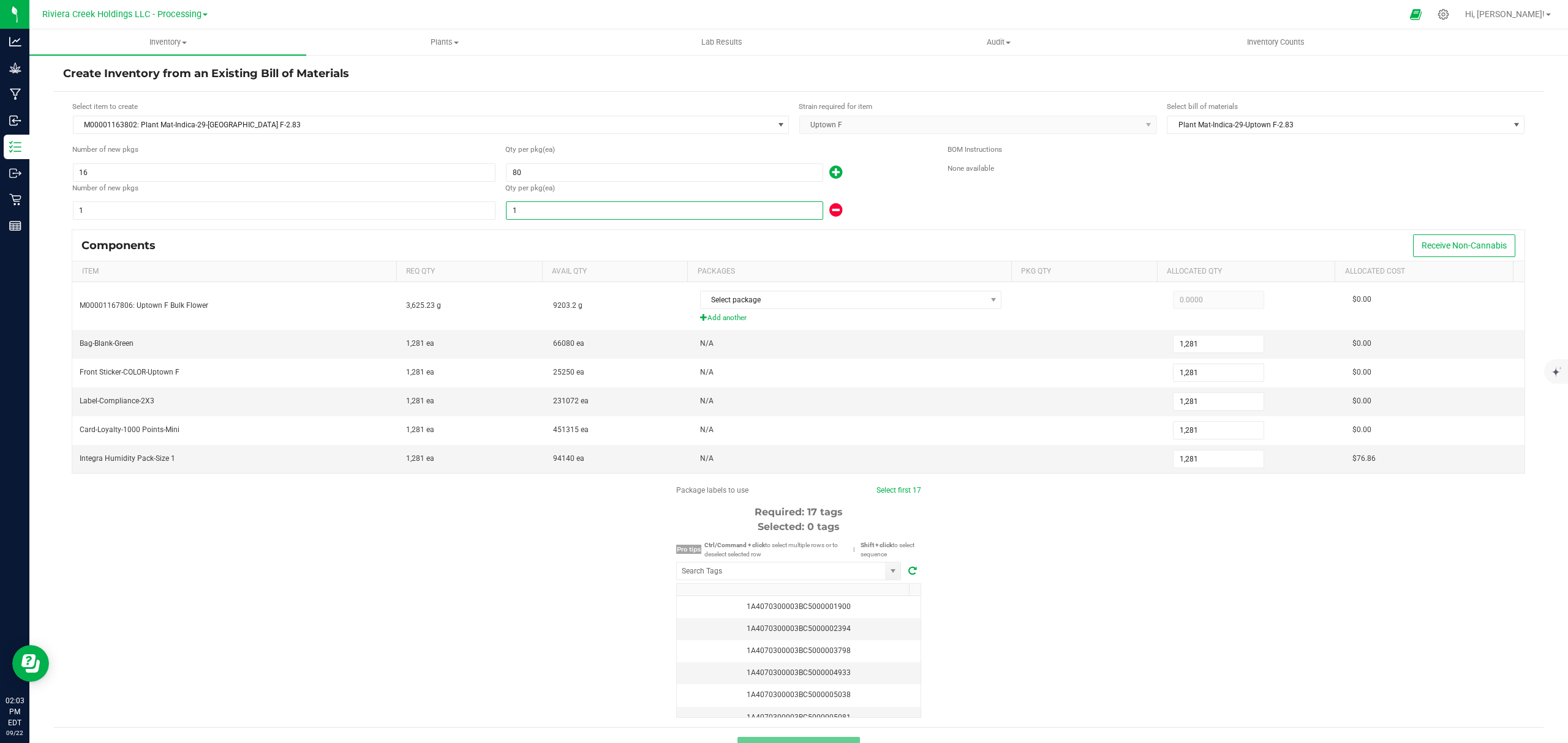
type input "1,286"
type input "6"
type input "1,340"
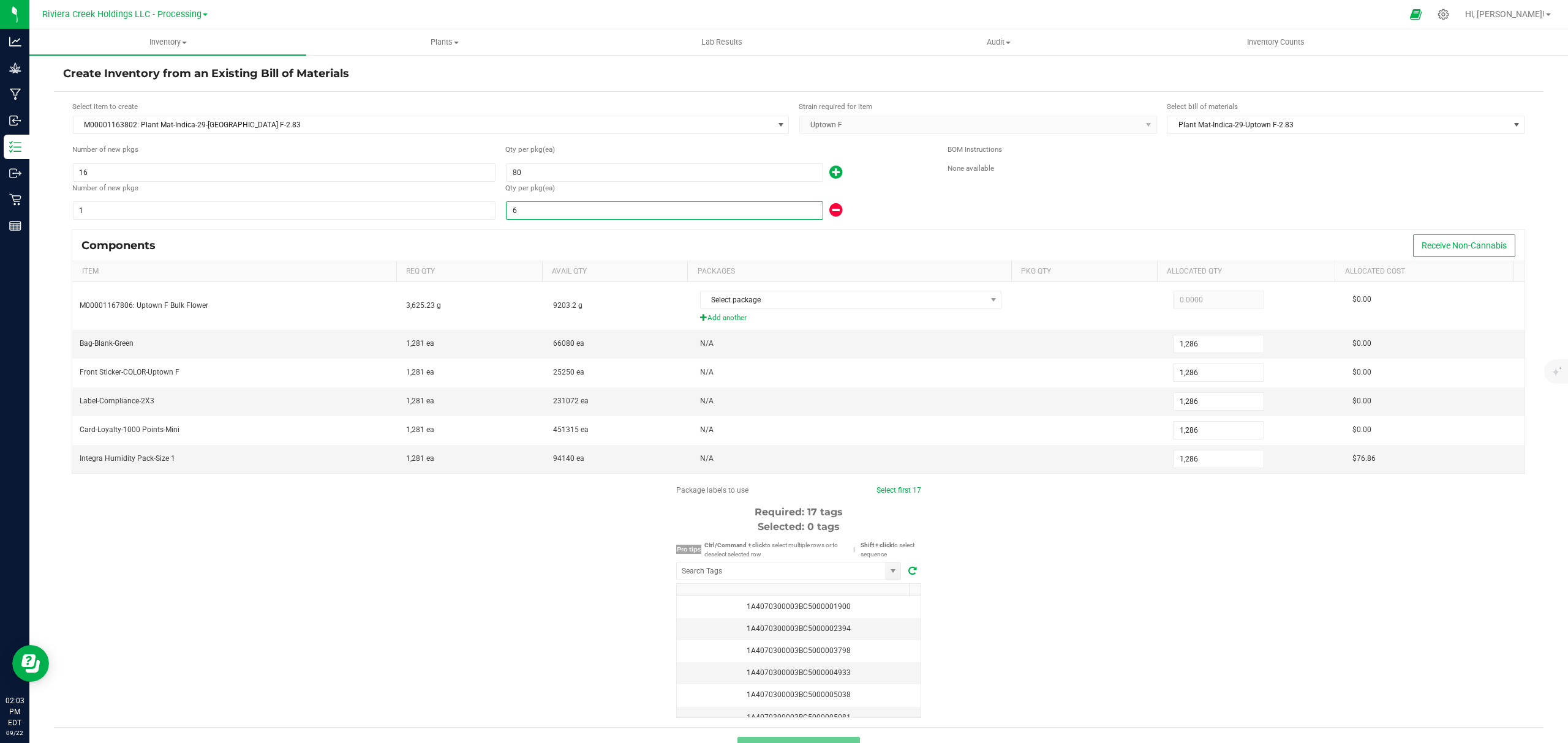
type input "1,340"
type input "60"
click at [874, 208] on div "60" at bounding box center [717, 211] width 424 height 20
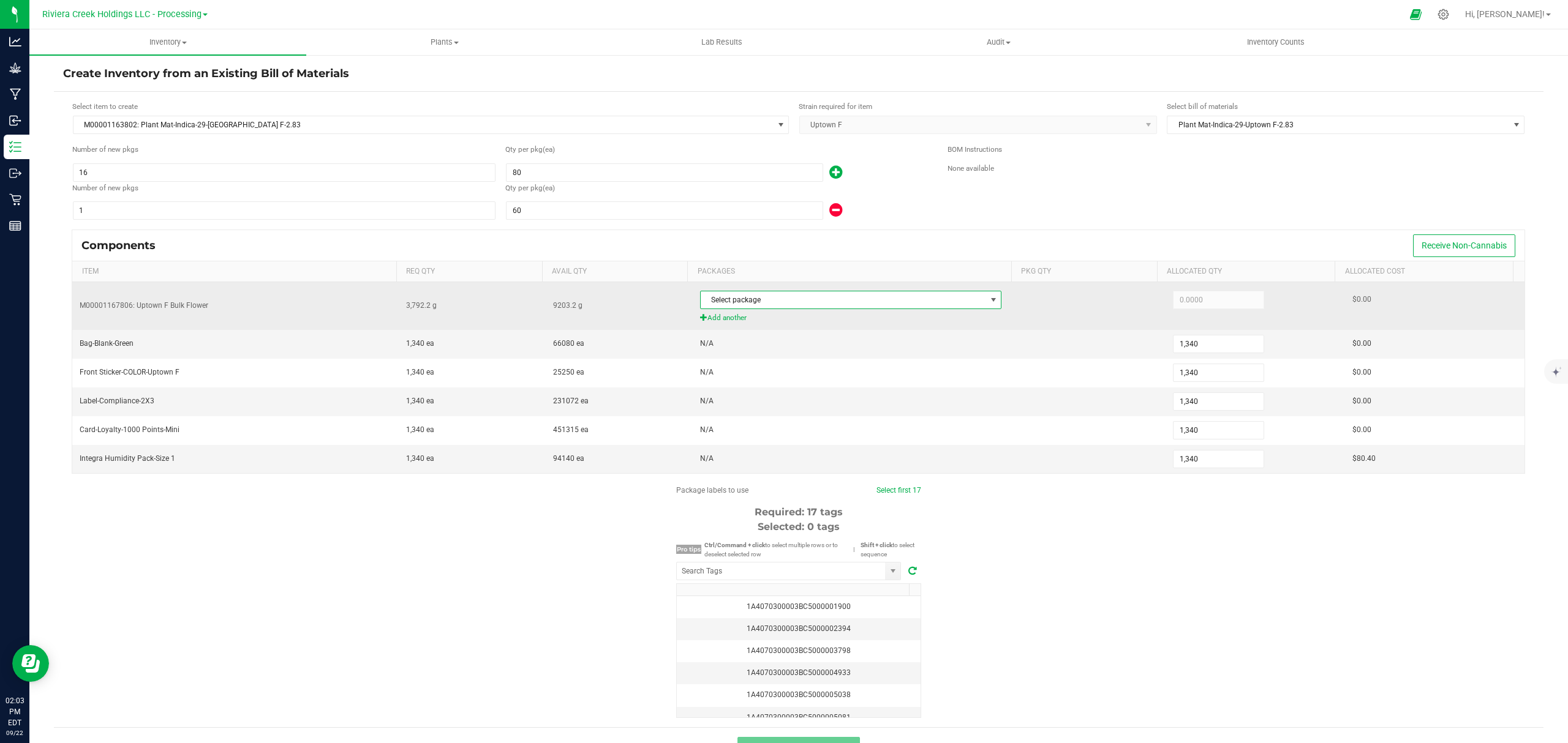
click at [859, 303] on span "Select package" at bounding box center [844, 300] width 285 height 17
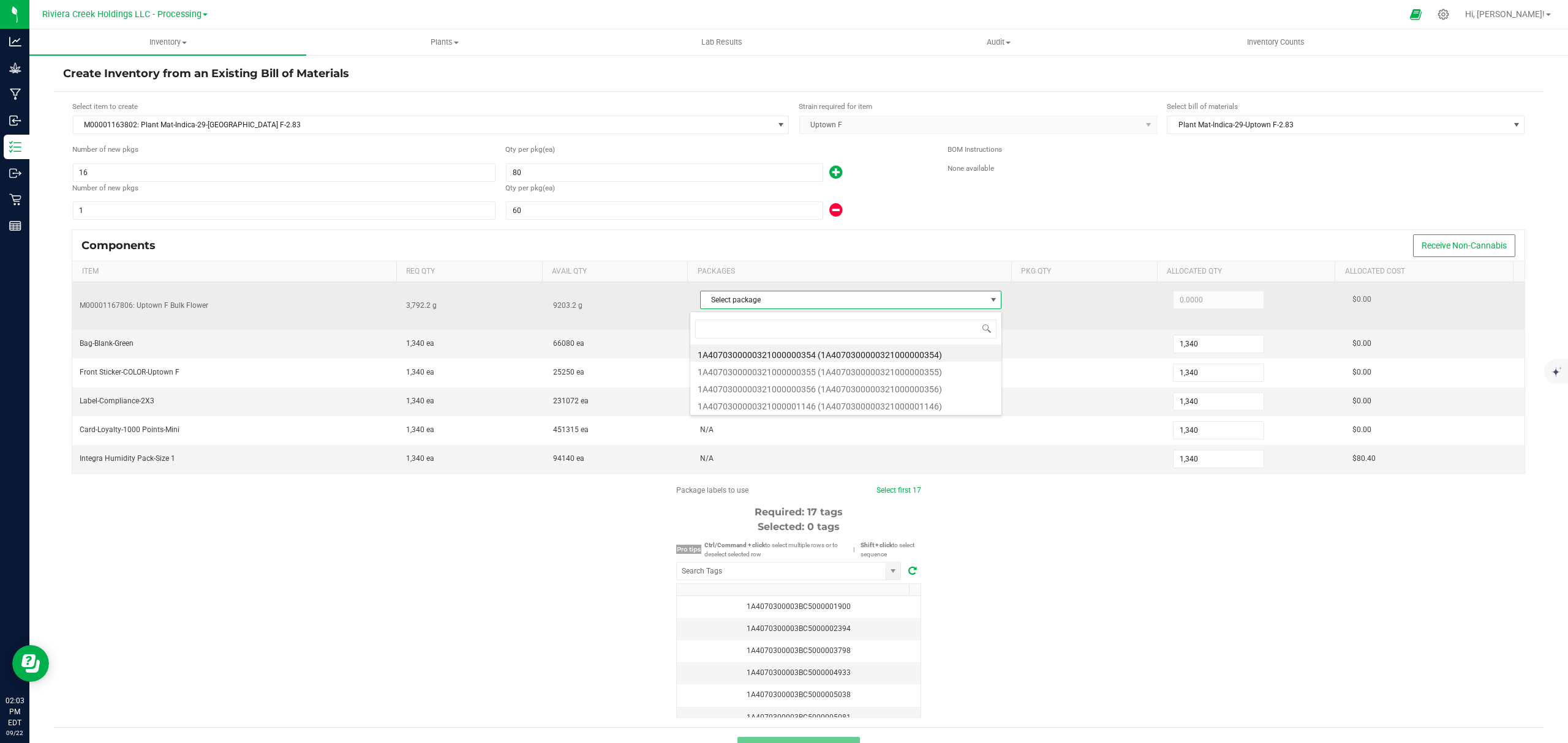
scroll to position [18, 296]
type input "355"
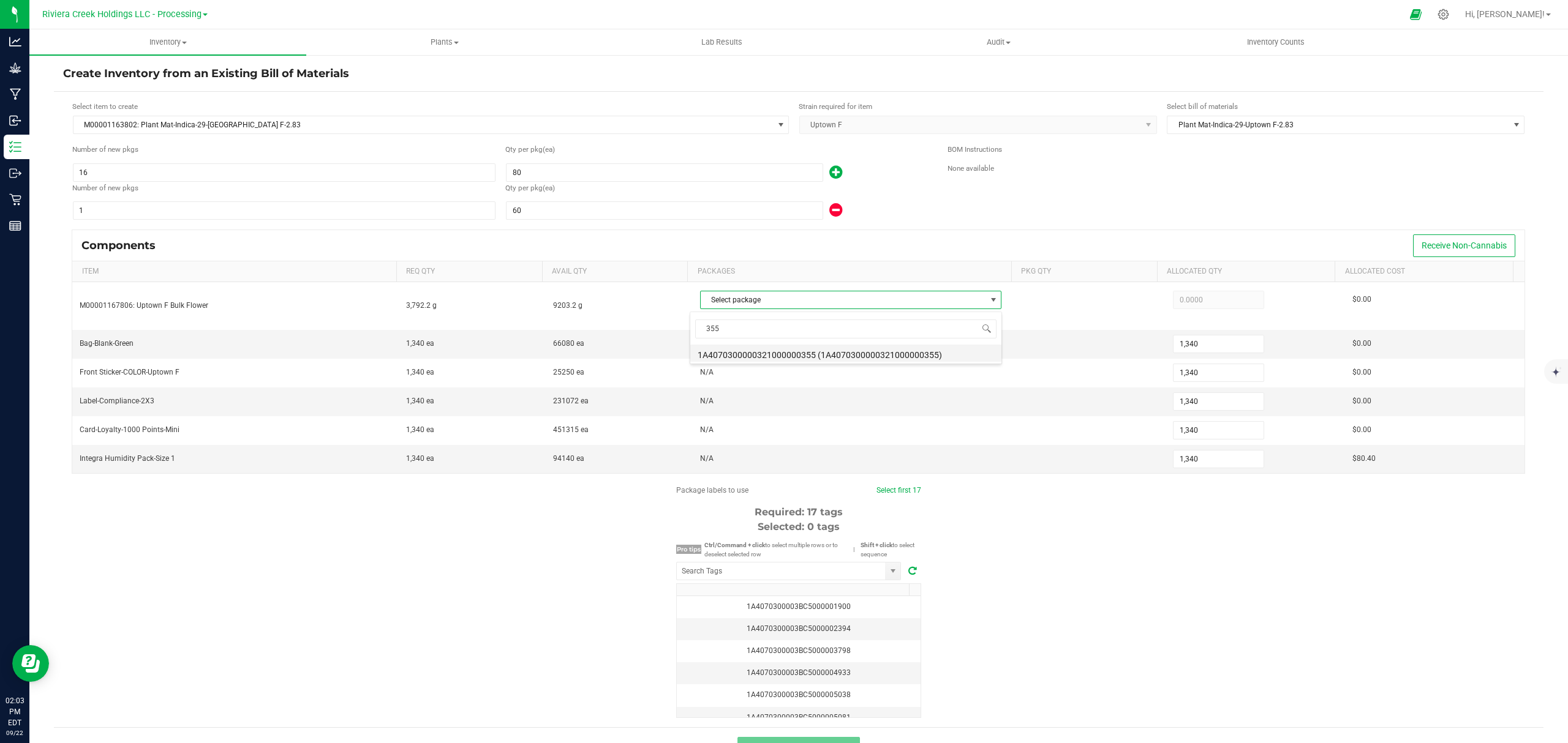
click at [888, 349] on li "1A4070300000321000000355 (1A4070300000321000000355)" at bounding box center [846, 352] width 311 height 17
type input "3,792.2000"
click at [1028, 532] on div "Package labels to use Select first 17 Required: 17 tags Selected: 0 tags Pro ti…" at bounding box center [799, 601] width 1490 height 233
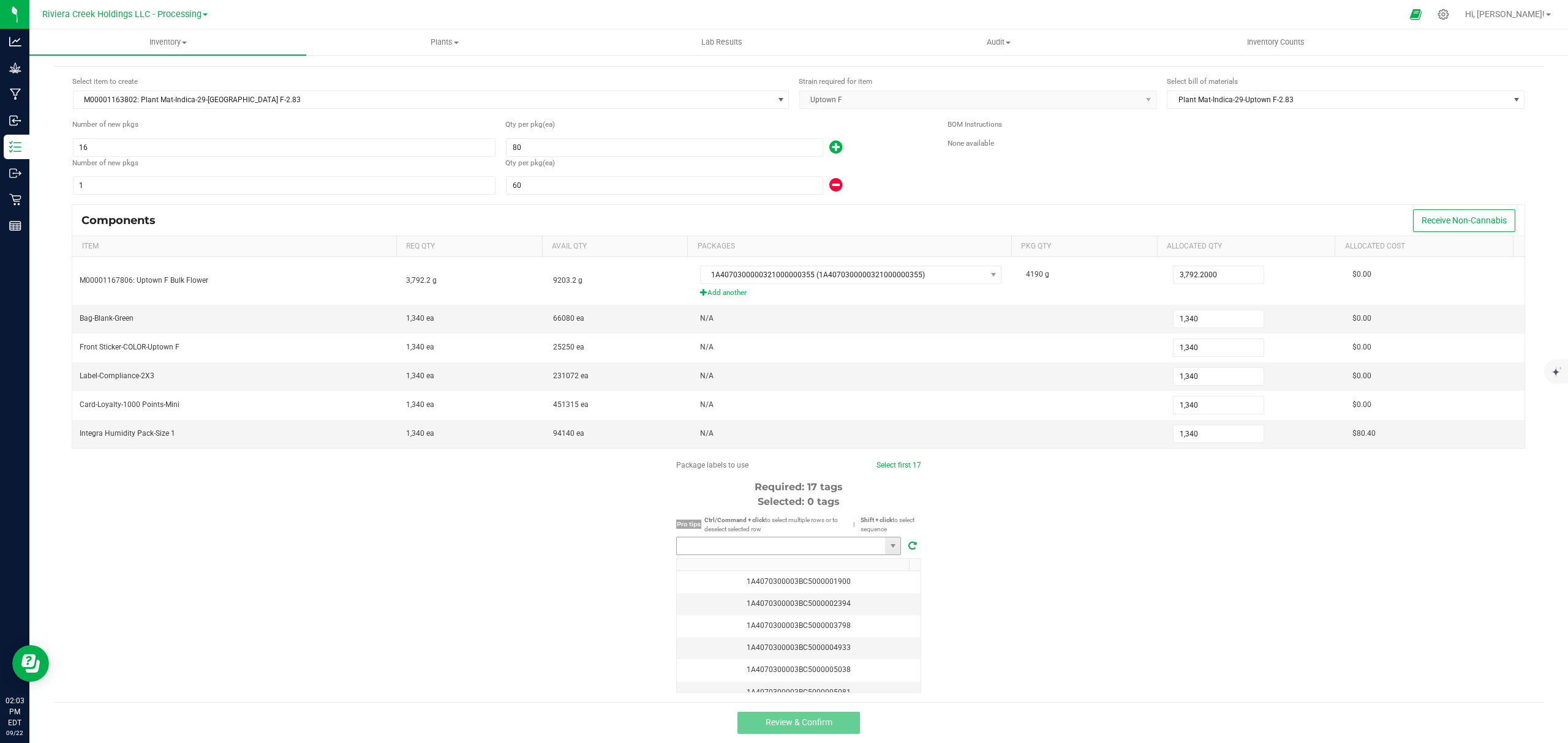
click at [819, 548] on input "NO DATA FOUND" at bounding box center [781, 546] width 209 height 17
click at [797, 563] on li "1A4070300003BC5000040544" at bounding box center [783, 569] width 224 height 20
type input "1A4070300003BC5000040544"
click at [878, 461] on link "Select first 17" at bounding box center [897, 465] width 45 height 9
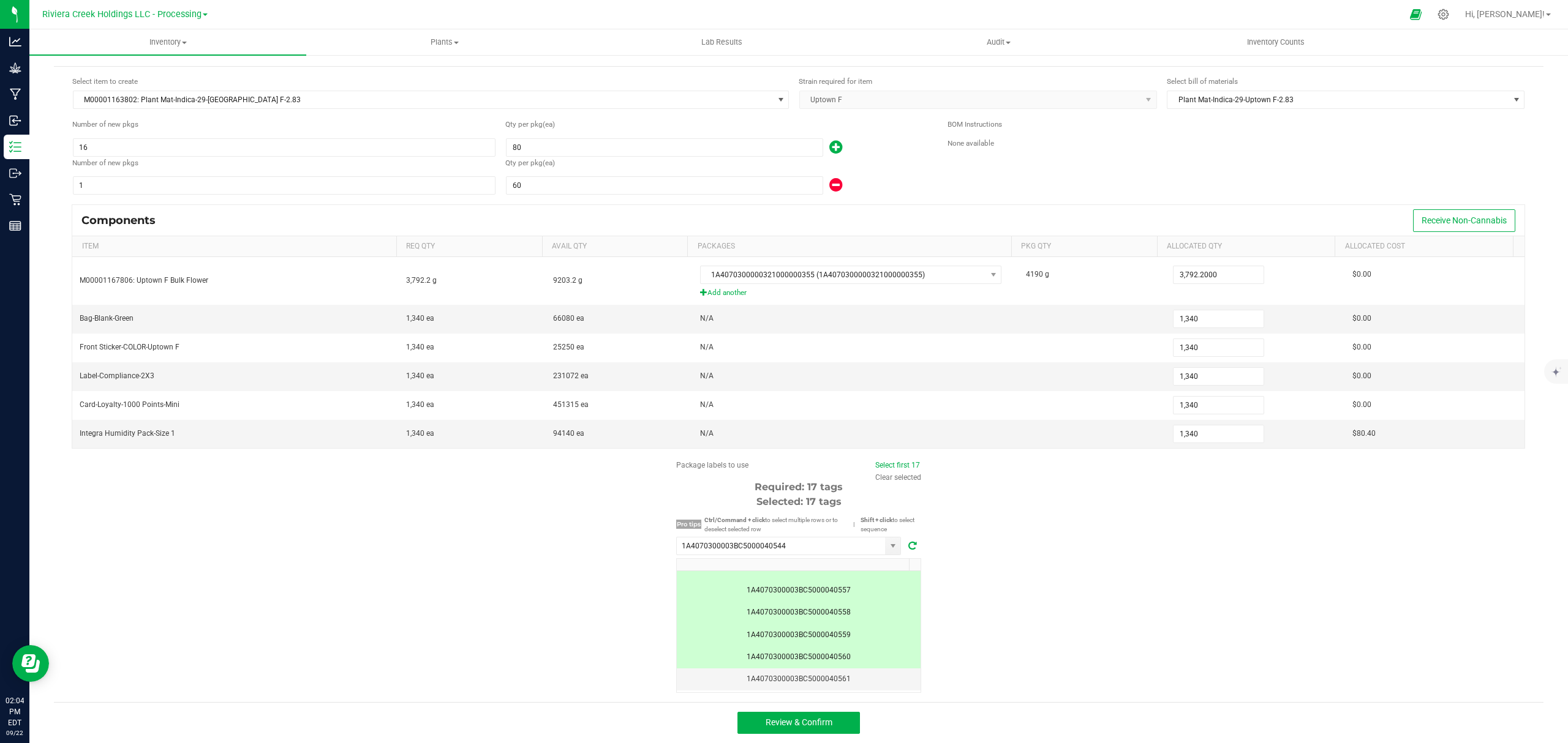
scroll to position [314, 0]
click at [838, 715] on button "Review & Confirm" at bounding box center [798, 723] width 122 height 22
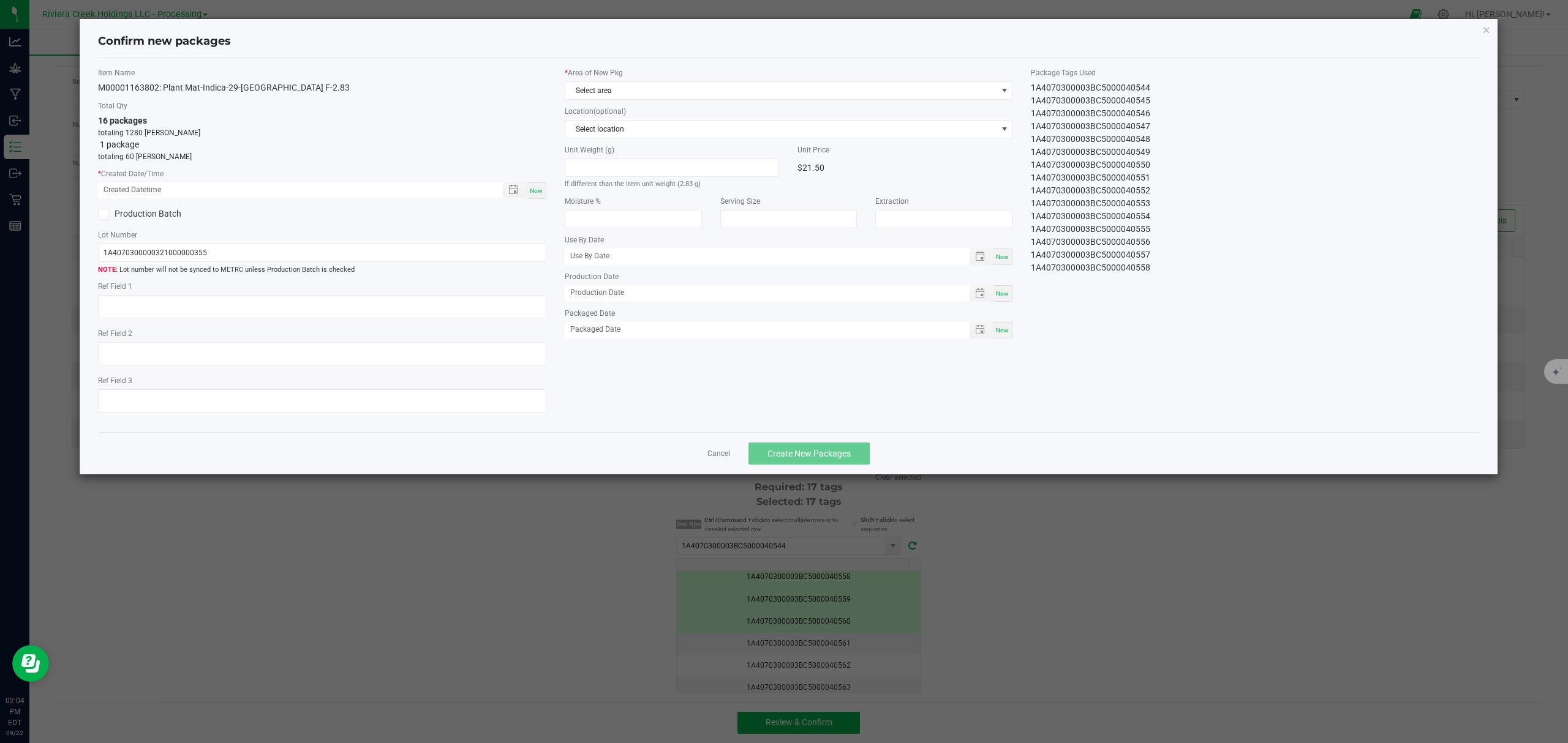
click at [540, 190] on span "Now" at bounding box center [536, 190] width 13 height 7
type input "[DATE] 02:04 PM"
click at [687, 87] on span "Select area" at bounding box center [781, 90] width 432 height 17
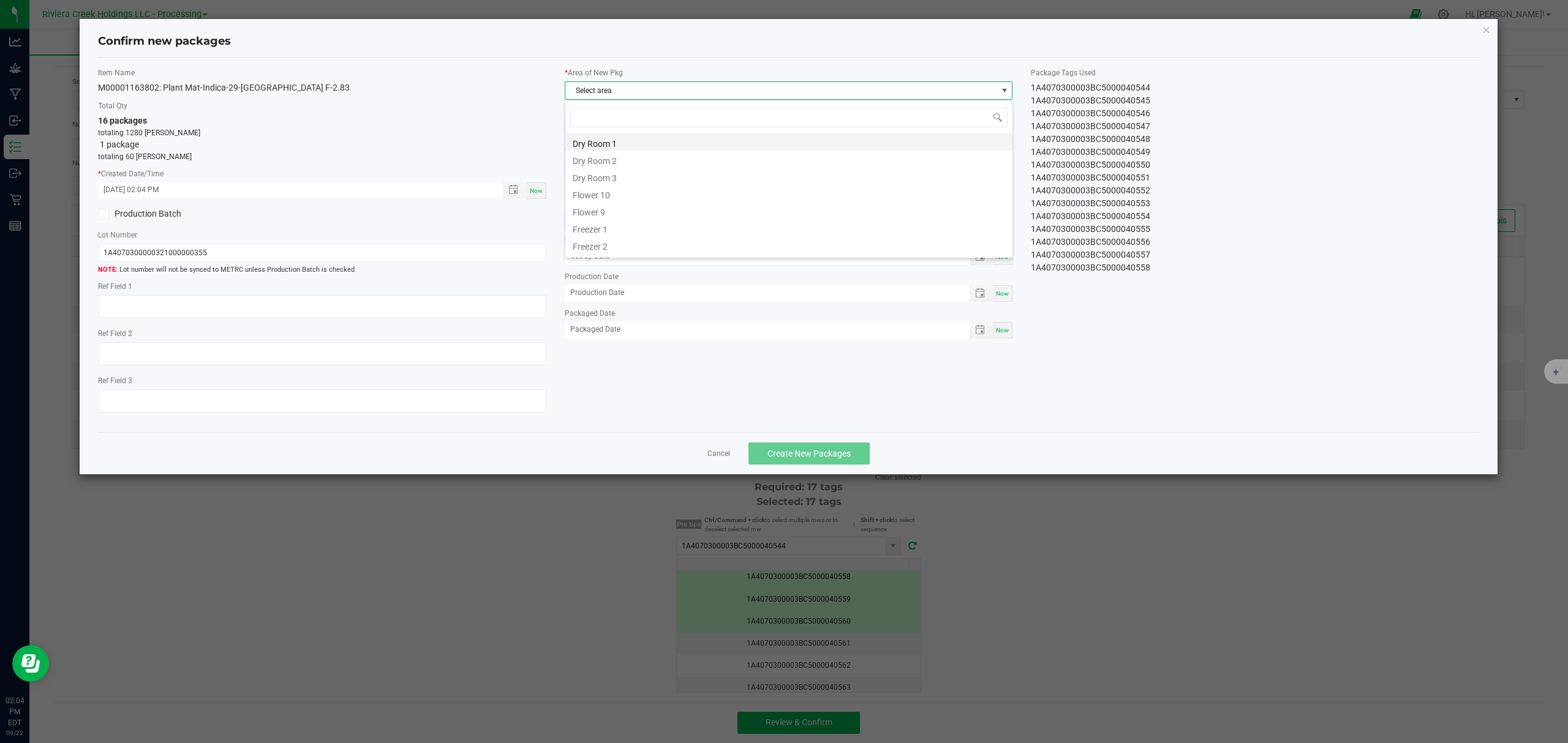
scroll to position [18, 447]
click at [661, 191] on li "Flower 10" at bounding box center [789, 193] width 447 height 17
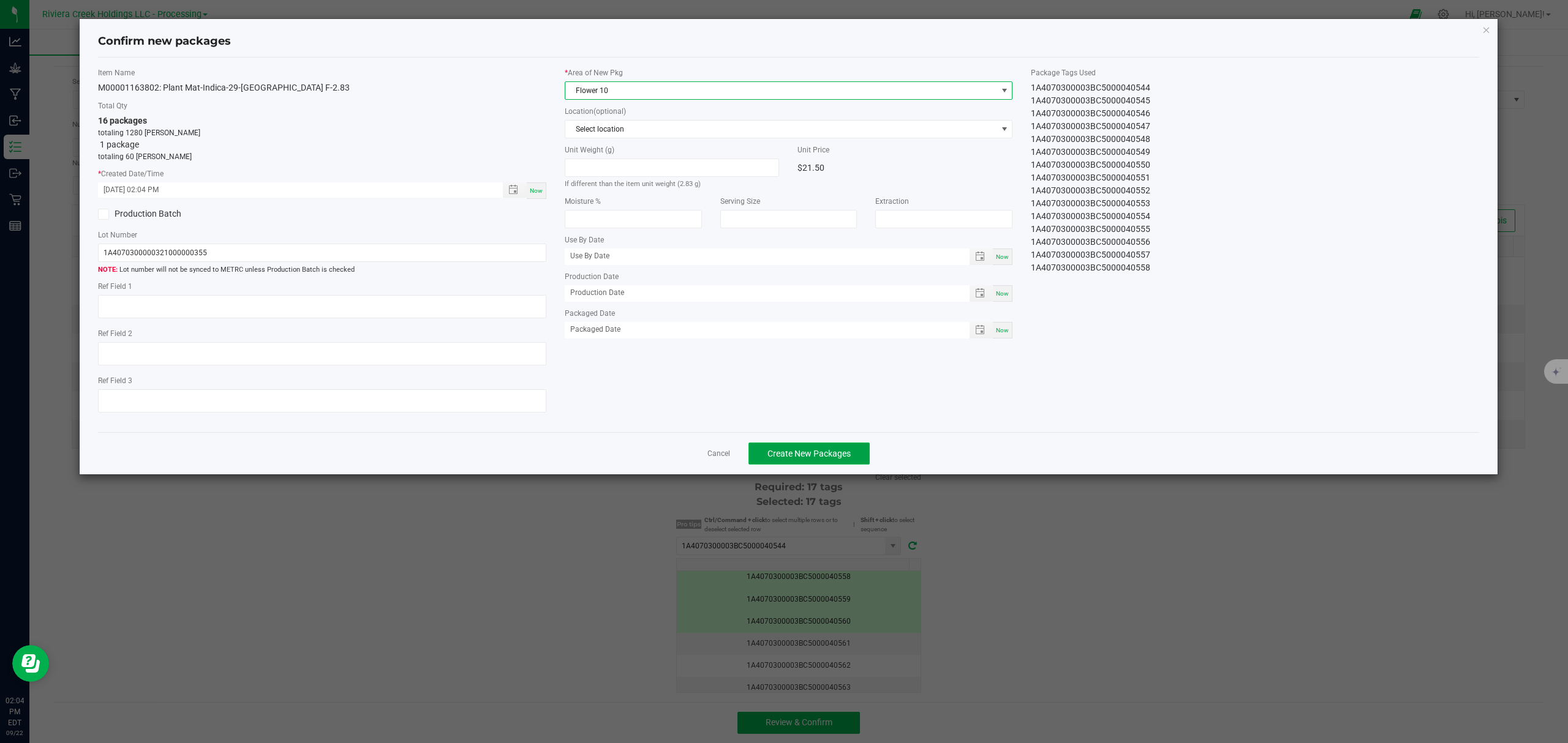
click at [814, 453] on span "Create New Packages" at bounding box center [809, 453] width 83 height 10
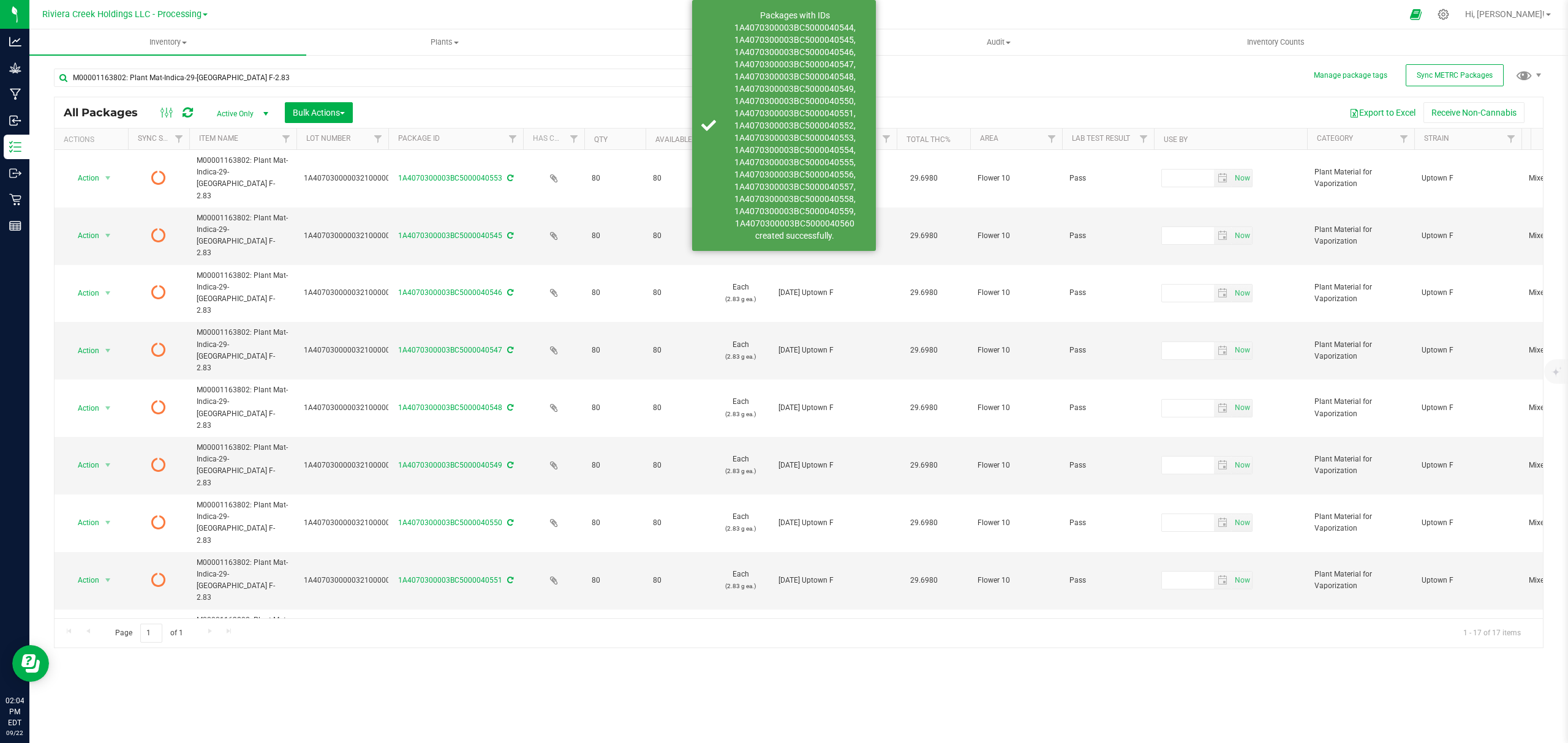
click at [187, 116] on icon at bounding box center [188, 113] width 10 height 12
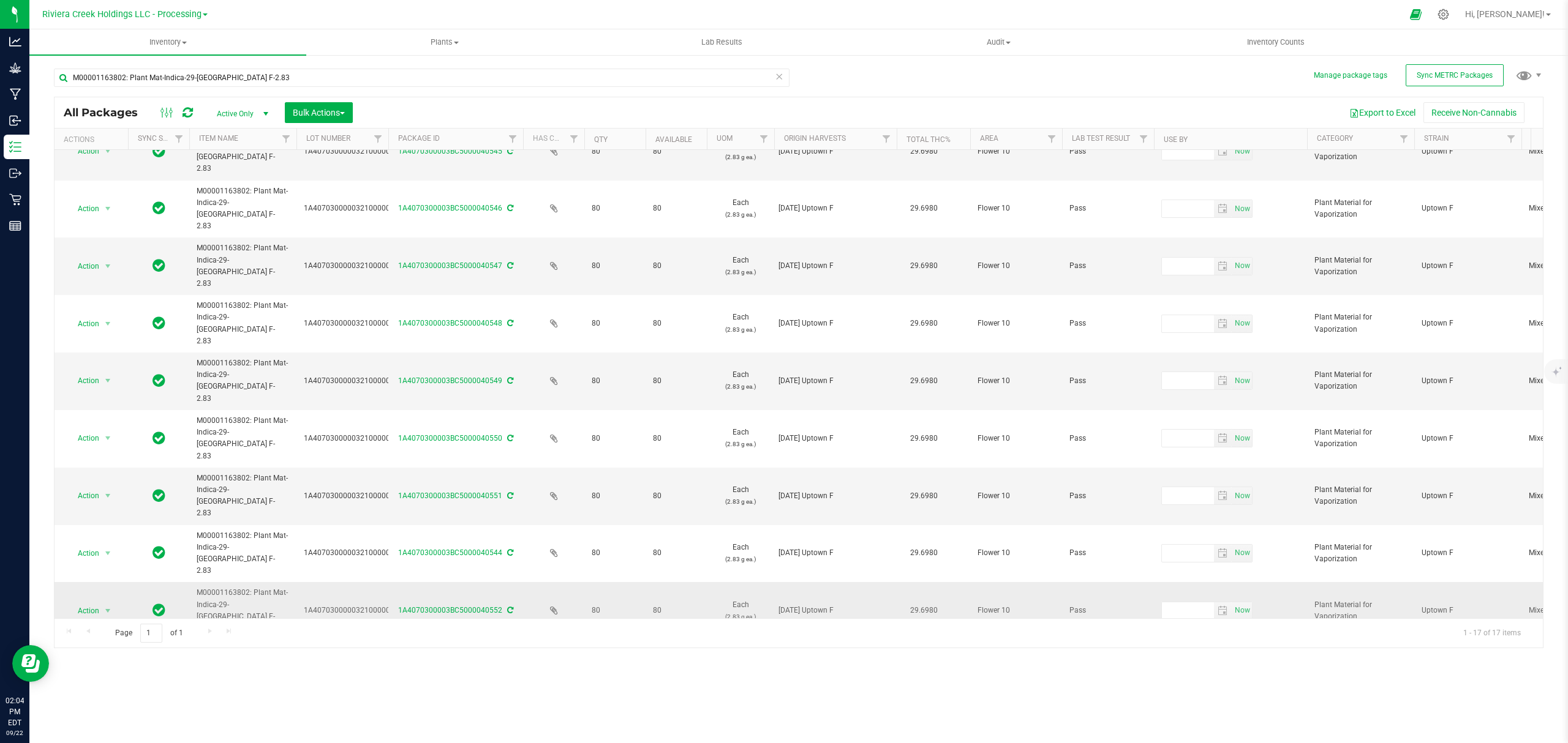
scroll to position [123, 0]
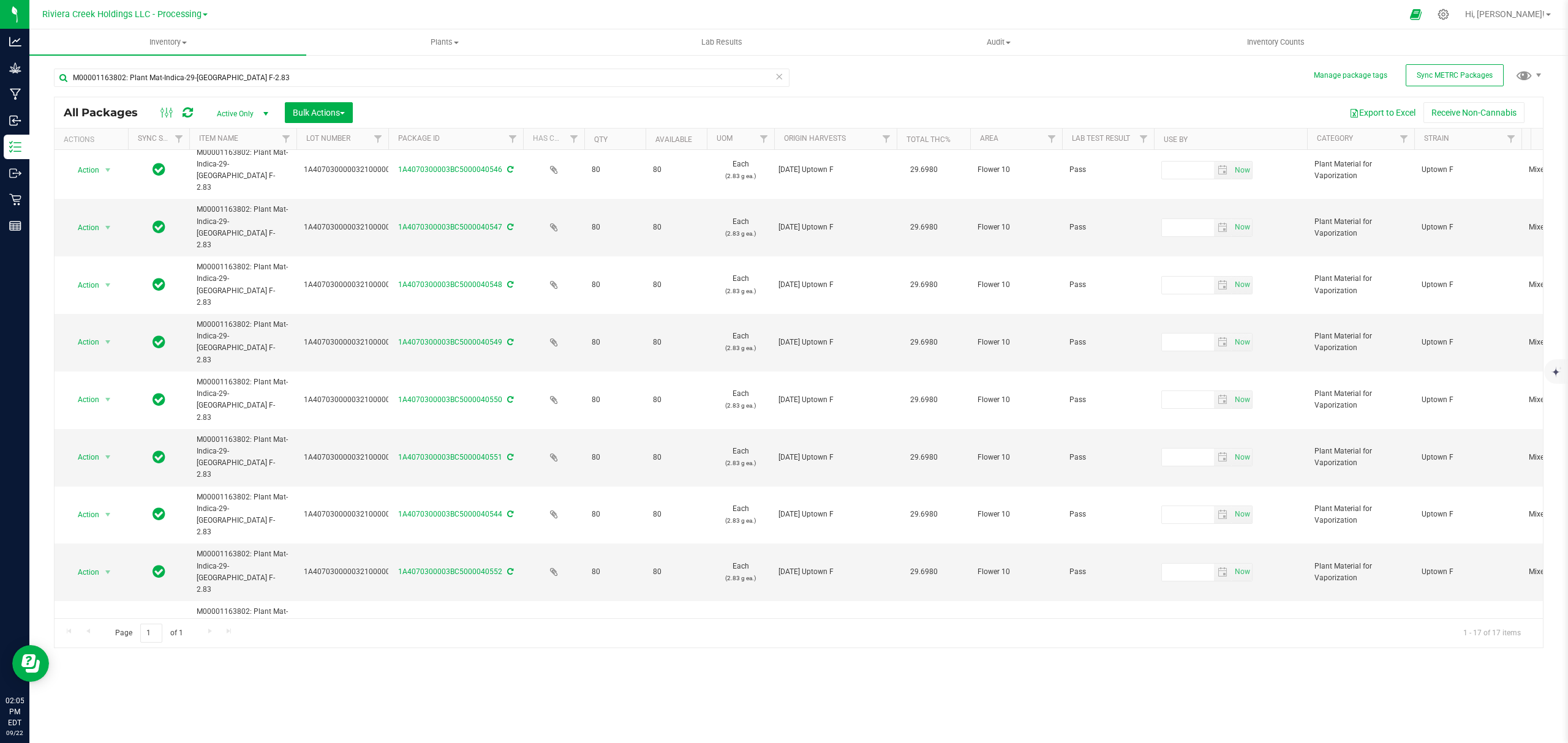
click at [190, 111] on icon at bounding box center [188, 113] width 10 height 12
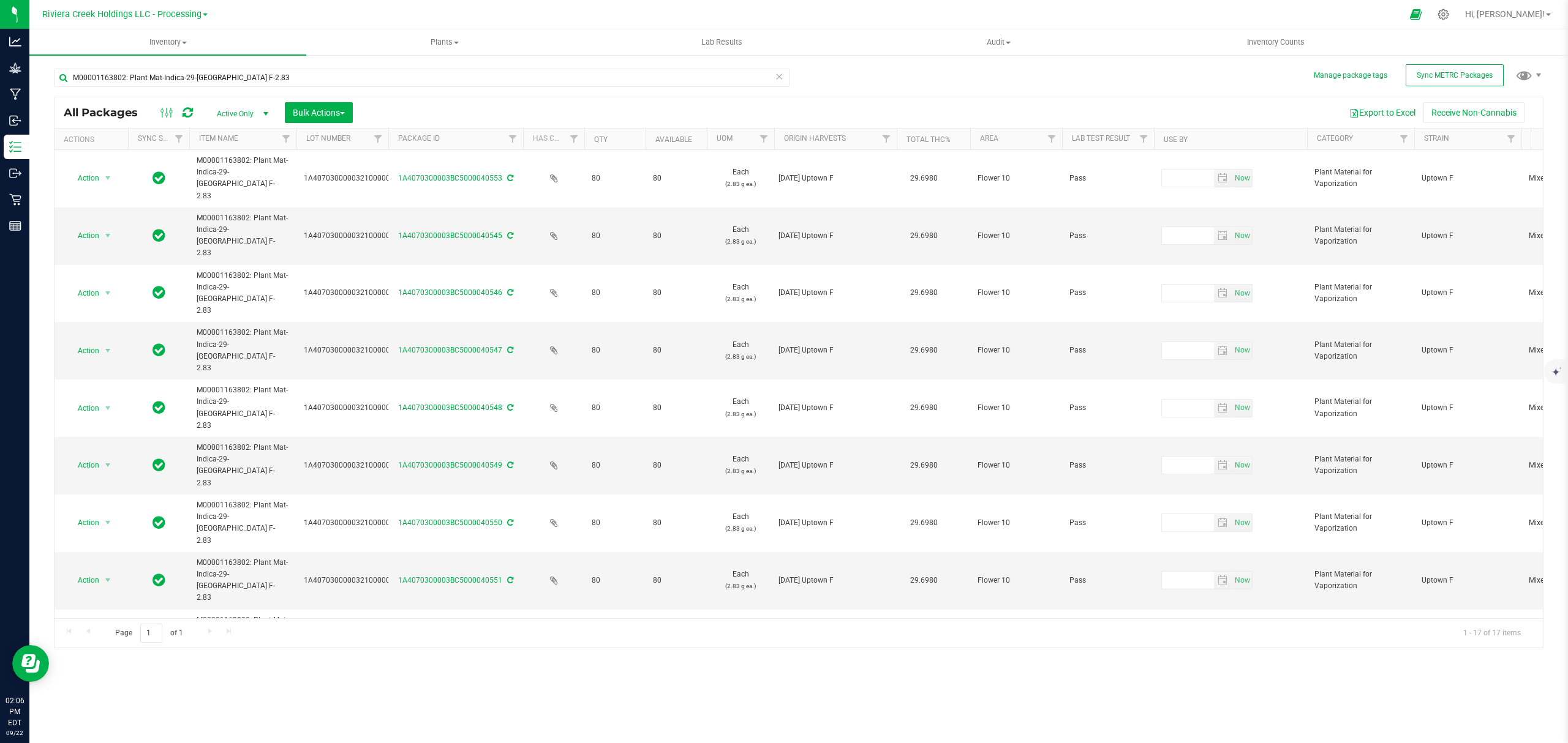
click at [184, 113] on icon at bounding box center [188, 113] width 10 height 12
click at [280, 77] on input "M00001163802: Plant Mat-Indica-29-[GEOGRAPHIC_DATA] F-2.83" at bounding box center [422, 78] width 736 height 18
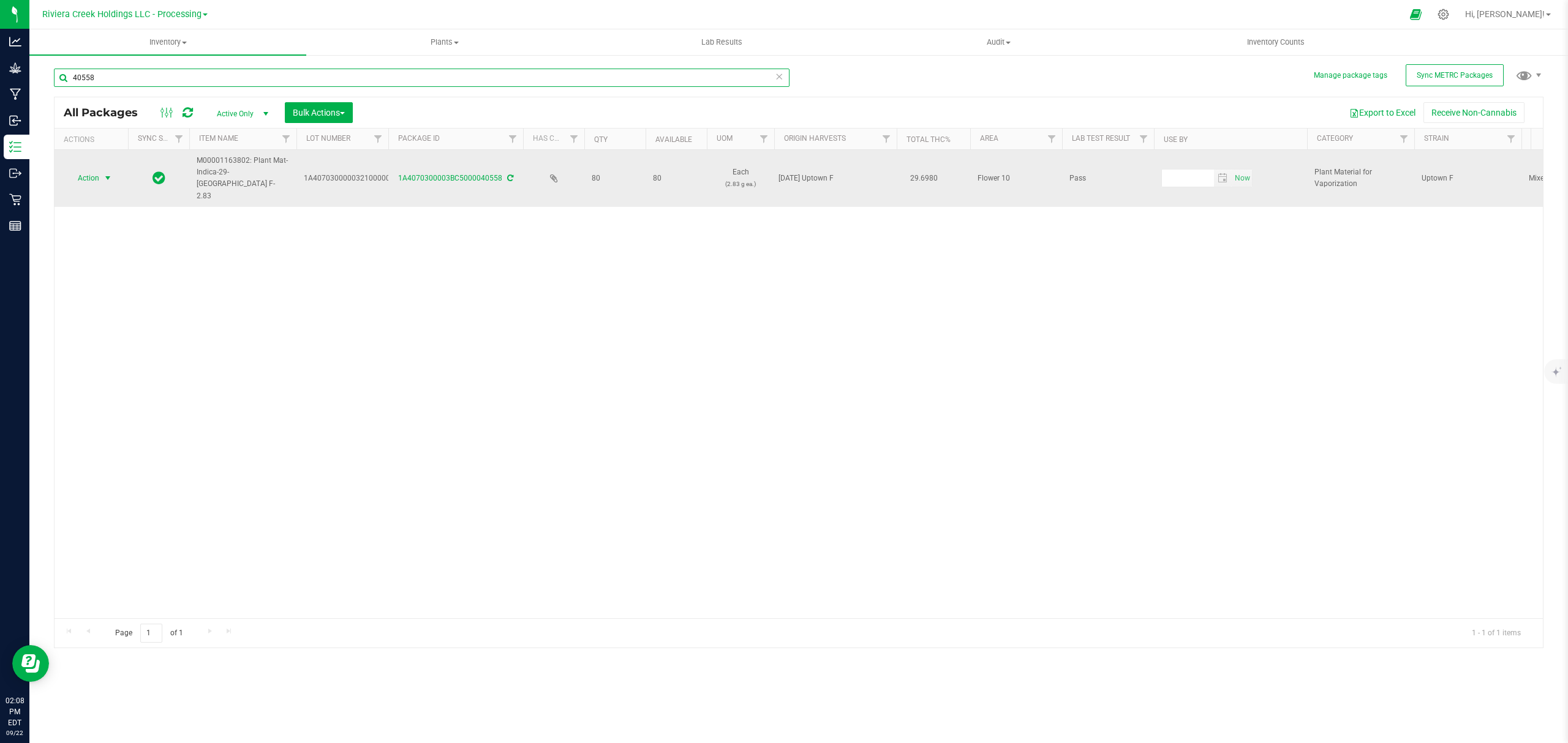
type input "40558"
click at [96, 170] on span "Action" at bounding box center [83, 178] width 33 height 17
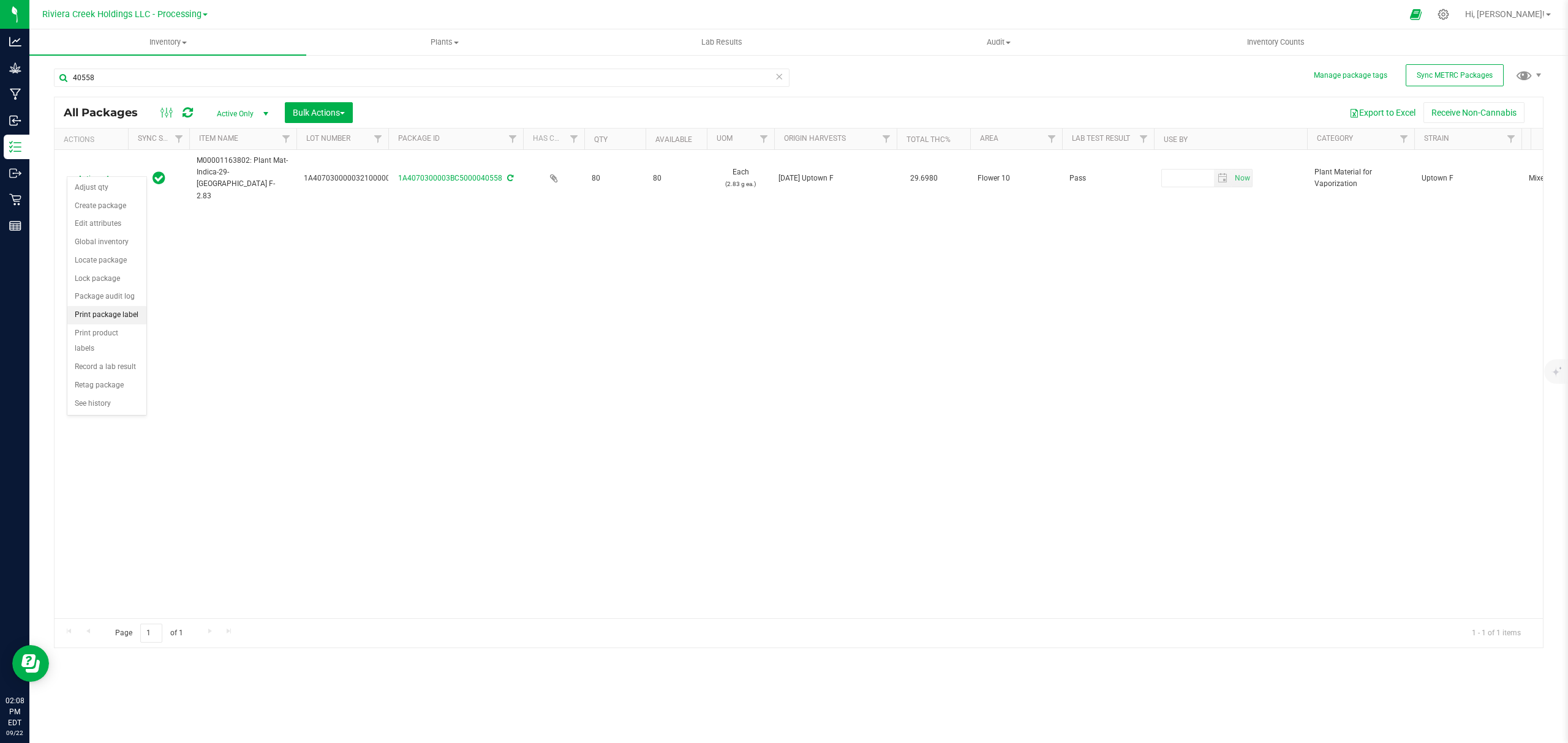
click at [115, 317] on li "Print package label" at bounding box center [107, 315] width 79 height 18
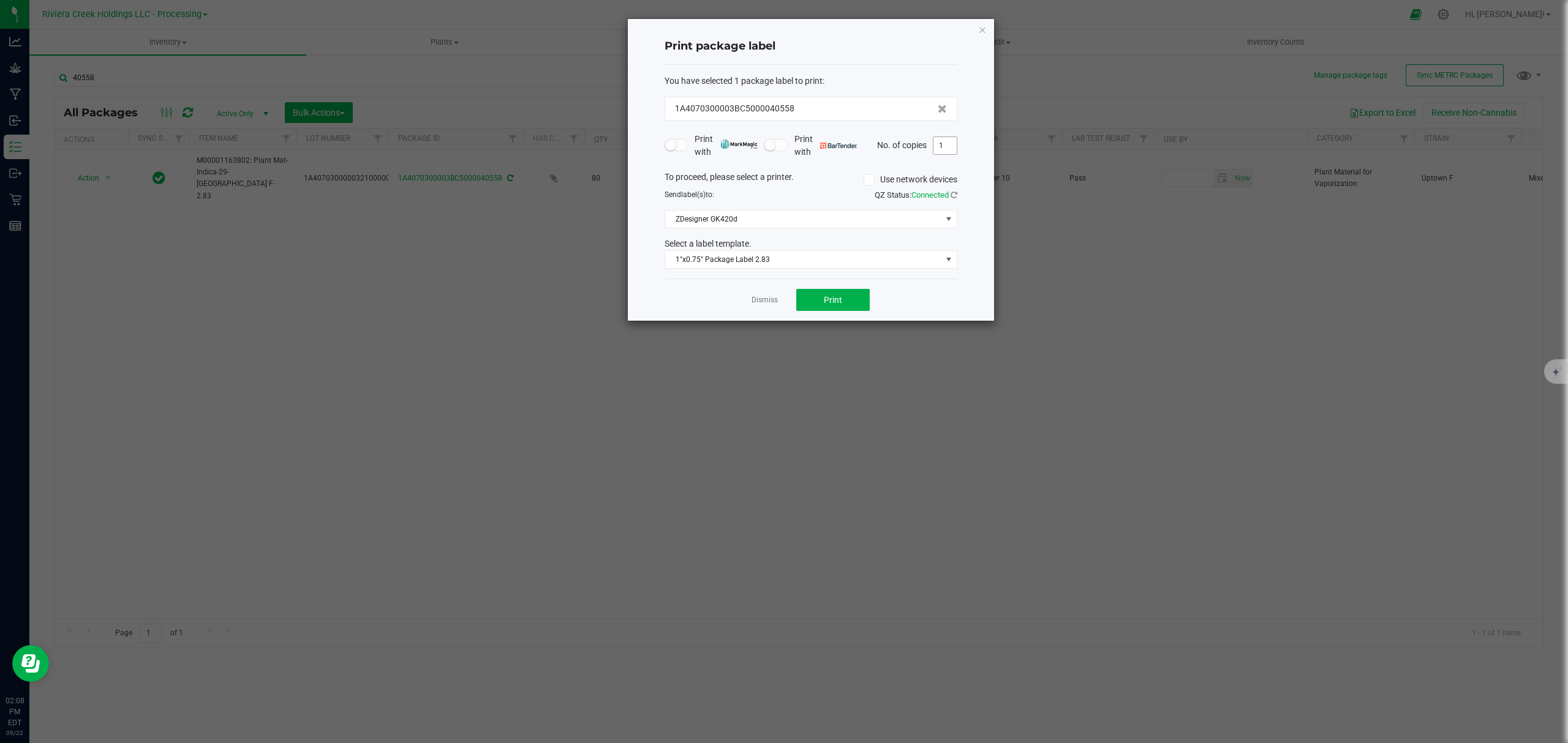
click at [947, 147] on input "1" at bounding box center [945, 146] width 23 height 17
type input "3"
click at [836, 304] on span "Print" at bounding box center [833, 300] width 18 height 10
click at [983, 33] on icon "button" at bounding box center [983, 29] width 9 height 15
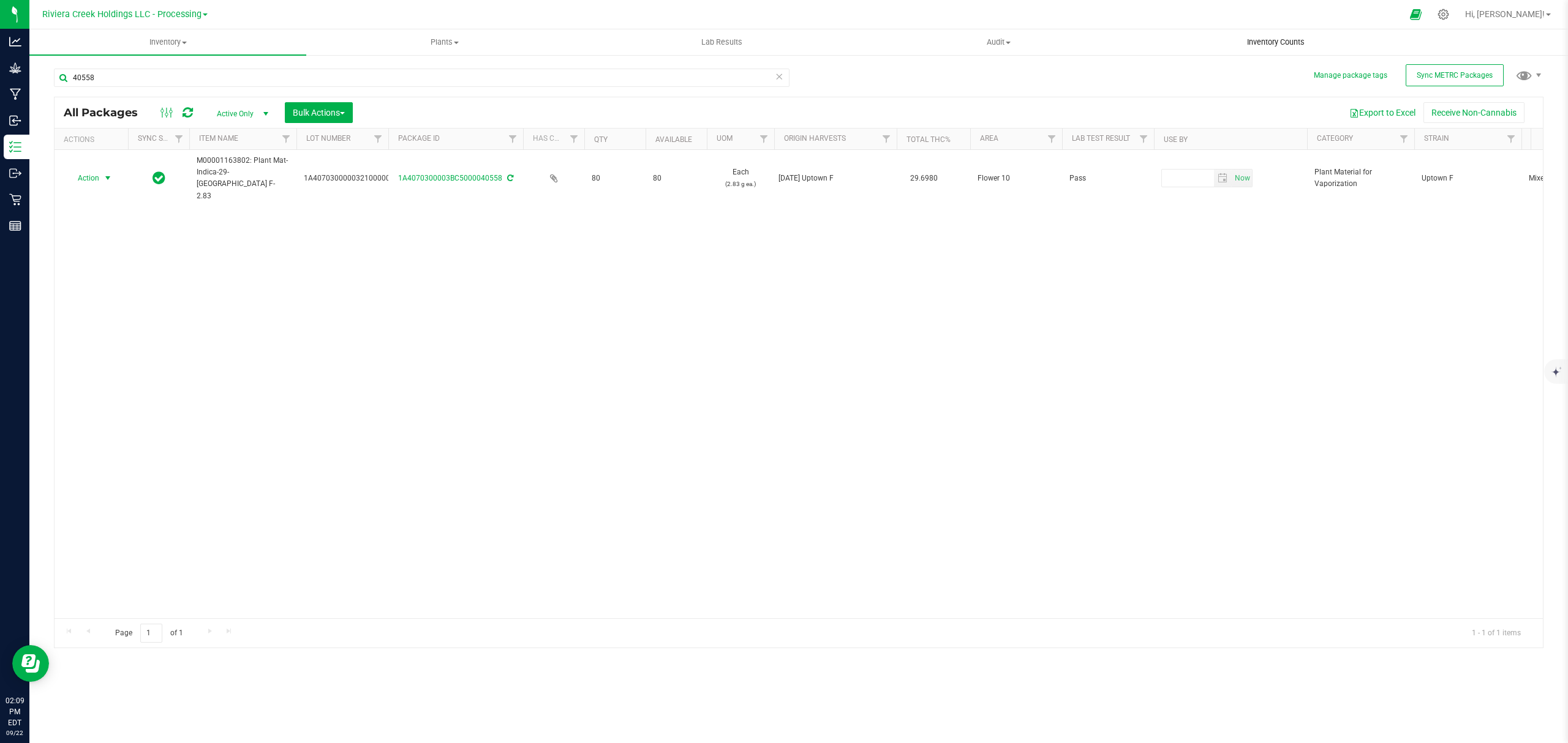
click at [1291, 45] on span "Inventory Counts" at bounding box center [1276, 42] width 91 height 11
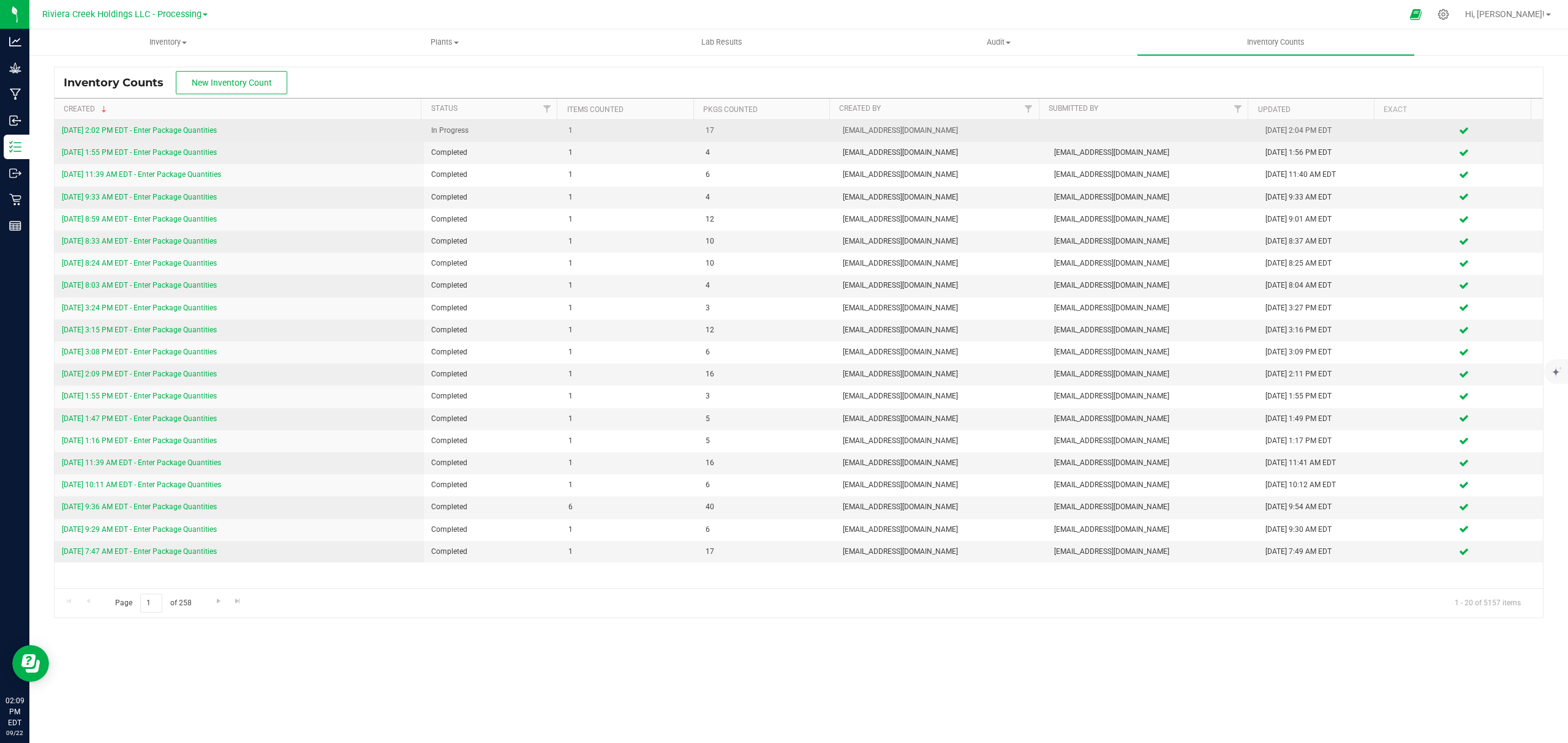
click at [175, 131] on link "[DATE] 2:02 PM EDT - Enter Package Quantities" at bounding box center [140, 130] width 155 height 9
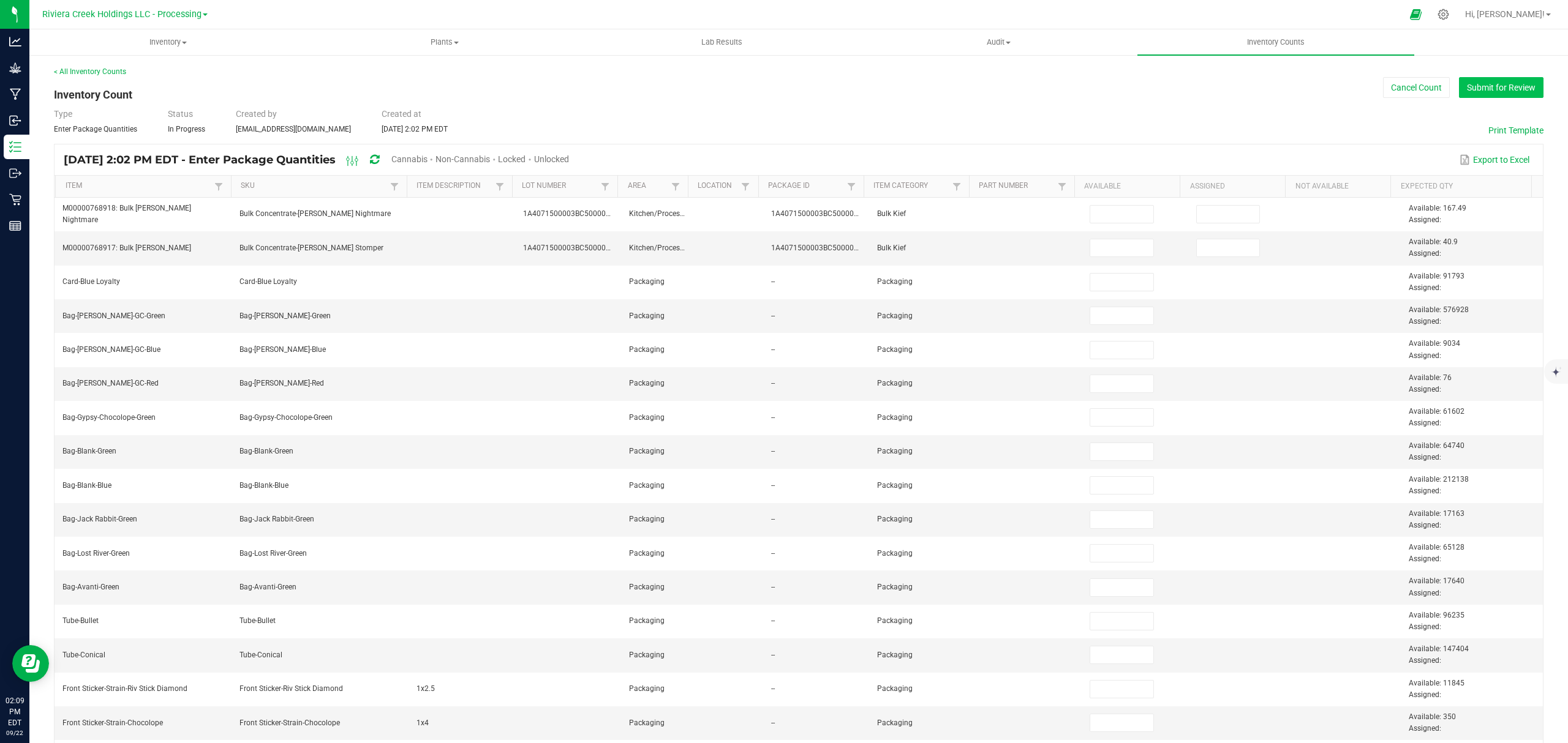
click at [1485, 81] on button "Submit for Review" at bounding box center [1501, 87] width 85 height 20
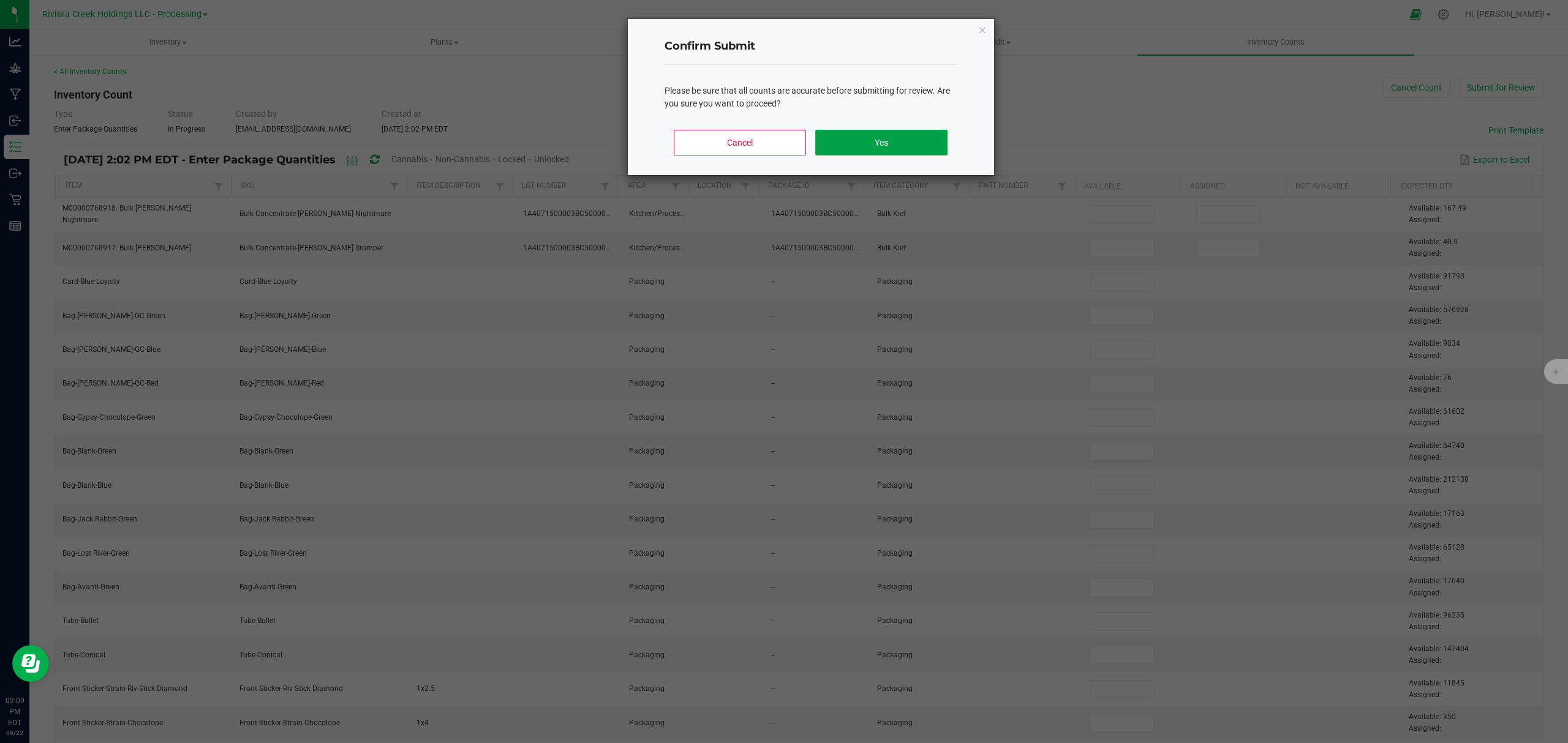
click at [924, 136] on button "Yes" at bounding box center [881, 143] width 132 height 26
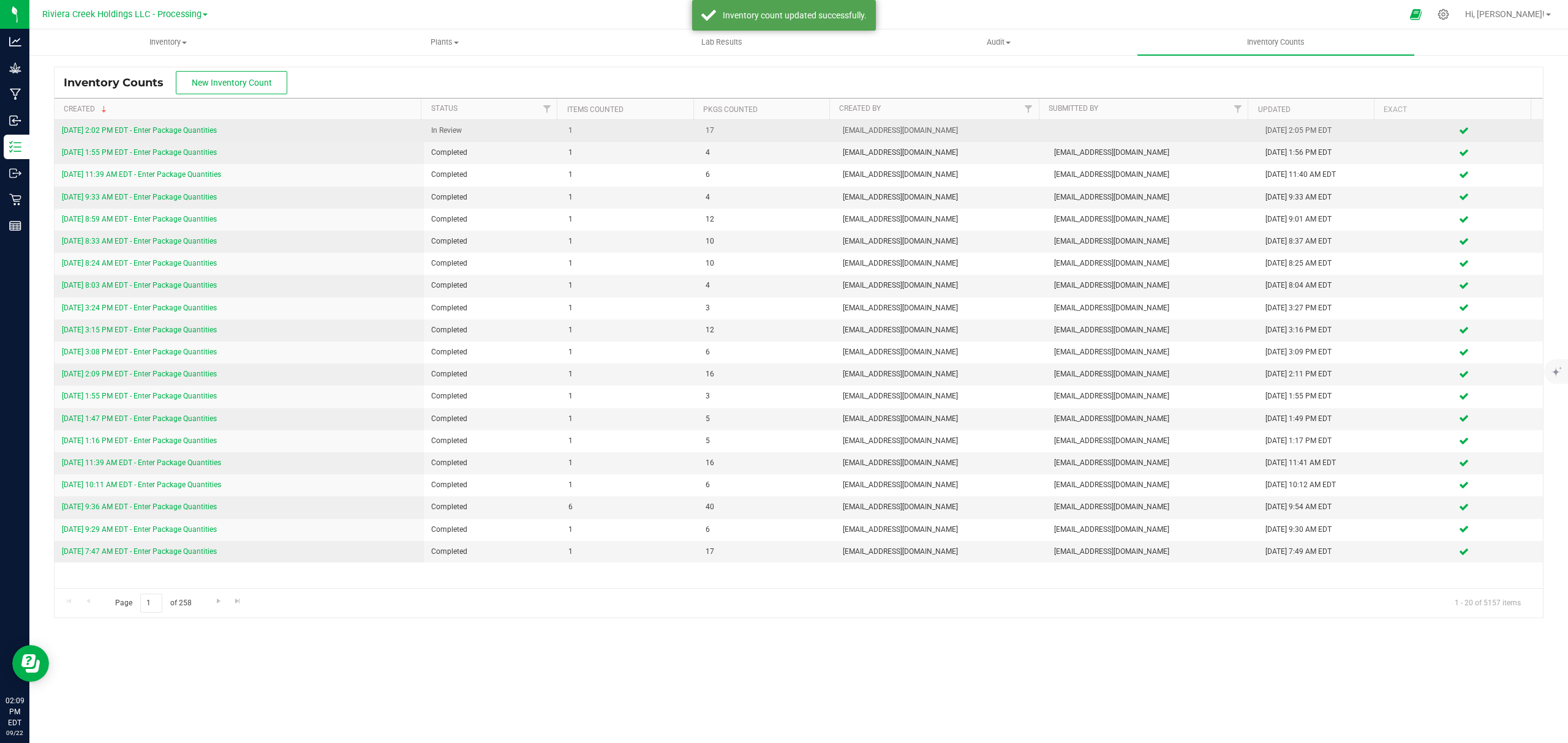
click at [173, 133] on link "[DATE] 2:02 PM EDT - Enter Package Quantities" at bounding box center [140, 130] width 155 height 9
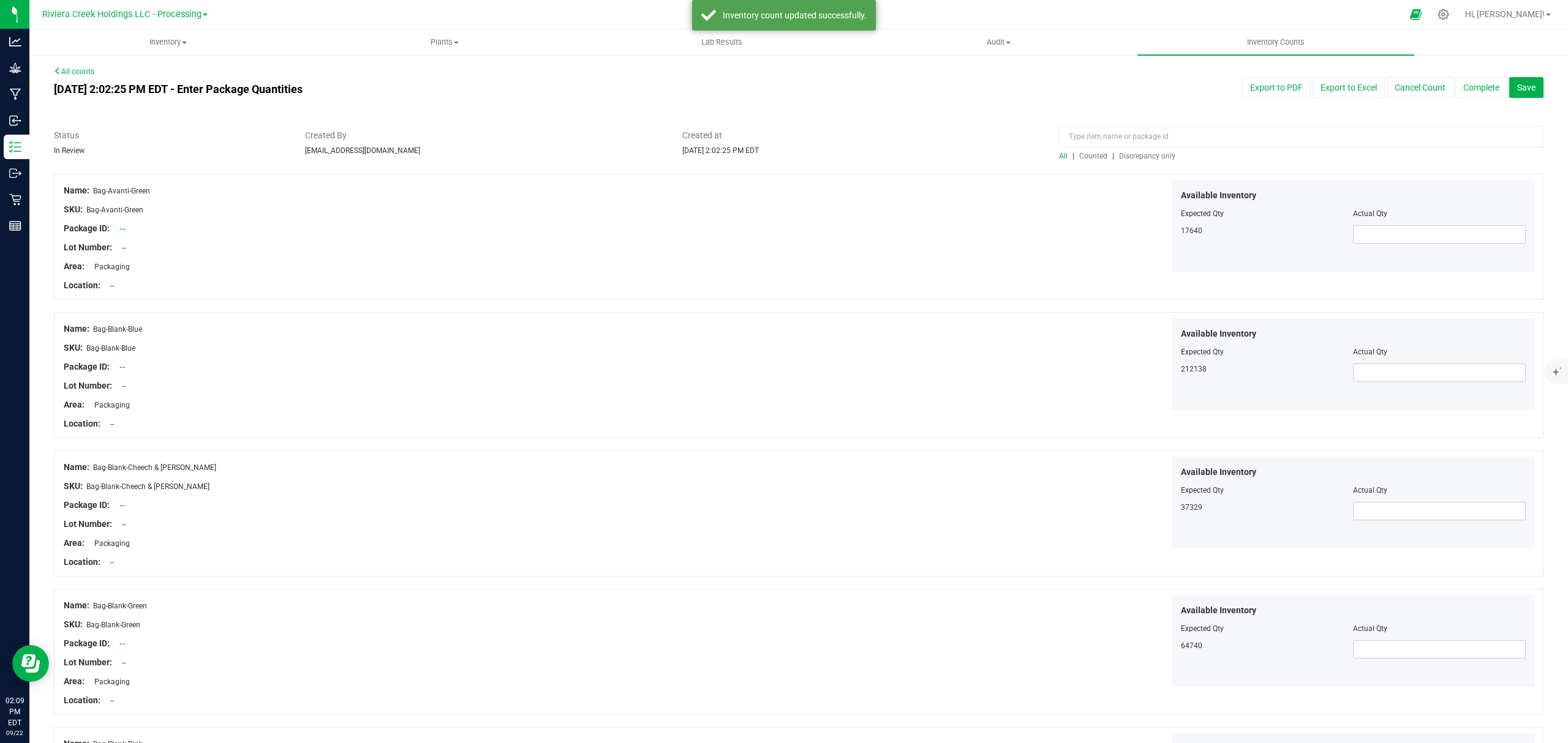
click at [1089, 156] on span "Counted" at bounding box center [1093, 156] width 29 height 9
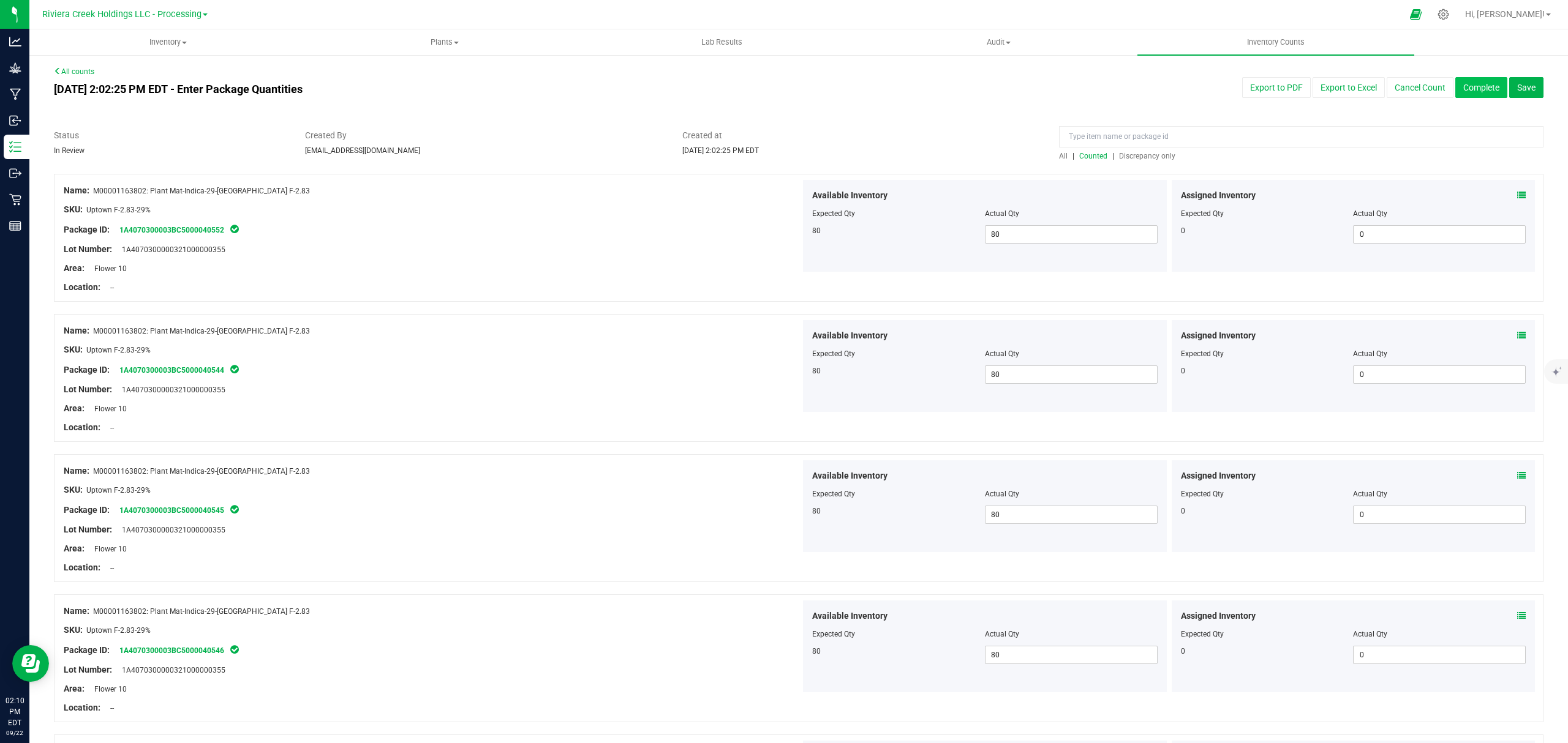
click at [1460, 89] on button "Complete" at bounding box center [1481, 87] width 52 height 20
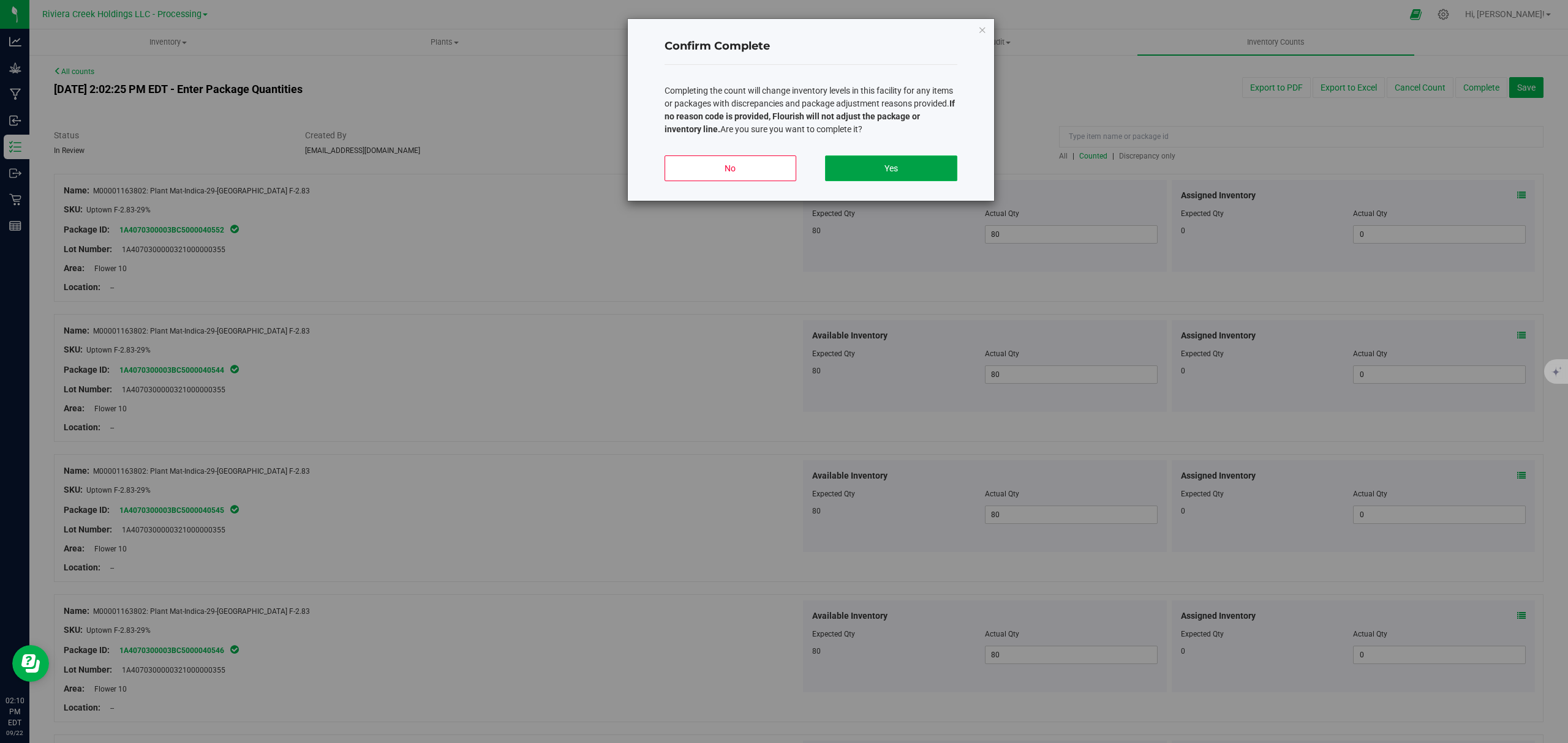
click at [927, 157] on button "Yes" at bounding box center [891, 168] width 132 height 26
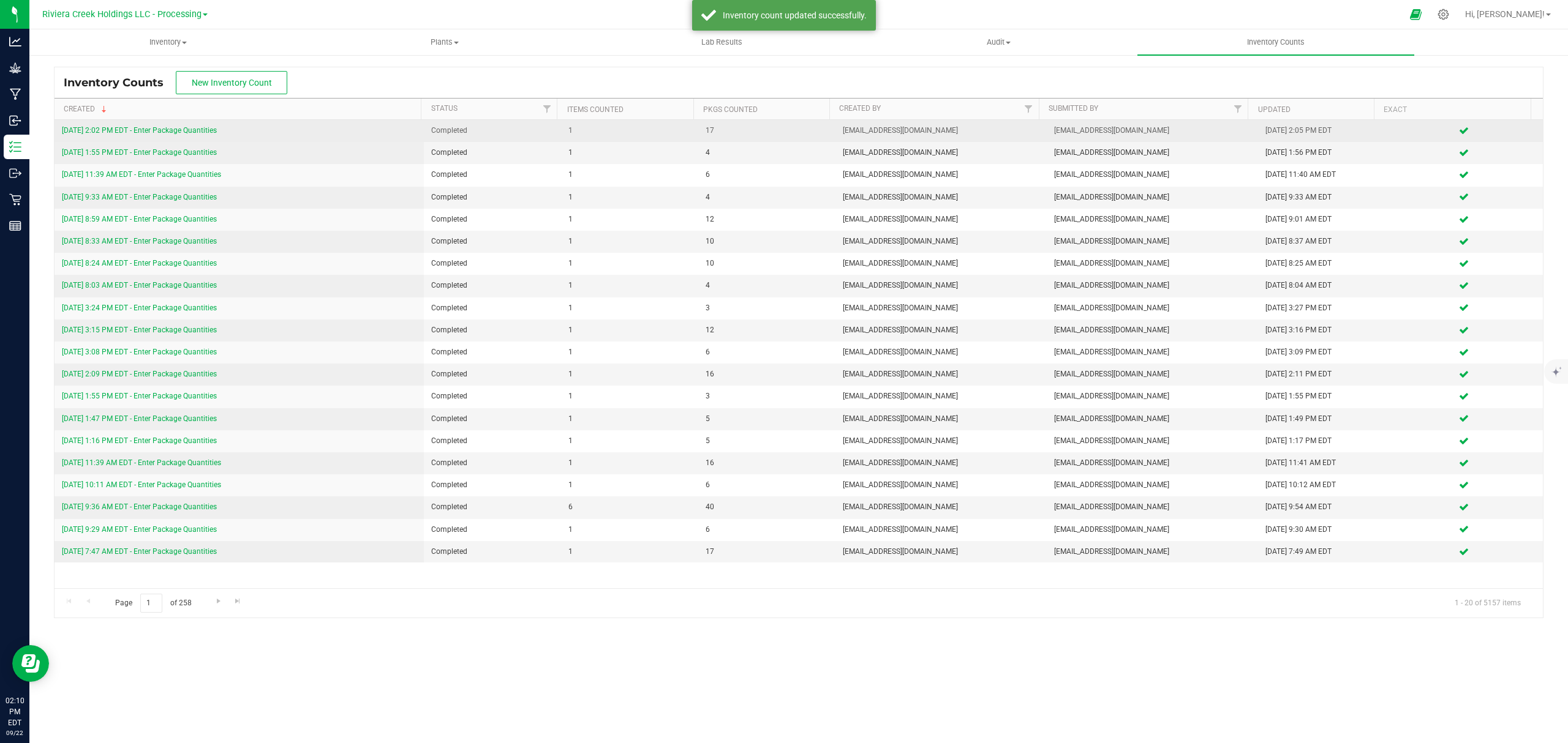
click at [217, 130] on link "[DATE] 2:02 PM EDT - Enter Package Quantities" at bounding box center [140, 130] width 155 height 9
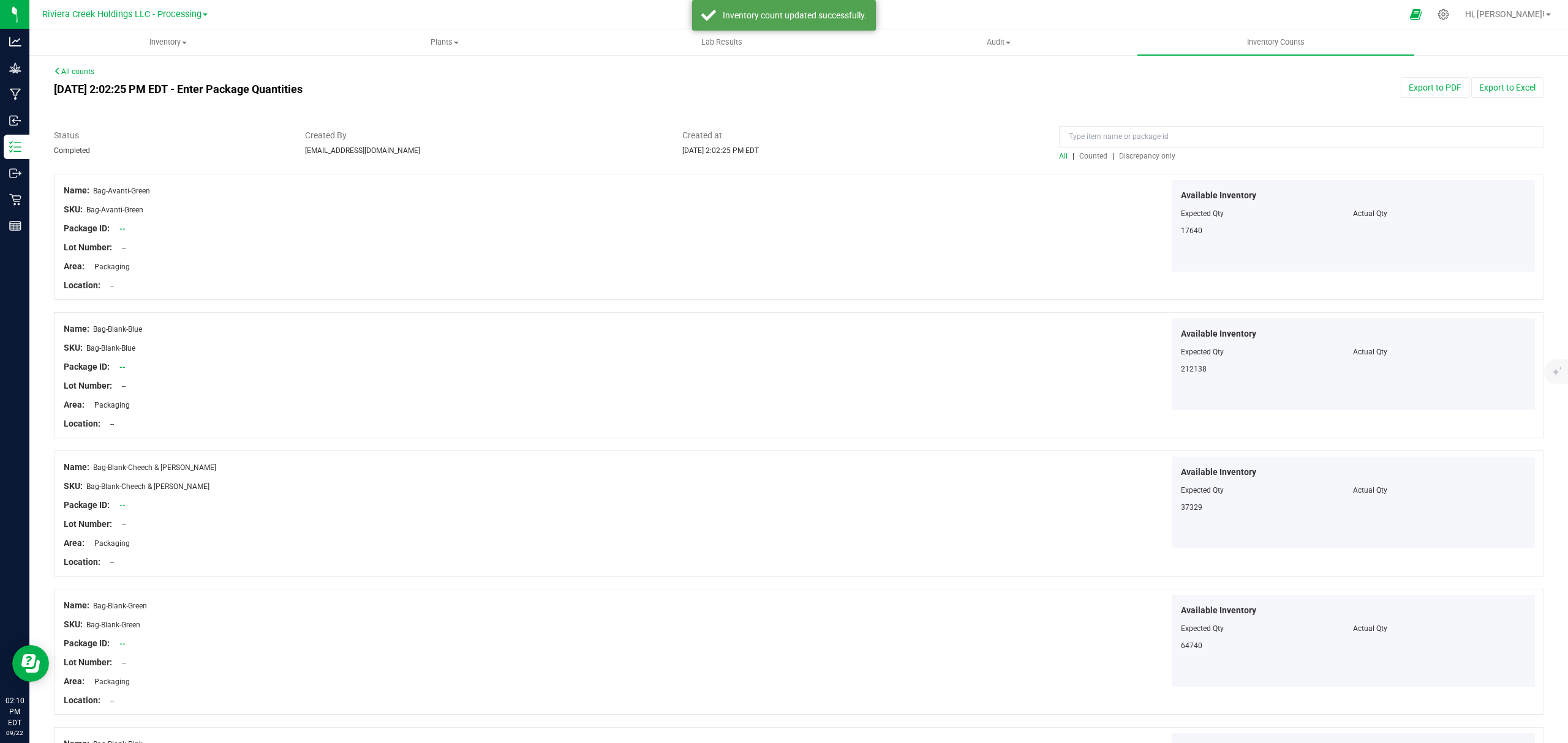
click at [1086, 158] on span "Counted" at bounding box center [1093, 156] width 29 height 9
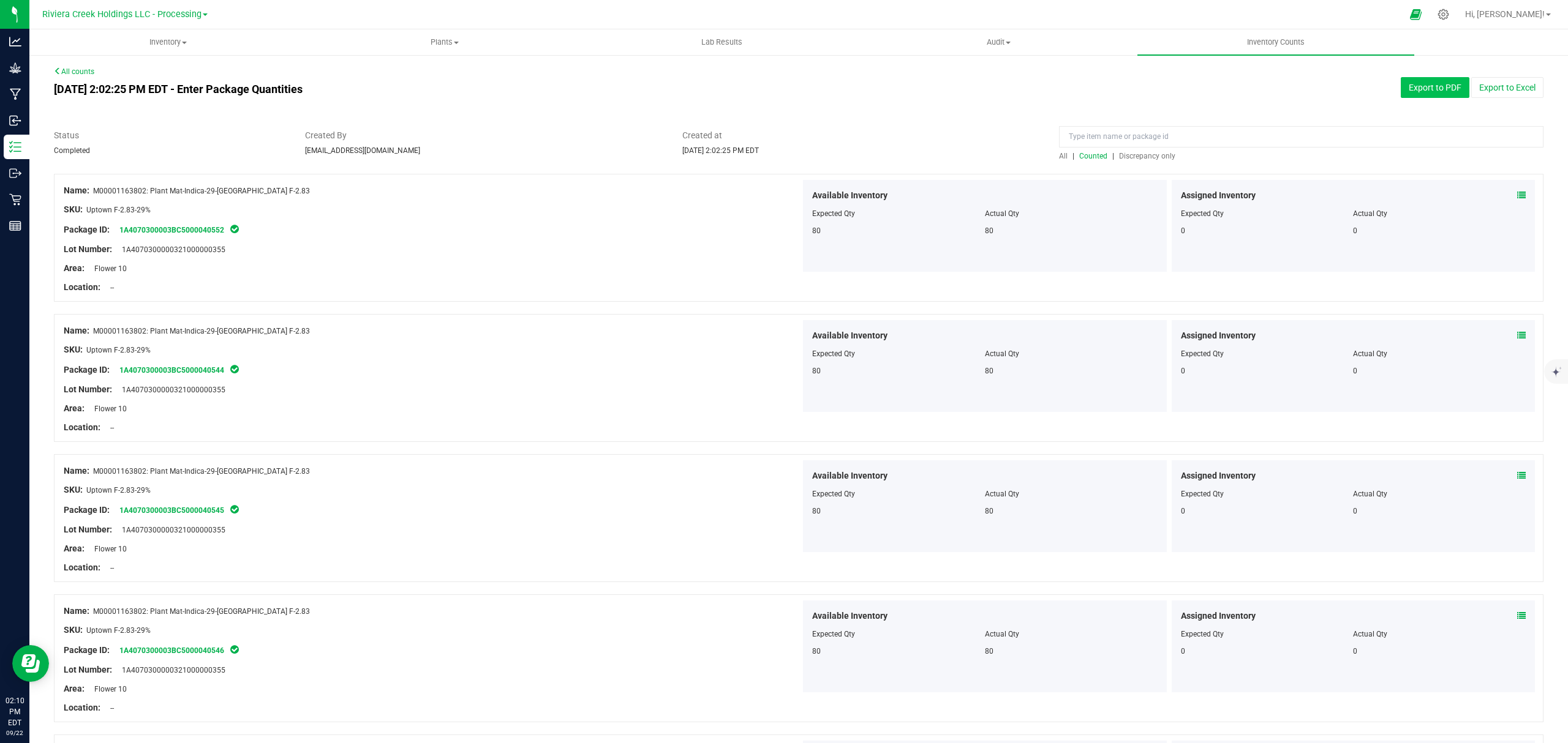
click at [1404, 85] on button "Export to PDF" at bounding box center [1436, 87] width 69 height 20
click at [165, 48] on uib-tab-heading "Inventory All packages All inventory Waste log Create inventory" at bounding box center [168, 42] width 276 height 24
click at [142, 69] on li "All packages" at bounding box center [168, 74] width 277 height 15
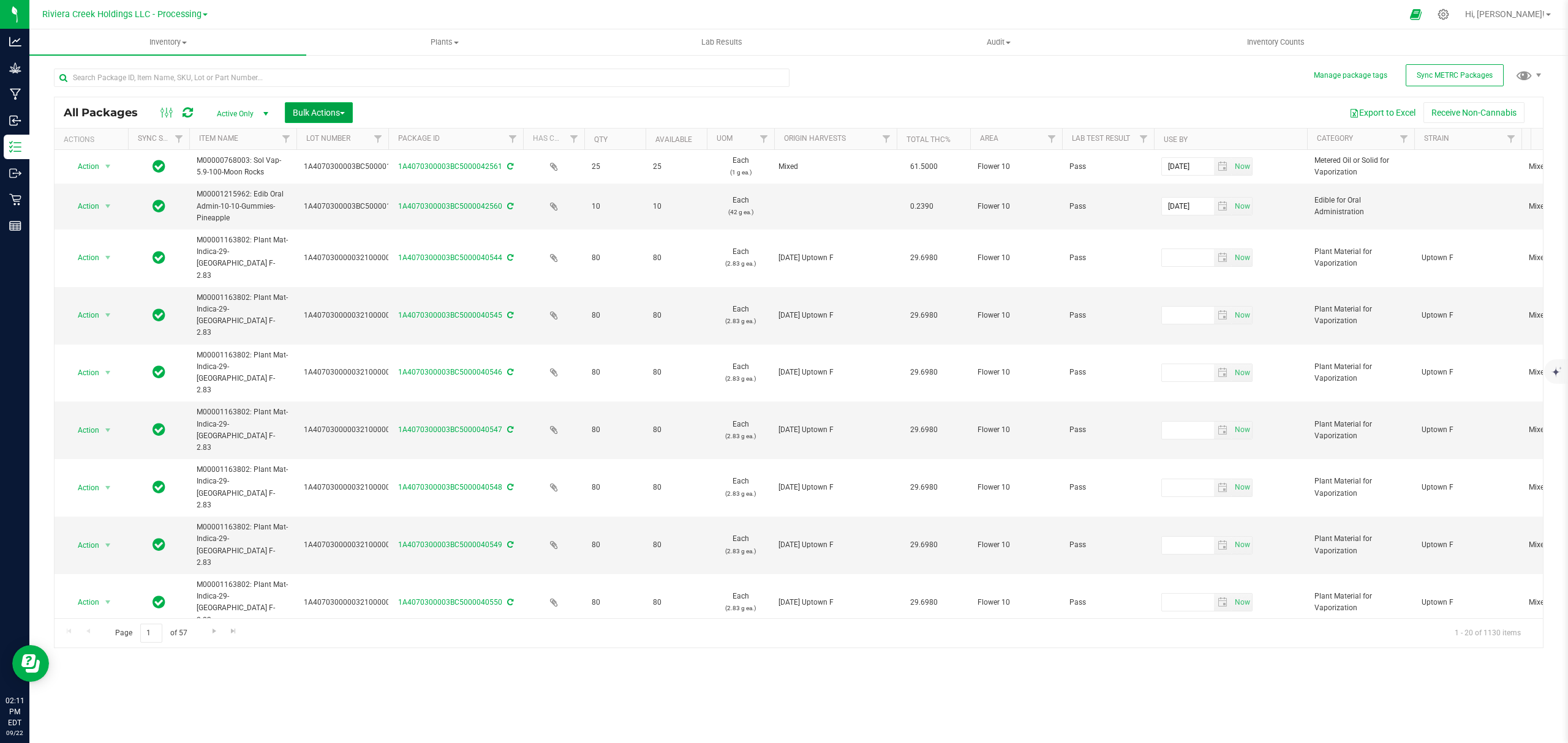
click at [315, 111] on span "Bulk Actions" at bounding box center [318, 112] width 52 height 10
click at [329, 230] on span "Lock/Unlock packages" at bounding box center [334, 230] width 84 height 10
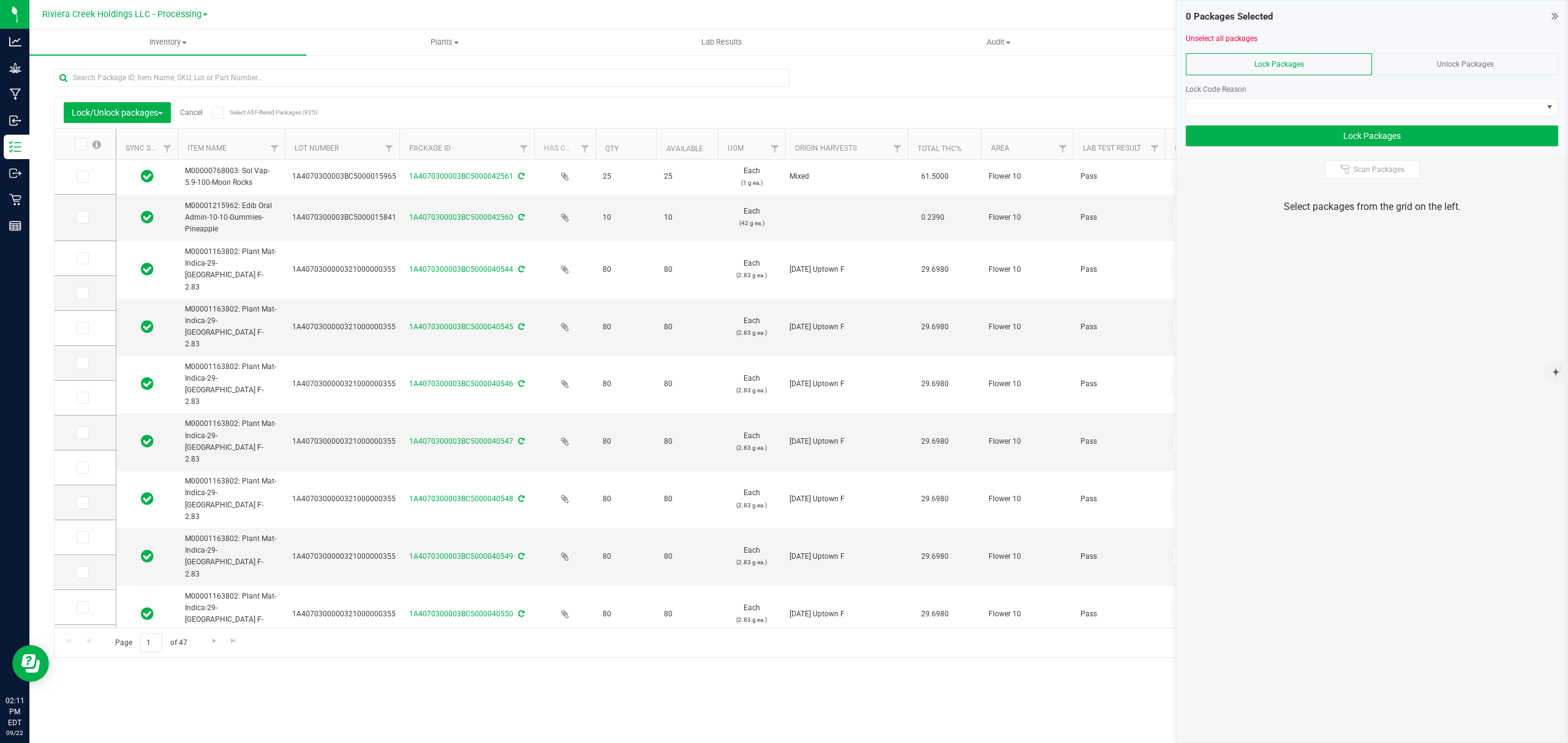
drag, startPoint x: 378, startPoint y: 147, endPoint x: 403, endPoint y: 148, distance: 25.0
click at [91, 260] on label at bounding box center [86, 258] width 18 height 12
click at [0, 0] on input "checkbox" at bounding box center [0, 0] width 0 height 0
click at [77, 145] on icon at bounding box center [80, 145] width 8 height 0
click at [0, 0] on input "checkbox" at bounding box center [0, 0] width 0 height 0
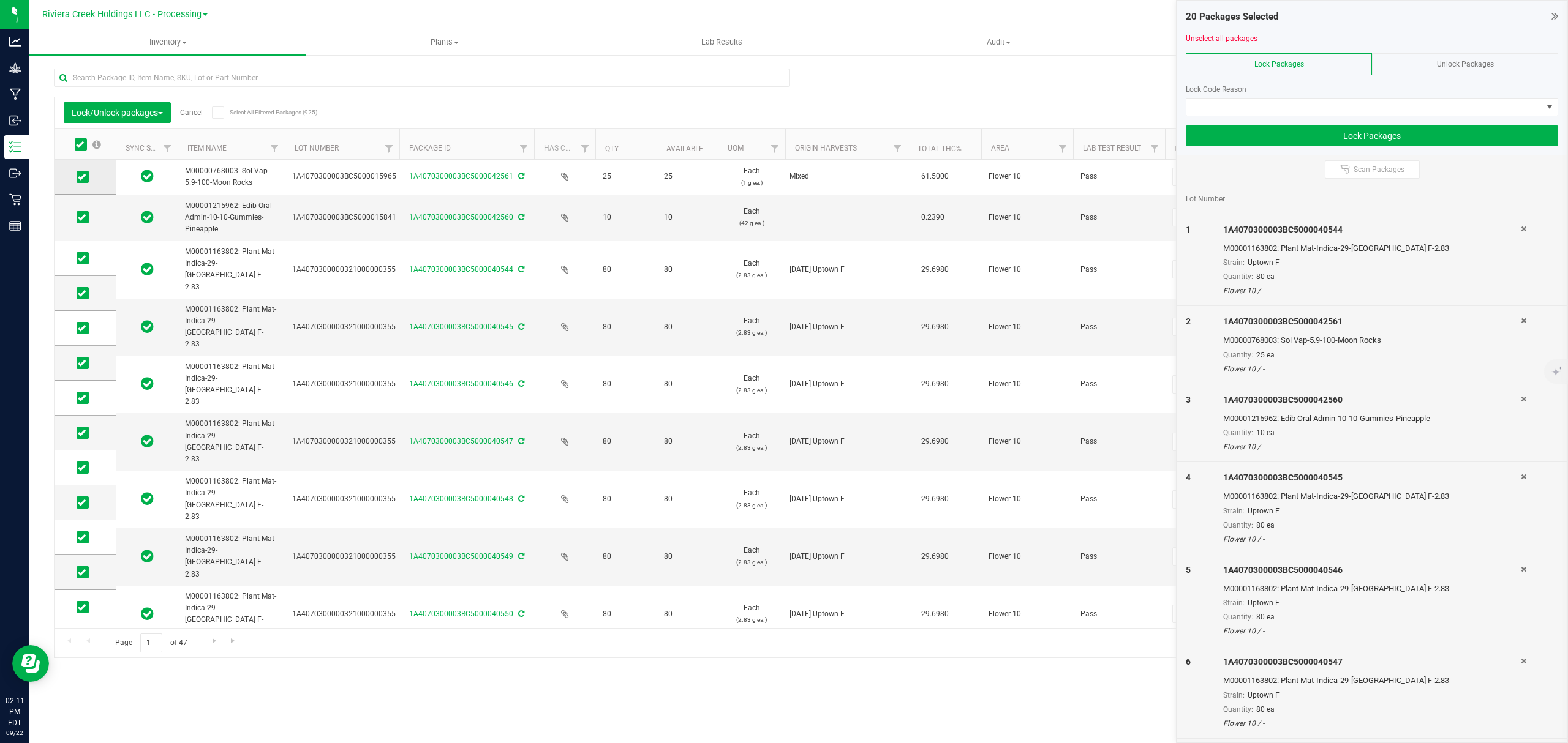
click at [81, 177] on icon at bounding box center [81, 177] width 8 height 0
click at [0, 0] on input "checkbox" at bounding box center [0, 0] width 0 height 0
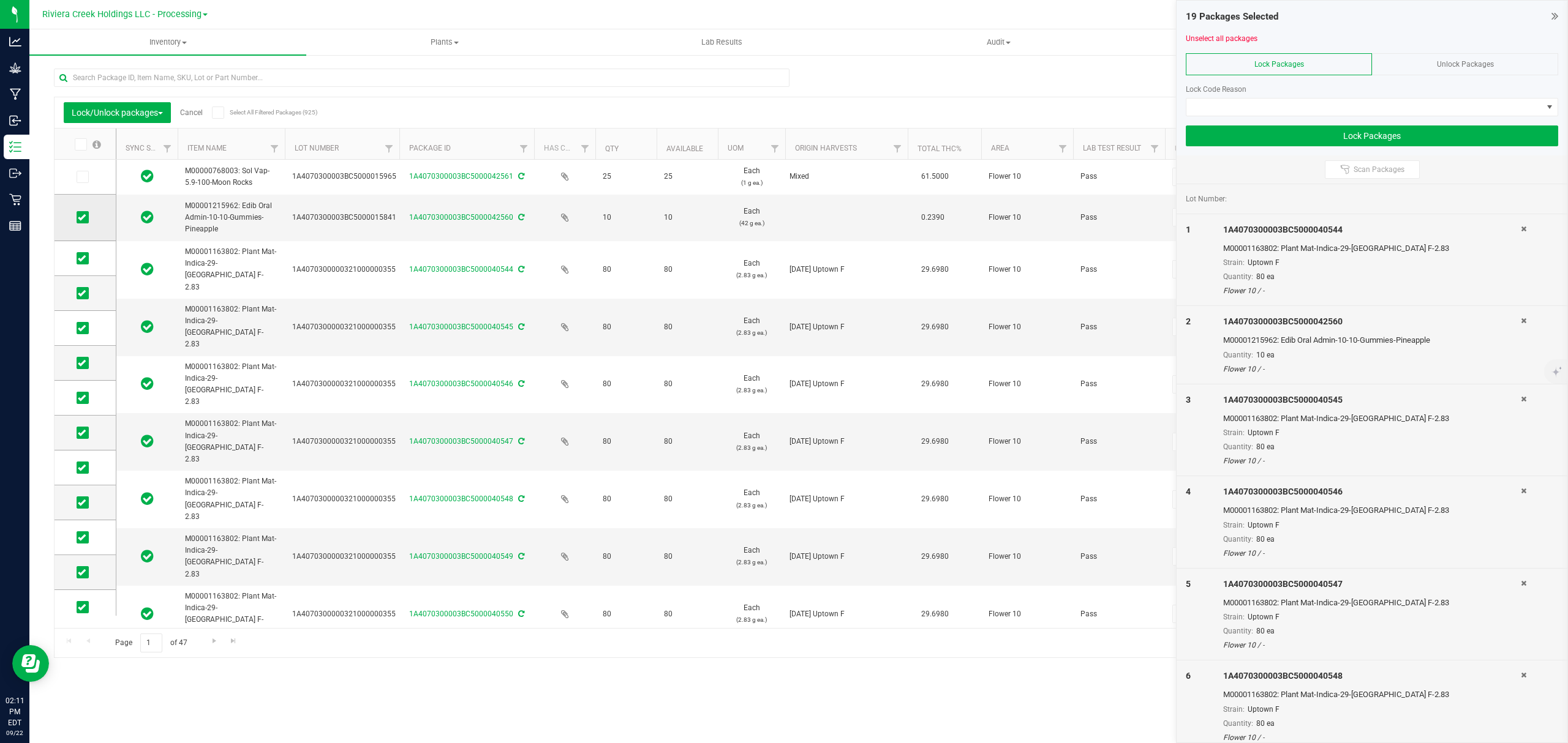
click at [82, 217] on icon at bounding box center [81, 217] width 8 height 0
click at [0, 0] on input "checkbox" at bounding box center [0, 0] width 0 height 0
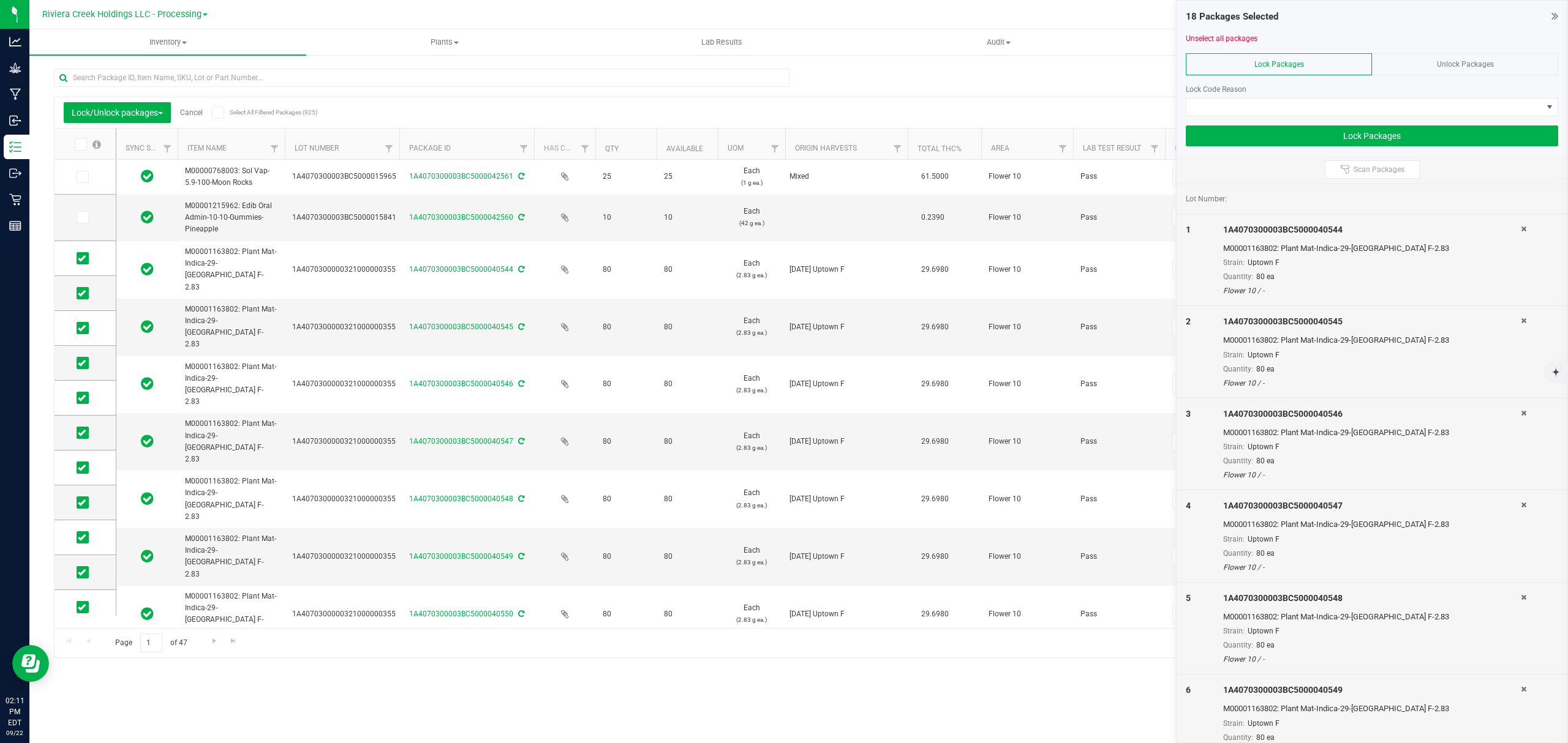
scroll to position [252, 0]
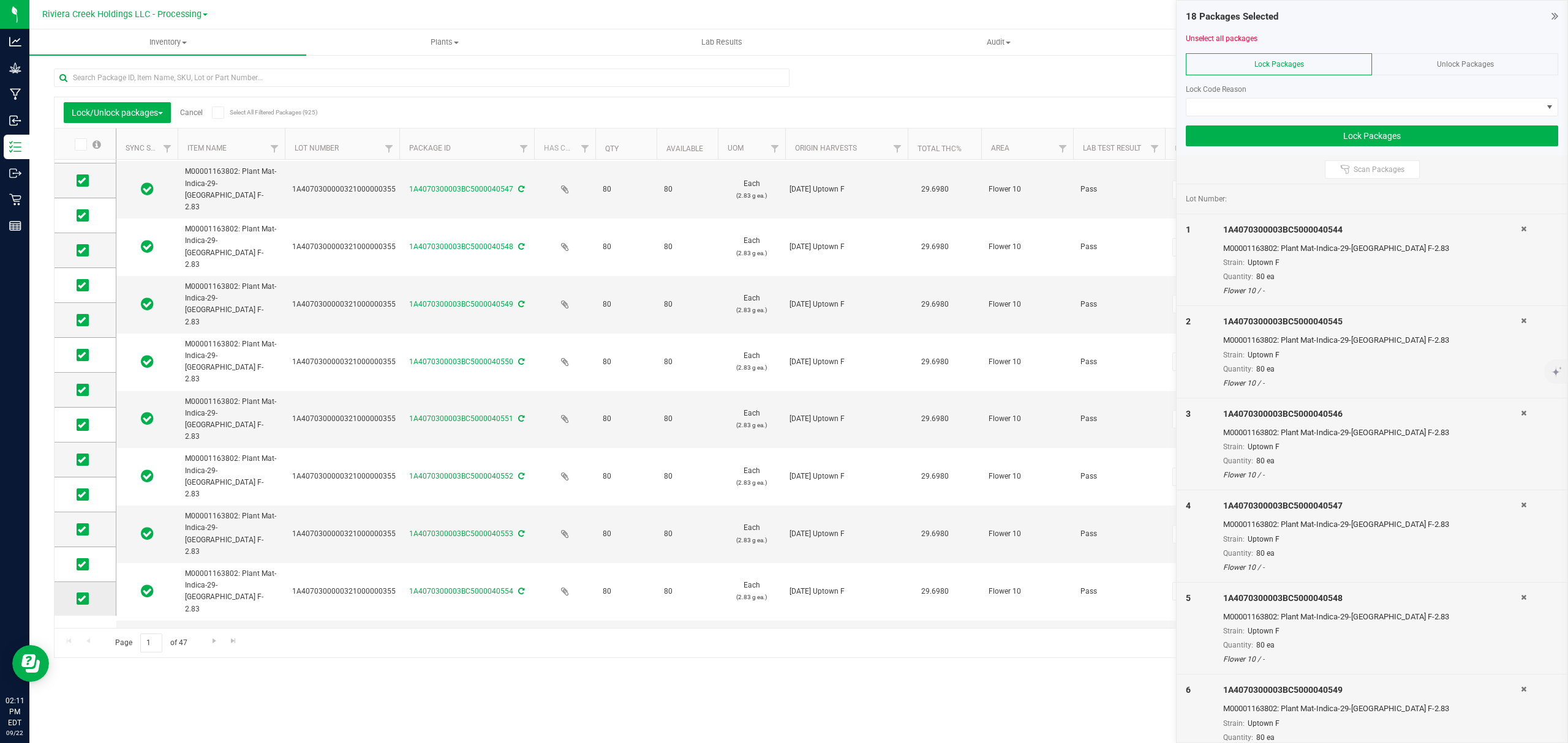
click at [81, 599] on icon at bounding box center [81, 599] width 8 height 0
click at [0, 0] on input "checkbox" at bounding box center [0, 0] width 0 height 0
click at [1246, 108] on span at bounding box center [1365, 107] width 356 height 17
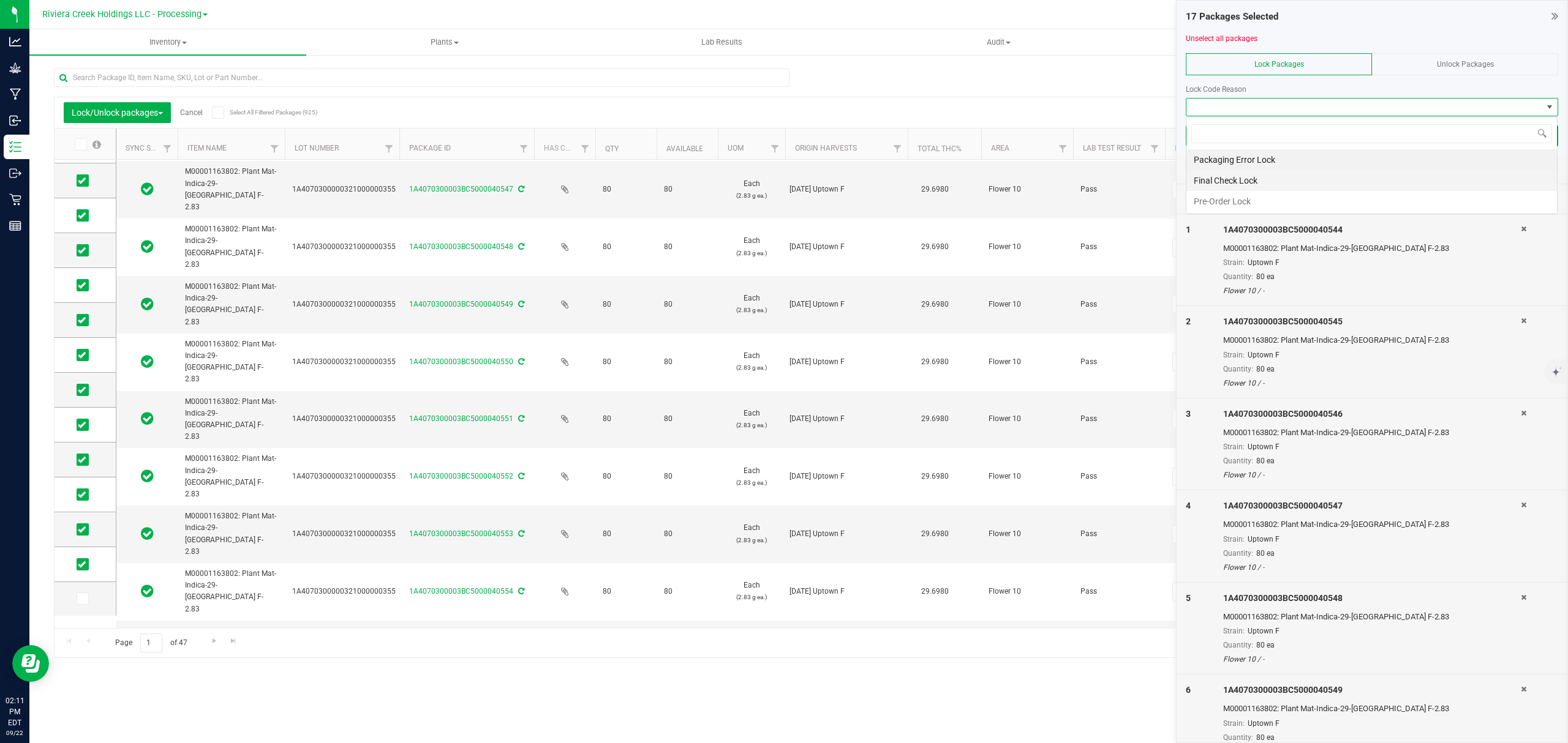
scroll to position [18, 371]
click at [1250, 175] on li "Final Check Lock" at bounding box center [1372, 181] width 371 height 20
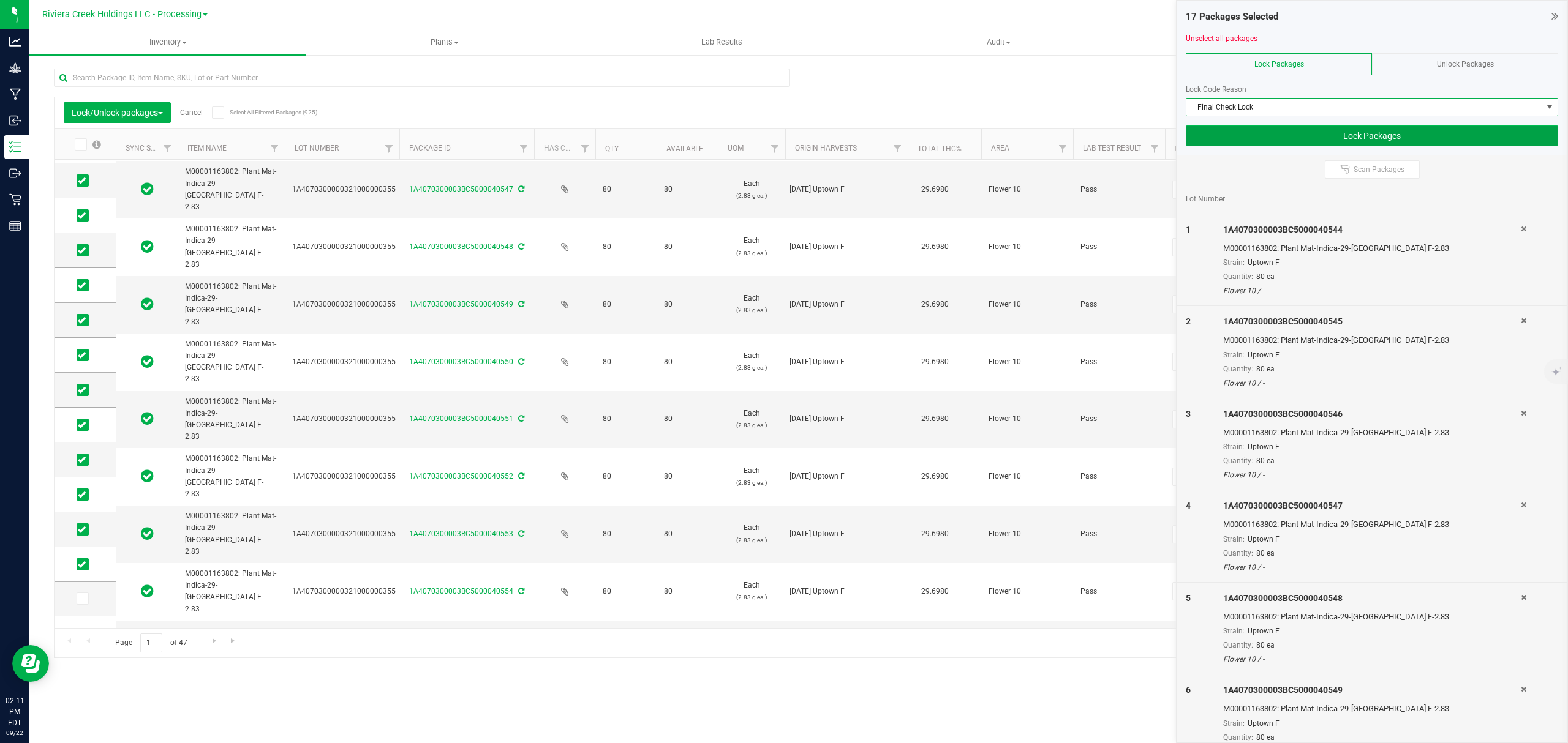
click at [1248, 137] on button "Lock Packages" at bounding box center [1372, 136] width 372 height 20
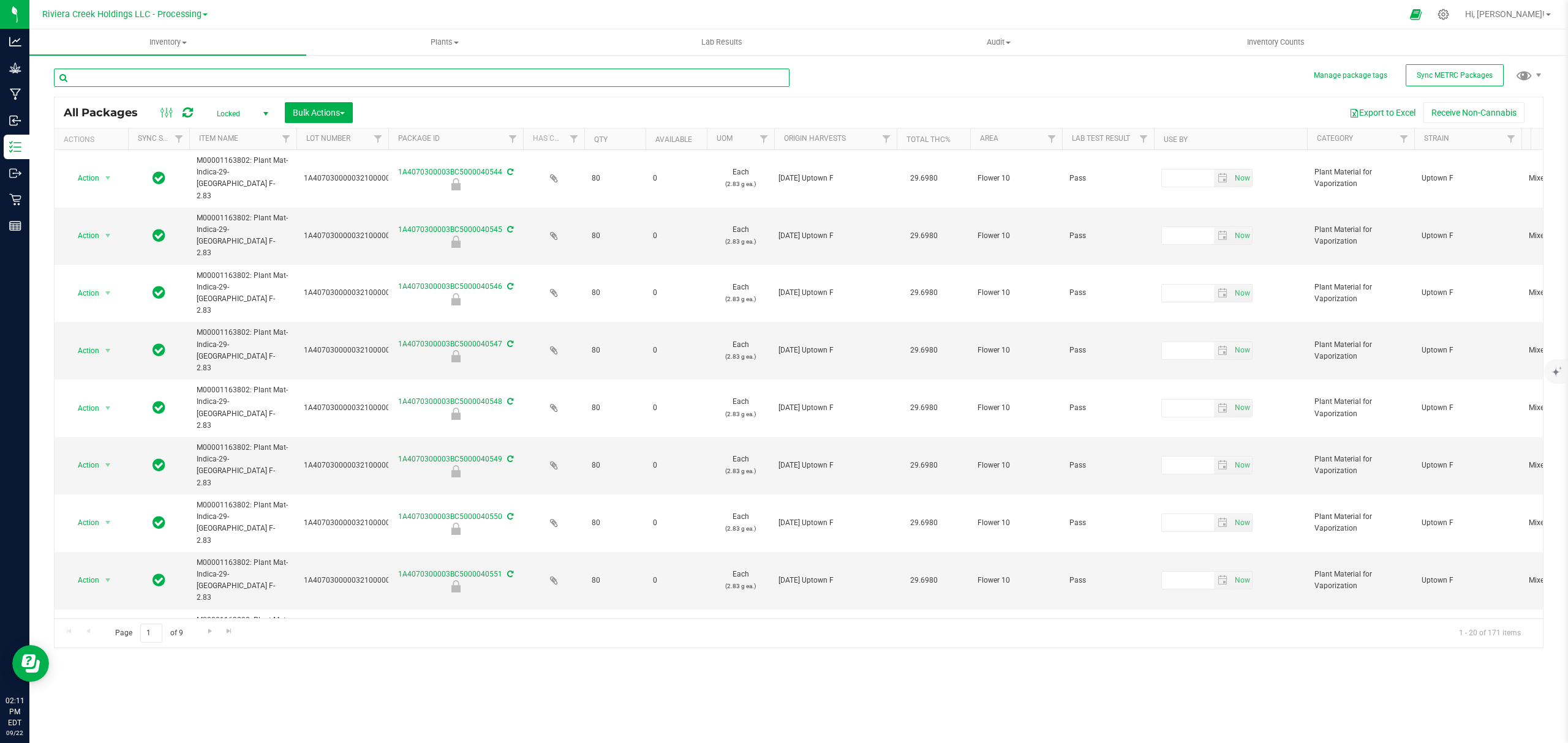
click at [382, 75] on input "text" at bounding box center [422, 78] width 736 height 18
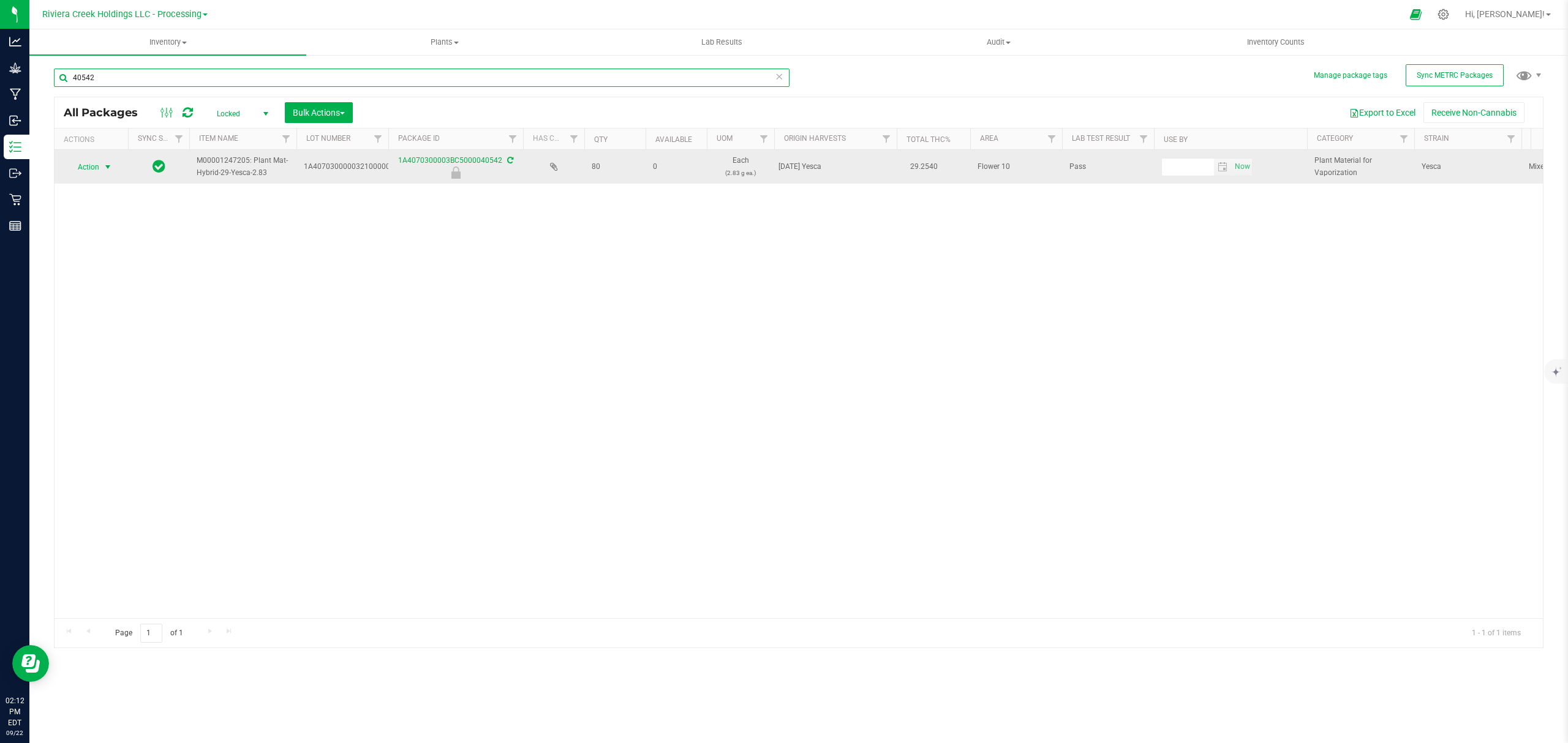
type input "40542"
click at [89, 167] on span "Action" at bounding box center [83, 167] width 33 height 17
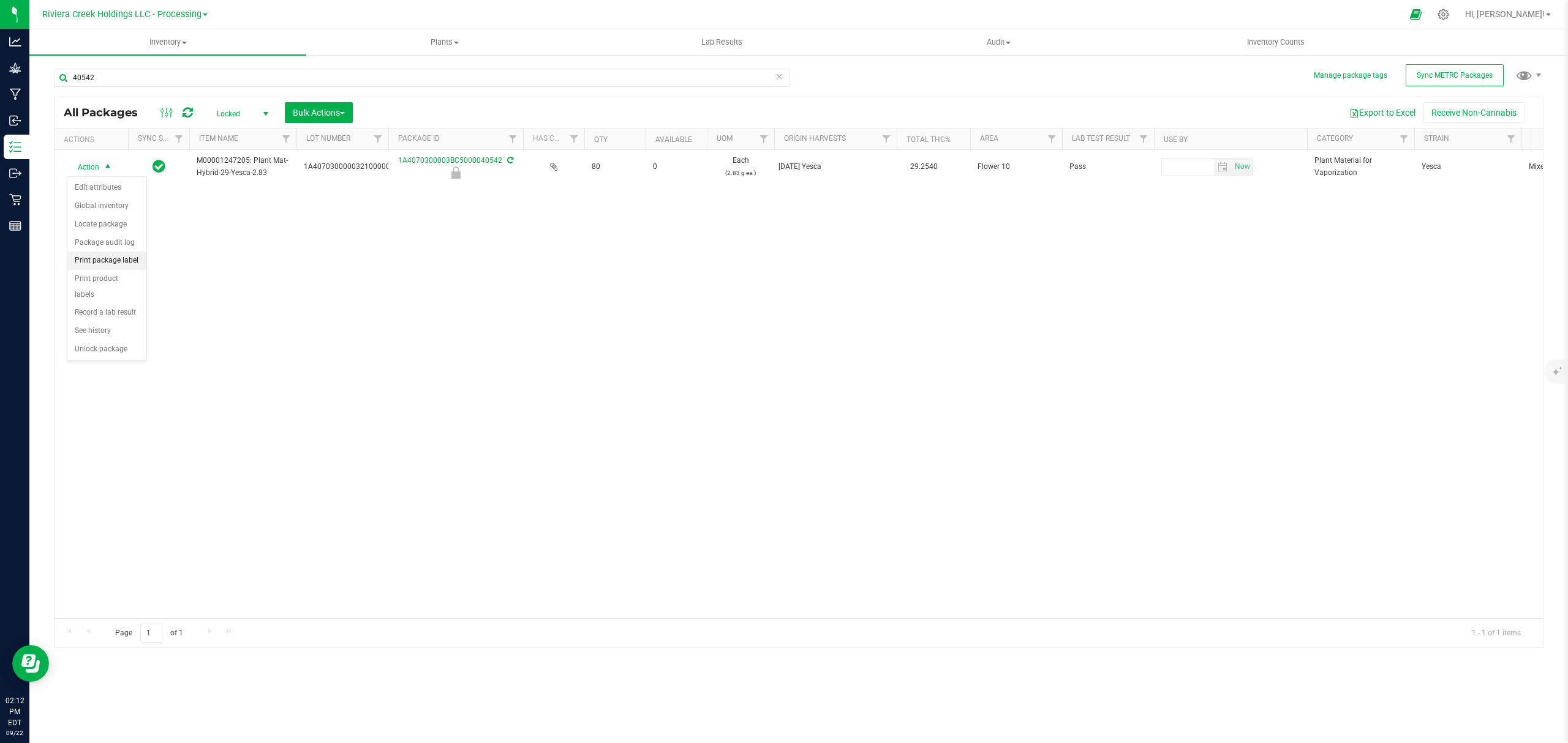
click at [110, 263] on li "Print package label" at bounding box center [107, 260] width 79 height 18
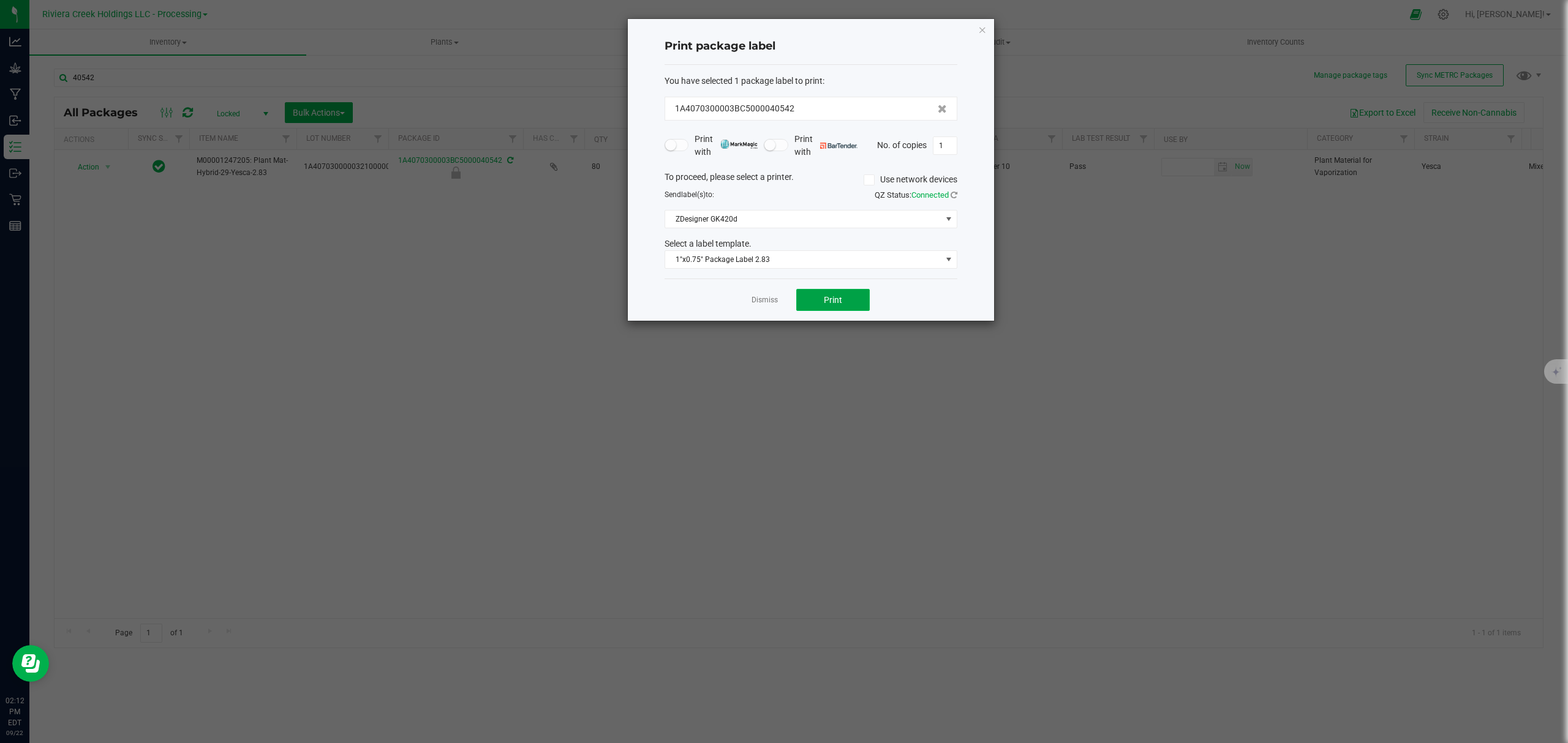
click at [832, 303] on span "Print" at bounding box center [833, 300] width 18 height 10
click at [984, 29] on icon "button" at bounding box center [983, 29] width 9 height 15
